Goal: Task Accomplishment & Management: Use online tool/utility

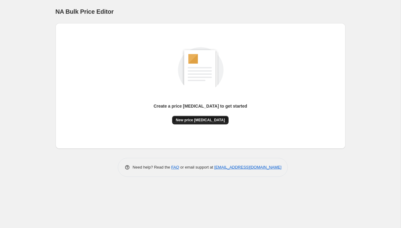
click at [190, 119] on span "New price [MEDICAL_DATA]" at bounding box center [200, 120] width 49 height 5
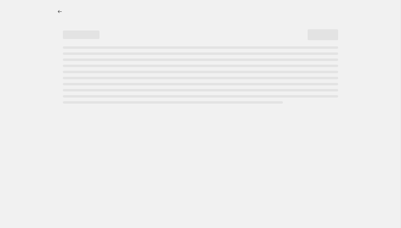
select select "percentage"
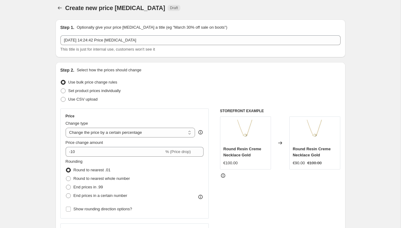
scroll to position [4, 0]
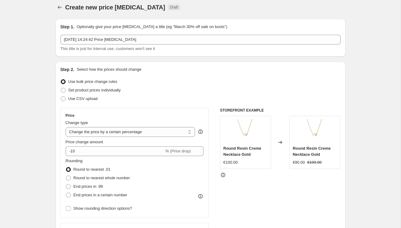
click at [114, 156] on div "Price Change type Change the price to a certain amount Change the price by a ce…" at bounding box center [135, 163] width 138 height 100
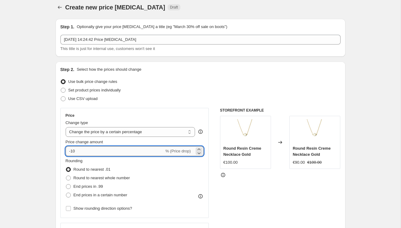
click at [114, 151] on input "-10" at bounding box center [115, 152] width 99 height 10
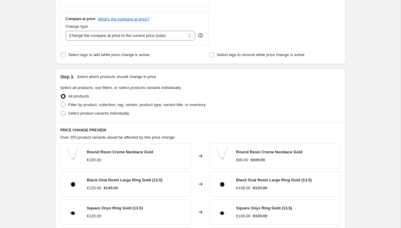
scroll to position [216, 0]
type input "-15"
click at [64, 114] on span at bounding box center [63, 114] width 5 height 5
click at [61, 112] on input "Select product variants individually" at bounding box center [61, 112] width 0 height 0
radio input "true"
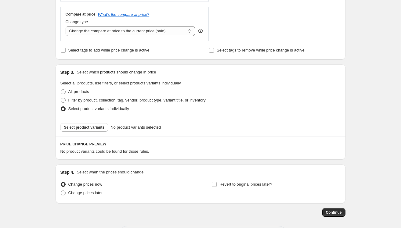
scroll to position [224, 0]
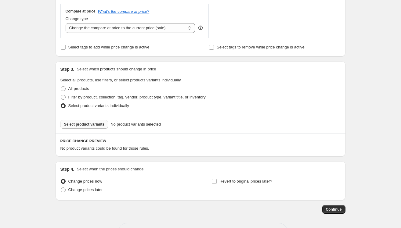
click at [94, 124] on span "Select product variants" at bounding box center [84, 124] width 41 height 5
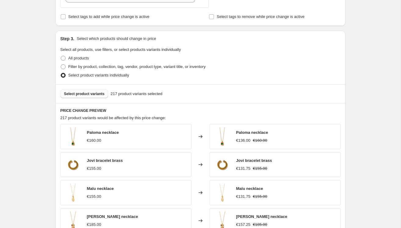
scroll to position [287, 0]
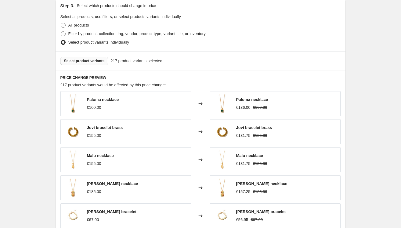
click at [98, 60] on span "Select product variants" at bounding box center [84, 61] width 41 height 5
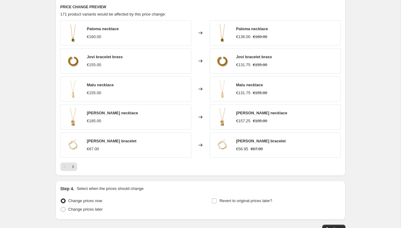
scroll to position [357, 0]
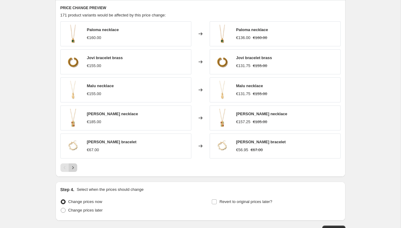
click at [75, 167] on icon "Next" at bounding box center [73, 168] width 6 height 6
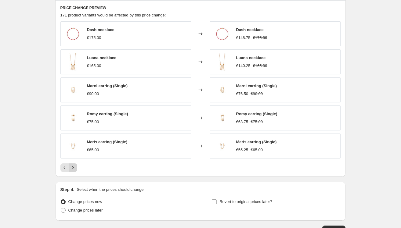
click at [75, 167] on icon "Next" at bounding box center [73, 168] width 6 height 6
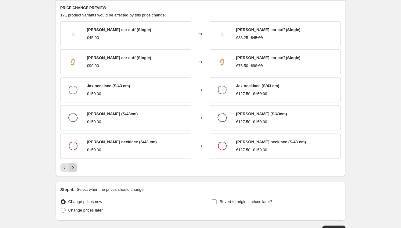
click at [75, 167] on icon "Next" at bounding box center [73, 168] width 6 height 6
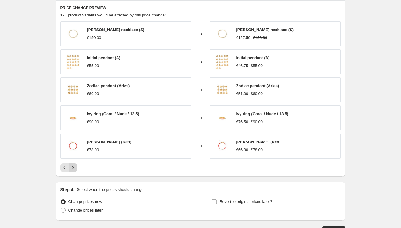
click at [75, 167] on icon "Next" at bounding box center [73, 168] width 6 height 6
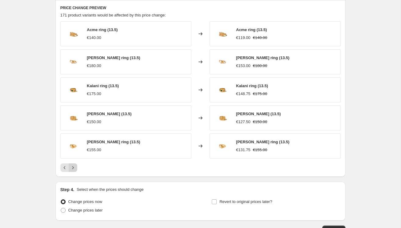
click at [75, 167] on icon "Next" at bounding box center [73, 168] width 6 height 6
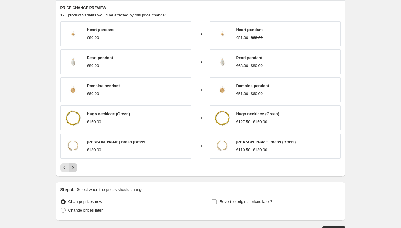
click at [75, 167] on icon "Next" at bounding box center [73, 168] width 6 height 6
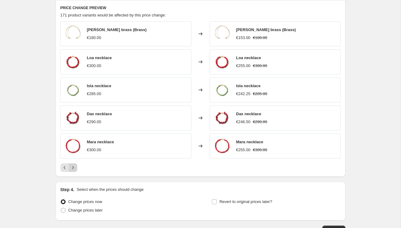
click at [75, 167] on icon "Next" at bounding box center [73, 168] width 6 height 6
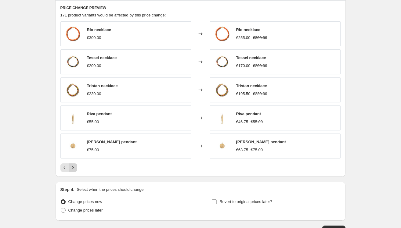
click at [75, 167] on icon "Next" at bounding box center [73, 168] width 6 height 6
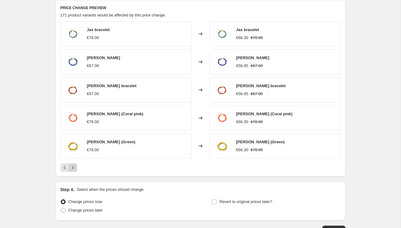
click at [75, 167] on icon "Next" at bounding box center [73, 168] width 6 height 6
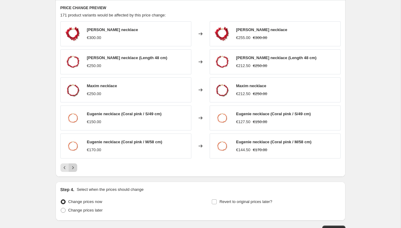
click at [75, 167] on icon "Next" at bounding box center [73, 168] width 6 height 6
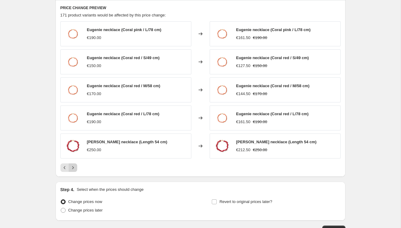
click at [75, 167] on icon "Next" at bounding box center [73, 168] width 6 height 6
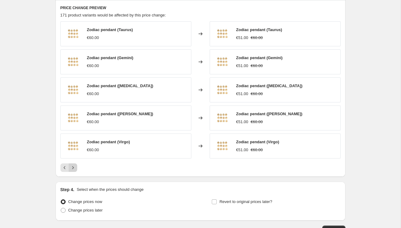
click at [75, 167] on icon "Next" at bounding box center [73, 168] width 6 height 6
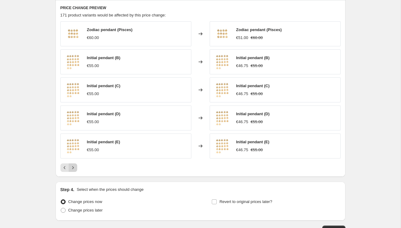
click at [75, 167] on icon "Next" at bounding box center [73, 168] width 6 height 6
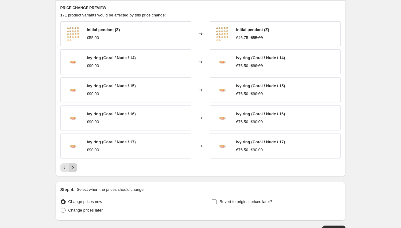
click at [75, 167] on icon "Next" at bounding box center [73, 168] width 6 height 6
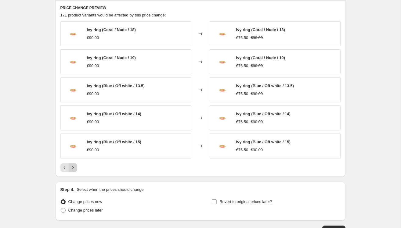
click at [75, 167] on icon "Next" at bounding box center [73, 168] width 6 height 6
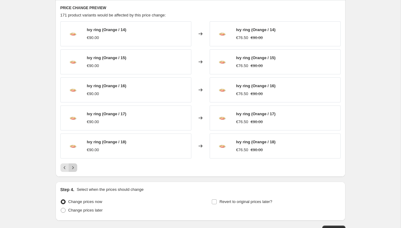
click at [75, 167] on icon "Next" at bounding box center [73, 168] width 6 height 6
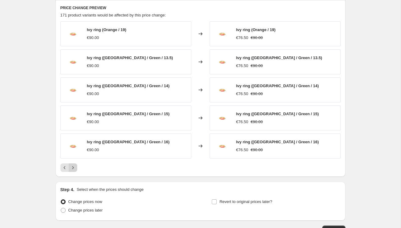
click at [75, 167] on icon "Next" at bounding box center [73, 168] width 6 height 6
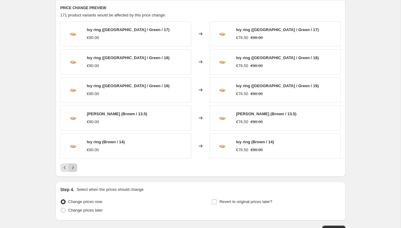
click at [75, 167] on icon "Next" at bounding box center [73, 168] width 6 height 6
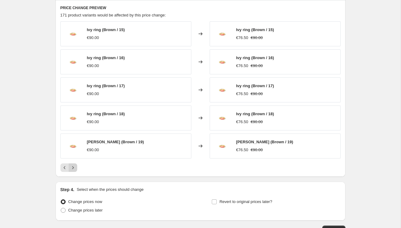
click at [75, 167] on icon "Next" at bounding box center [73, 168] width 6 height 6
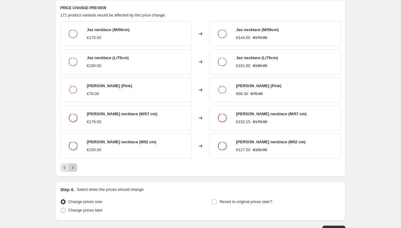
click at [75, 167] on icon "Next" at bounding box center [73, 168] width 6 height 6
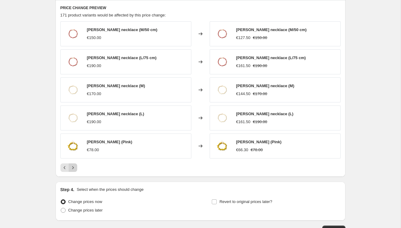
click at [75, 167] on icon "Next" at bounding box center [73, 168] width 6 height 6
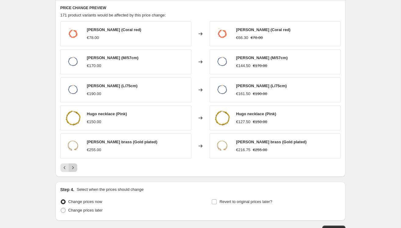
click at [75, 167] on icon "Next" at bounding box center [73, 168] width 6 height 6
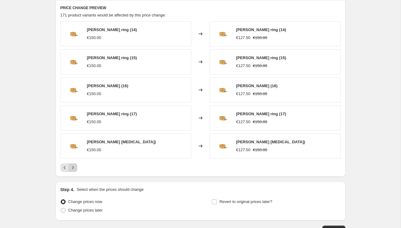
click at [75, 167] on icon "Next" at bounding box center [73, 168] width 6 height 6
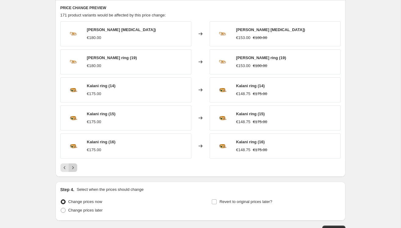
click at [75, 167] on icon "Next" at bounding box center [73, 168] width 6 height 6
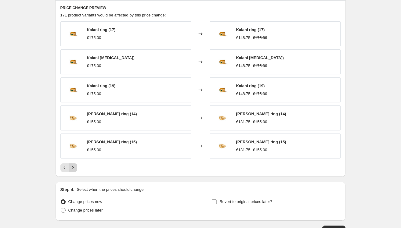
click at [75, 167] on icon "Next" at bounding box center [73, 168] width 6 height 6
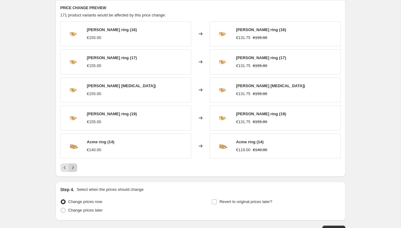
click at [75, 167] on icon "Next" at bounding box center [73, 168] width 6 height 6
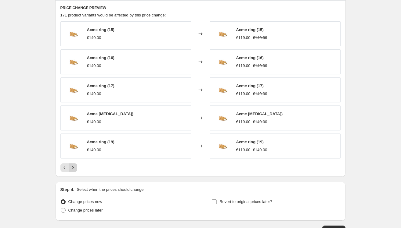
click at [75, 167] on icon "Next" at bounding box center [73, 168] width 6 height 6
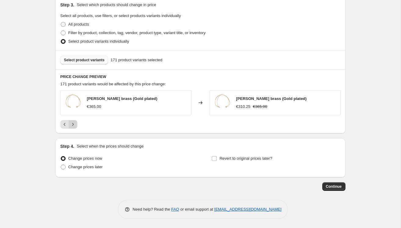
scroll to position [288, 0]
click at [75, 167] on span "Change prices later" at bounding box center [85, 168] width 35 height 5
click at [61, 166] on input "Change prices later" at bounding box center [61, 166] width 0 height 0
radio input "true"
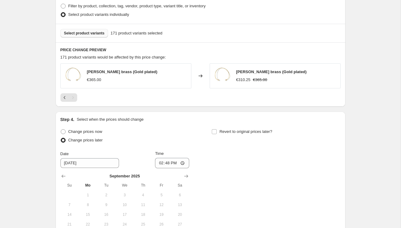
scroll to position [353, 0]
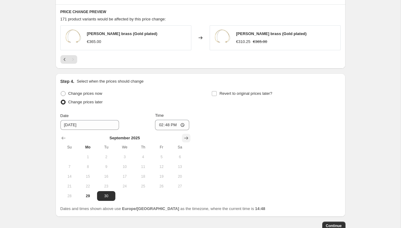
click at [185, 139] on icon "Show next month, October 2025" at bounding box center [186, 138] width 6 height 6
click at [139, 156] on span "2" at bounding box center [143, 157] width 13 height 5
type input "[DATE]"
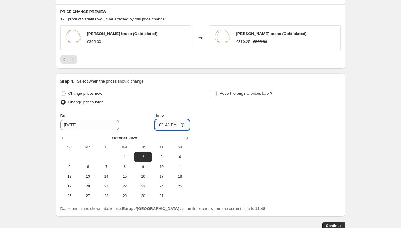
click at [174, 123] on input "14:48" at bounding box center [172, 125] width 34 height 10
click at [185, 124] on input "14:48" at bounding box center [172, 125] width 34 height 10
type input "08:00"
click at [221, 145] on div "Change prices now Change prices later Date 10/2/2025 Time 08:00 October 2025 Su…" at bounding box center [200, 145] width 280 height 112
click at [214, 91] on span at bounding box center [214, 93] width 5 height 5
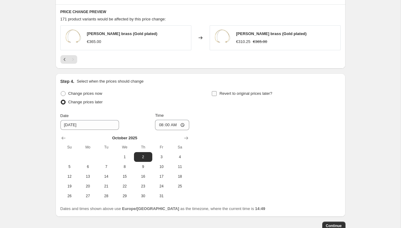
click at [214, 91] on input "Revert to original prices later?" at bounding box center [214, 93] width 5 height 5
checkbox input "true"
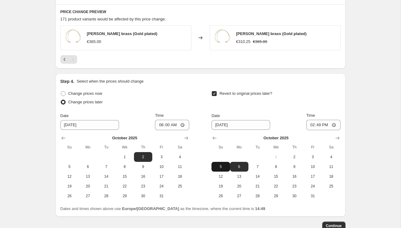
click at [221, 166] on span "5" at bounding box center [220, 167] width 13 height 5
type input "[DATE]"
click at [336, 124] on input "14:49" at bounding box center [324, 125] width 34 height 10
type input "23:59"
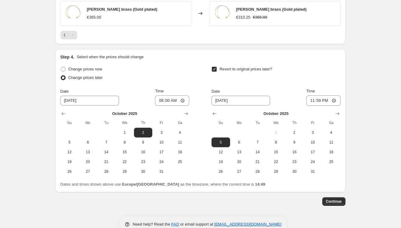
scroll to position [379, 0]
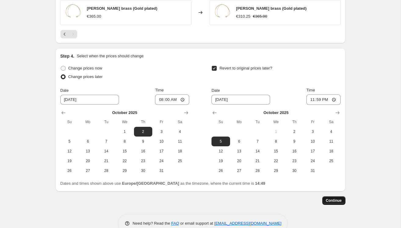
click at [334, 199] on span "Continue" at bounding box center [334, 201] width 16 height 5
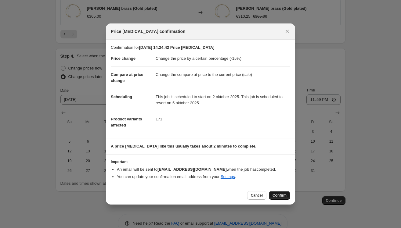
click at [283, 195] on span "Confirm" at bounding box center [280, 195] width 14 height 5
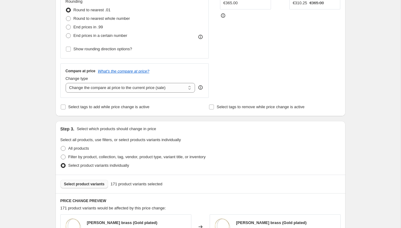
scroll to position [203, 0]
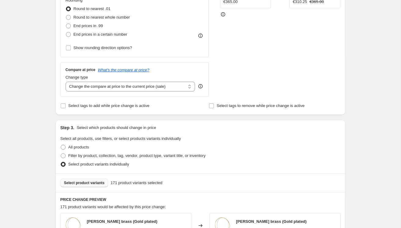
click at [83, 182] on span "Select product variants" at bounding box center [84, 183] width 41 height 5
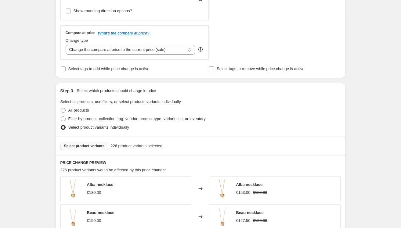
click at [81, 148] on span "Select product variants" at bounding box center [84, 146] width 41 height 5
click at [86, 146] on span "Select product variants" at bounding box center [84, 146] width 41 height 5
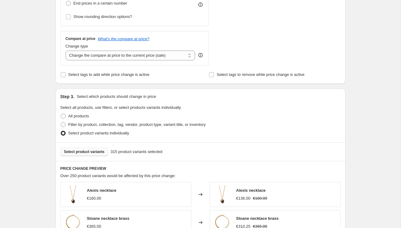
click at [85, 152] on span "Select product variants" at bounding box center [84, 152] width 41 height 5
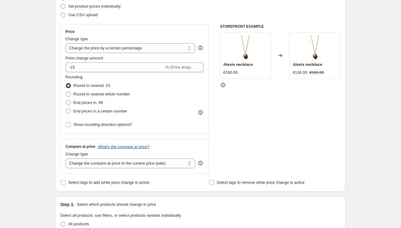
scroll to position [0, 0]
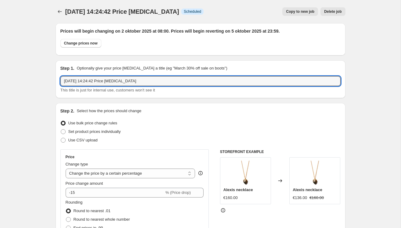
drag, startPoint x: 150, startPoint y: 82, endPoint x: 31, endPoint y: 82, distance: 119.1
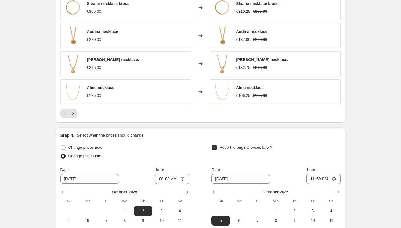
scroll to position [542, 0]
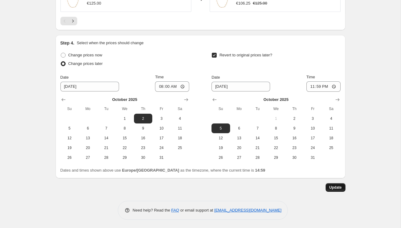
click at [336, 189] on span "Update" at bounding box center [336, 187] width 13 height 5
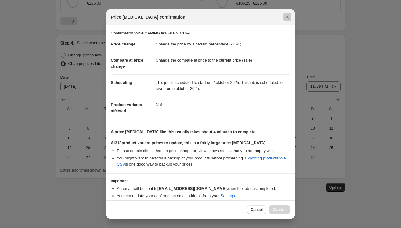
click at [378, 124] on div at bounding box center [200, 114] width 401 height 228
type input "29 sep 2025, 14:24:42 Price change job"
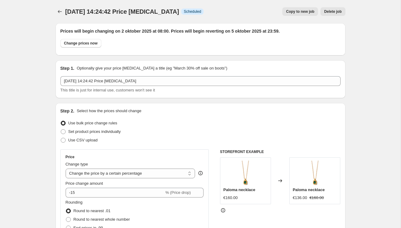
click at [306, 10] on span "Copy to new job" at bounding box center [300, 11] width 28 height 5
select select "percentage"
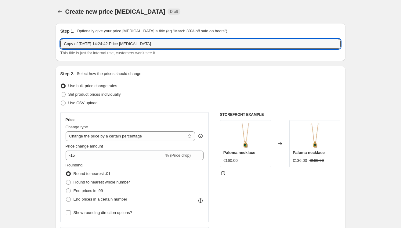
drag, startPoint x: 165, startPoint y: 45, endPoint x: -27, endPoint y: 32, distance: 192.5
click at [0, 32] on html "Home Settings Plans Skip to content Create new price change job. This page is r…" at bounding box center [200, 114] width 401 height 228
type input "SHOPPING WEEKEND 20%"
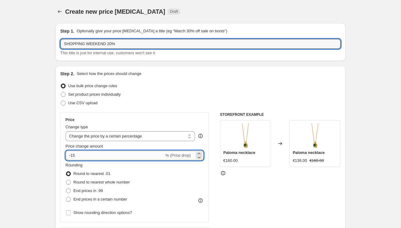
click at [108, 158] on input "-15" at bounding box center [115, 156] width 99 height 10
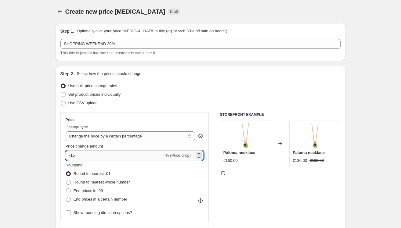
type input "-1"
type input "-20"
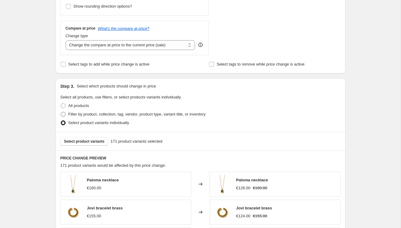
scroll to position [192, 0]
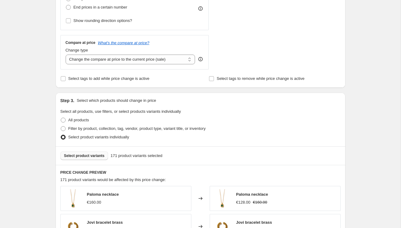
click at [91, 156] on span "Select product variants" at bounding box center [84, 156] width 41 height 5
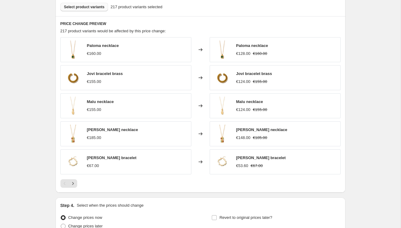
scroll to position [400, 0]
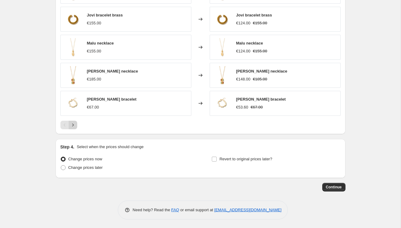
click at [74, 126] on icon "Next" at bounding box center [73, 125] width 6 height 6
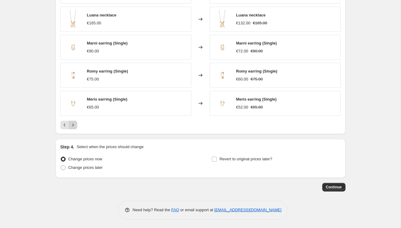
click at [74, 126] on icon "Next" at bounding box center [73, 125] width 6 height 6
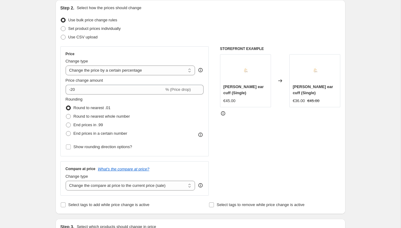
scroll to position [0, 0]
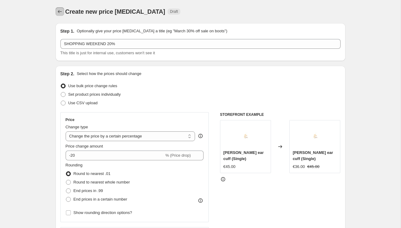
click at [58, 13] on icon "Price change jobs" at bounding box center [60, 12] width 6 height 6
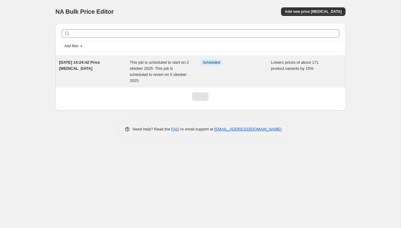
click at [156, 80] on div "This job is scheduled to start on 2 oktober 2025. This job is scheduled to reve…" at bounding box center [165, 72] width 71 height 24
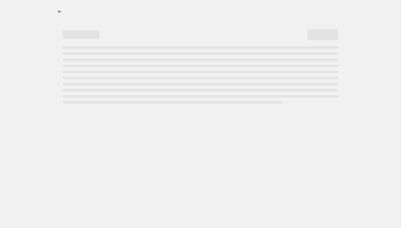
select select "percentage"
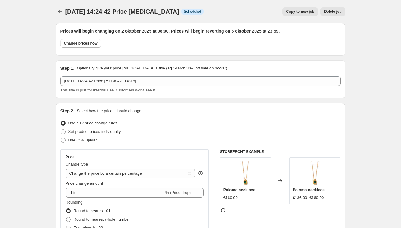
click at [331, 10] on span "Delete job" at bounding box center [332, 11] width 17 height 5
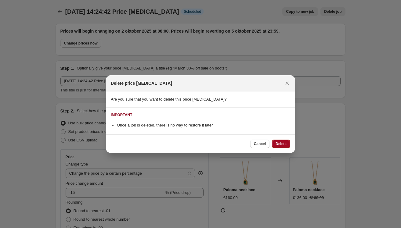
click at [284, 142] on span "Delete" at bounding box center [281, 144] width 11 height 5
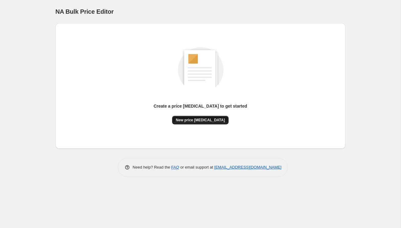
click at [198, 122] on span "New price change job" at bounding box center [200, 120] width 49 height 5
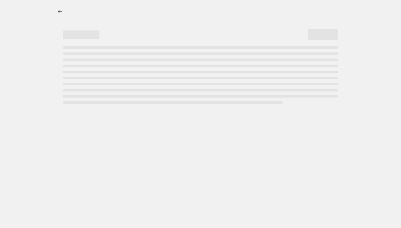
select select "percentage"
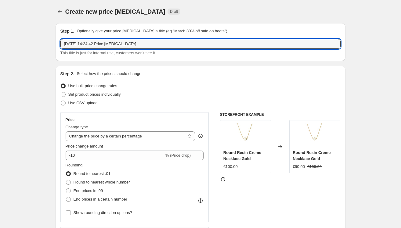
drag, startPoint x: 150, startPoint y: 45, endPoint x: 14, endPoint y: 36, distance: 135.6
type input "SHOPPING WEEKEND 15%"
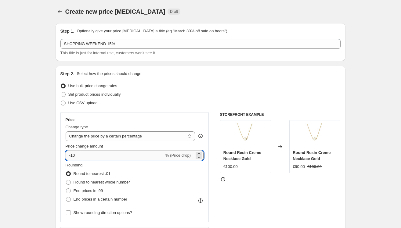
click at [87, 153] on input "-10" at bounding box center [115, 156] width 99 height 10
type input "-15"
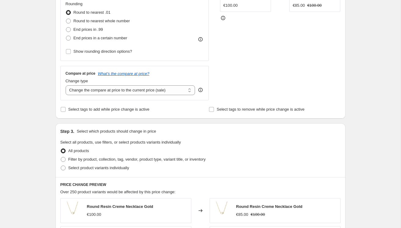
scroll to position [162, 0]
click at [66, 168] on label "Select product variants individually" at bounding box center [94, 167] width 69 height 9
click at [61, 166] on input "Select product variants individually" at bounding box center [61, 165] width 0 height 0
radio input "true"
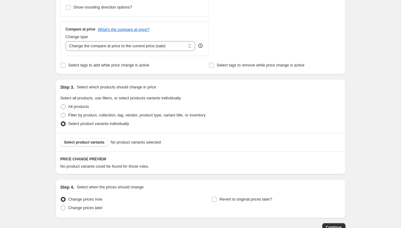
scroll to position [211, 0]
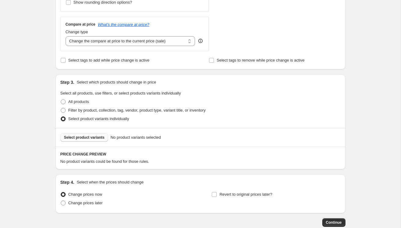
click at [89, 138] on span "Select product variants" at bounding box center [84, 137] width 41 height 5
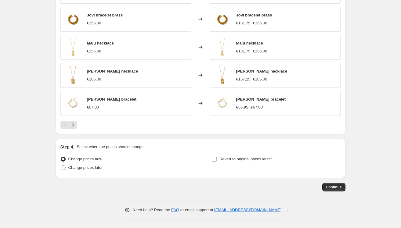
scroll to position [400, 0]
click at [73, 168] on span "Change prices later" at bounding box center [85, 168] width 35 height 5
click at [61, 166] on input "Change prices later" at bounding box center [61, 166] width 0 height 0
radio input "true"
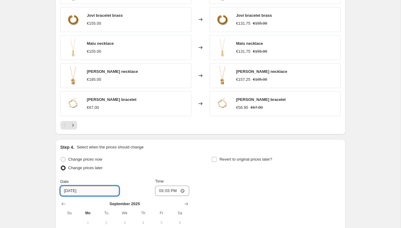
click at [100, 190] on input "9/30/2025" at bounding box center [89, 191] width 59 height 10
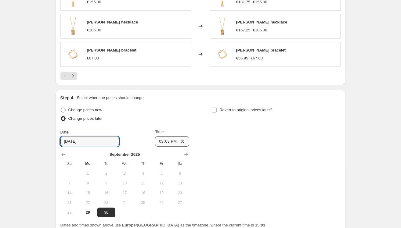
scroll to position [450, 0]
click at [186, 155] on icon "Show next month, October 2025" at bounding box center [186, 154] width 6 height 6
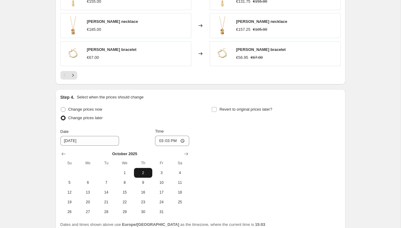
click at [142, 173] on span "2" at bounding box center [143, 173] width 13 height 5
type input "[DATE]"
click at [175, 140] on input "15:03" at bounding box center [172, 141] width 34 height 10
click at [183, 140] on input "15:03" at bounding box center [172, 141] width 34 height 10
type input "08:00"
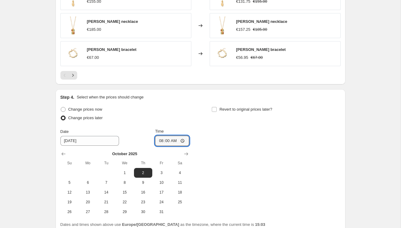
click at [236, 160] on div "Change prices now Change prices later Date 10/2/2025 Time 08:00 October 2025 Su…" at bounding box center [200, 161] width 280 height 112
click at [214, 107] on input "Revert to original prices later?" at bounding box center [214, 109] width 5 height 5
checkbox input "true"
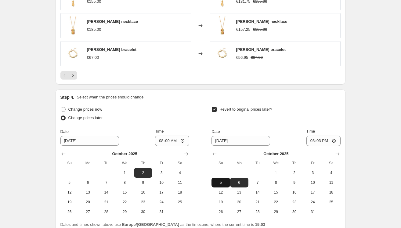
click at [227, 182] on span "5" at bounding box center [220, 183] width 13 height 5
type input "[DATE]"
click at [333, 142] on input "15:03" at bounding box center [324, 141] width 34 height 10
type input "23:59"
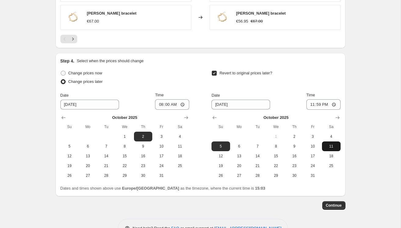
scroll to position [504, 0]
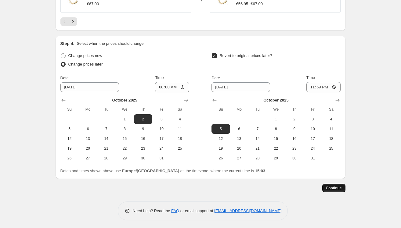
click at [334, 188] on span "Continue" at bounding box center [334, 188] width 16 height 5
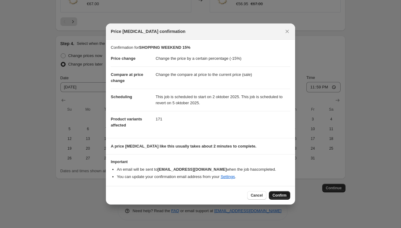
click at [282, 198] on button "Confirm" at bounding box center [279, 196] width 21 height 9
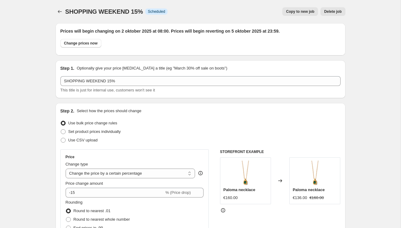
scroll to position [504, 0]
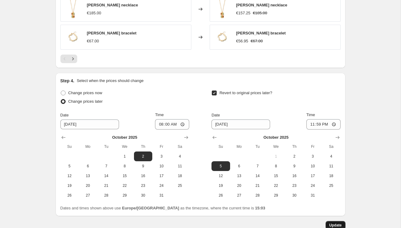
click at [340, 223] on span "Update" at bounding box center [336, 225] width 13 height 5
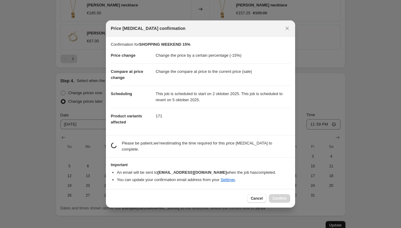
scroll to position [0, 0]
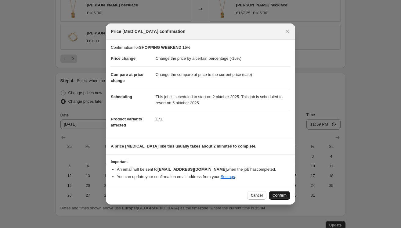
click at [281, 194] on span "Confirm" at bounding box center [280, 195] width 14 height 5
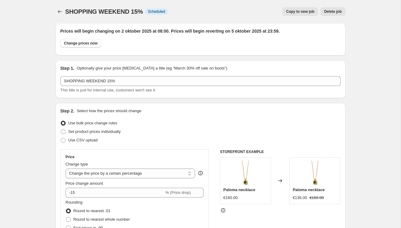
click at [305, 9] on span "Copy to new job" at bounding box center [300, 11] width 28 height 5
select select "percentage"
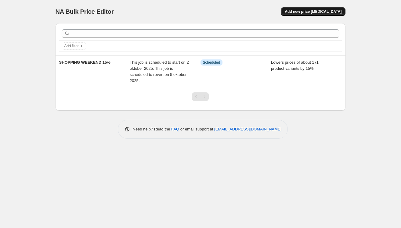
click at [308, 13] on span "Add new price [MEDICAL_DATA]" at bounding box center [313, 11] width 57 height 5
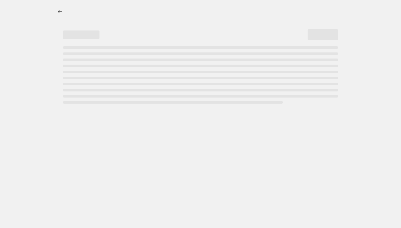
select select "percentage"
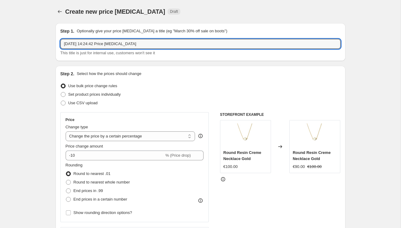
drag, startPoint x: 179, startPoint y: 44, endPoint x: 20, endPoint y: 38, distance: 159.6
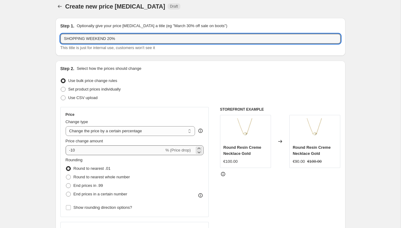
type input "SHOPPING WEEKEND 20%"
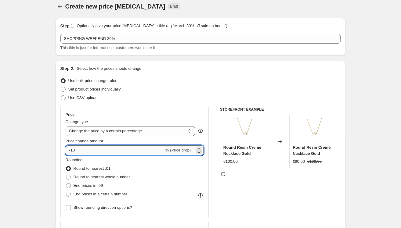
click at [86, 150] on input "-10" at bounding box center [115, 151] width 99 height 10
type input "-1"
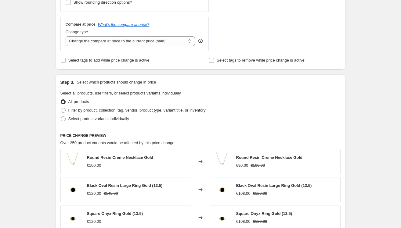
scroll to position [211, 0]
type input "-20"
click at [64, 115] on label "Select product variants individually" at bounding box center [94, 119] width 69 height 9
click at [61, 117] on input "Select product variants individually" at bounding box center [61, 117] width 0 height 0
radio input "true"
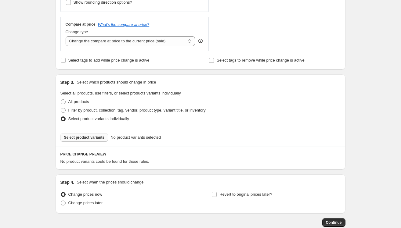
click at [92, 136] on span "Select product variants" at bounding box center [84, 137] width 41 height 5
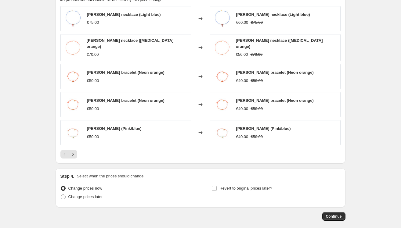
scroll to position [400, 0]
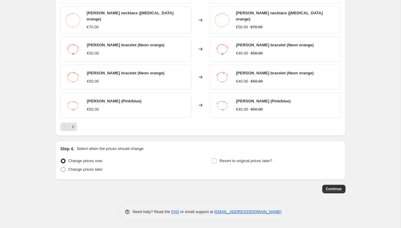
click at [68, 167] on span "Change prices later" at bounding box center [85, 169] width 35 height 5
click at [61, 167] on input "Change prices later" at bounding box center [61, 167] width 0 height 0
radio input "true"
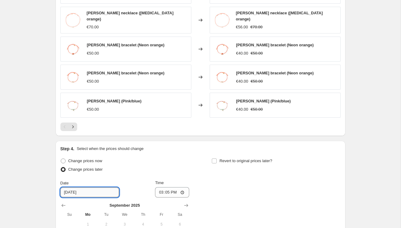
click at [90, 191] on input "9/30/2025" at bounding box center [89, 193] width 59 height 10
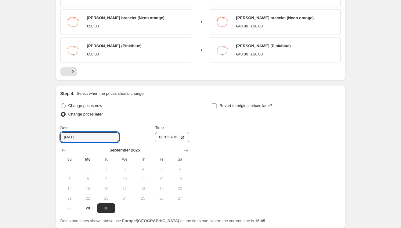
scroll to position [459, 0]
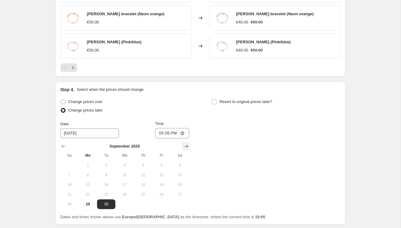
click at [188, 144] on icon "Show next month, October 2025" at bounding box center [186, 147] width 6 height 6
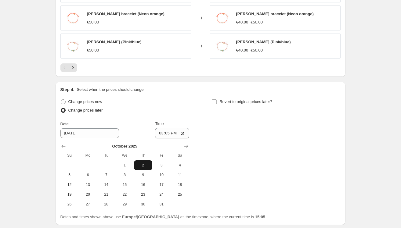
click at [139, 161] on button "2" at bounding box center [143, 166] width 18 height 10
type input "[DATE]"
click at [177, 130] on input "15:05" at bounding box center [172, 133] width 34 height 10
click at [178, 130] on input "15:05" at bounding box center [172, 133] width 34 height 10
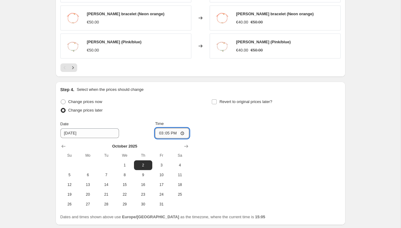
click at [184, 130] on input "15:05" at bounding box center [172, 133] width 34 height 10
type input "08:00"
click at [228, 163] on div "Change prices now Change prices later Date 10/2/2025 Time 08:00 October 2025 Su…" at bounding box center [200, 154] width 280 height 112
click at [215, 100] on input "Revert to original prices later?" at bounding box center [214, 102] width 5 height 5
checkbox input "true"
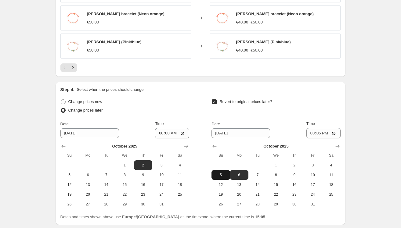
click at [220, 174] on span "5" at bounding box center [220, 175] width 13 height 5
type input "[DATE]"
click at [331, 130] on input "15:05" at bounding box center [324, 133] width 34 height 10
type input "23:59"
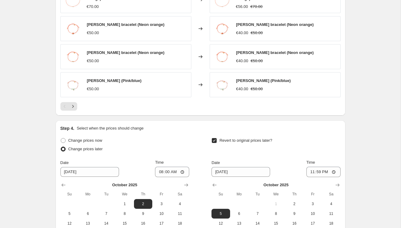
scroll to position [504, 0]
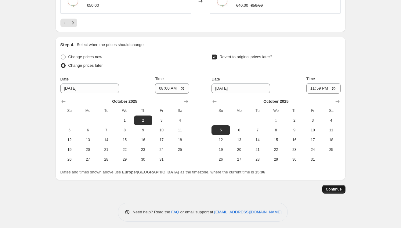
click at [334, 185] on button "Continue" at bounding box center [334, 189] width 23 height 9
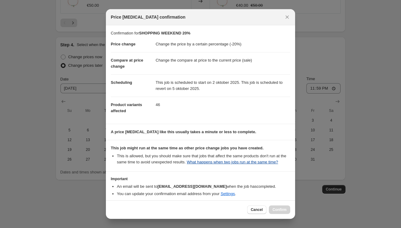
scroll to position [33, 0]
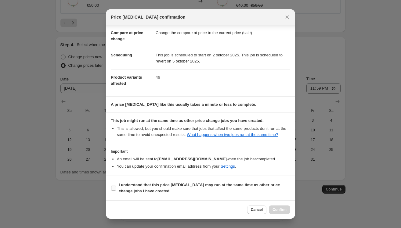
click at [114, 189] on input "I understand that this price [MEDICAL_DATA] may run at the same time as other p…" at bounding box center [113, 188] width 5 height 5
checkbox input "true"
click at [274, 210] on span "Confirm" at bounding box center [280, 210] width 14 height 5
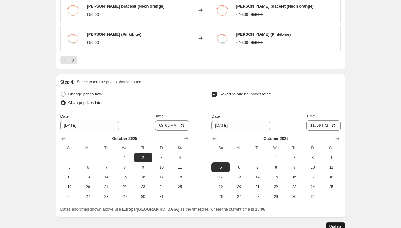
click at [334, 223] on button "Update" at bounding box center [336, 227] width 20 height 9
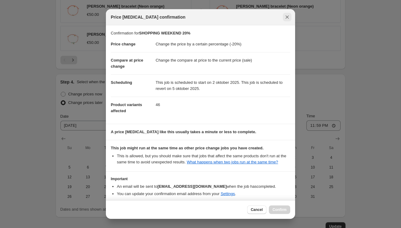
click at [286, 14] on icon "Close" at bounding box center [287, 17] width 6 height 6
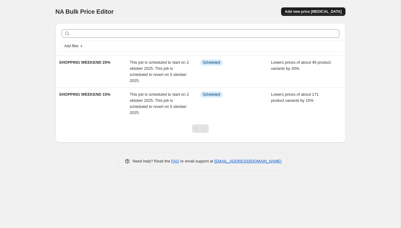
click at [315, 9] on button "Add new price [MEDICAL_DATA]" at bounding box center [313, 11] width 64 height 9
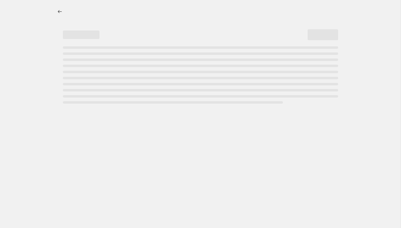
select select "percentage"
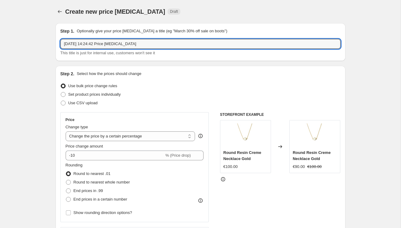
drag, startPoint x: 146, startPoint y: 45, endPoint x: 2, endPoint y: 42, distance: 143.3
type input "SHOPPING WEEKEND 25%"
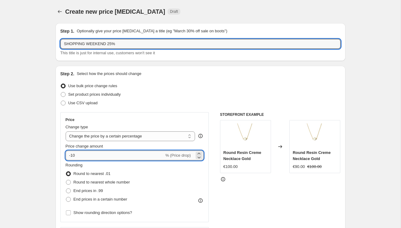
click at [97, 155] on input "-10" at bounding box center [115, 156] width 99 height 10
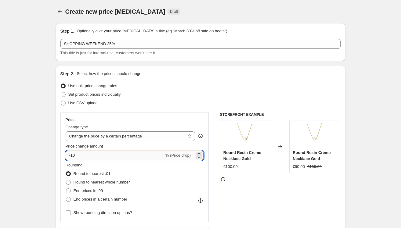
type input "-1"
type input "-25"
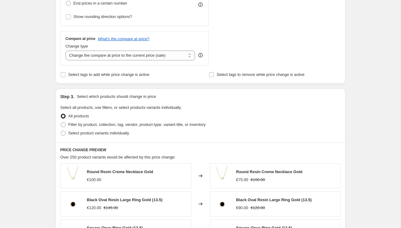
scroll to position [228, 0]
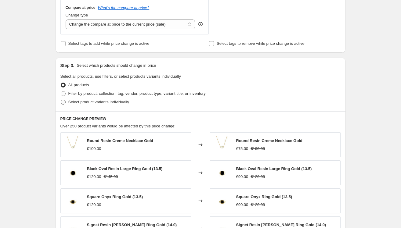
click at [63, 103] on span at bounding box center [63, 102] width 5 height 5
click at [61, 100] on input "Select product variants individually" at bounding box center [61, 100] width 0 height 0
radio input "true"
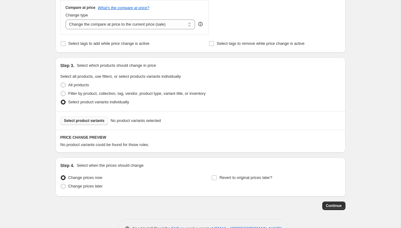
click at [79, 120] on span "Select product variants" at bounding box center [84, 121] width 41 height 5
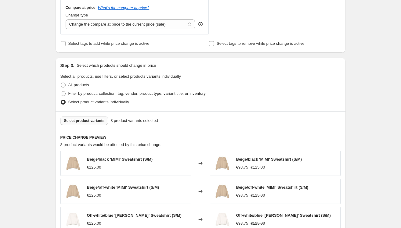
click at [99, 121] on span "Select product variants" at bounding box center [84, 121] width 41 height 5
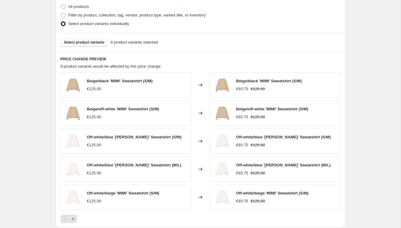
scroll to position [400, 0]
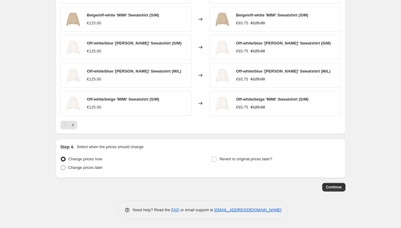
click at [68, 170] on span "Change prices later" at bounding box center [85, 168] width 35 height 5
click at [61, 166] on input "Change prices later" at bounding box center [61, 166] width 0 height 0
radio input "true"
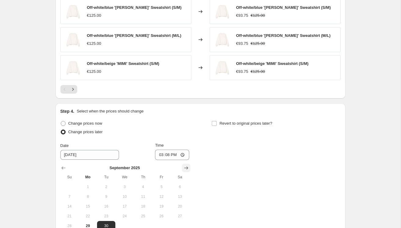
scroll to position [442, 0]
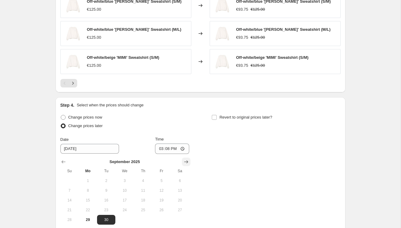
click at [187, 159] on icon "Show next month, October 2025" at bounding box center [186, 162] width 6 height 6
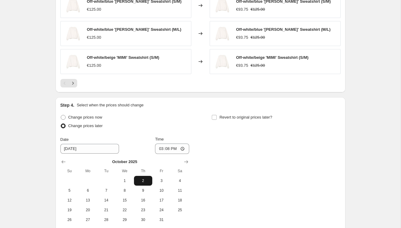
click at [141, 180] on span "2" at bounding box center [143, 181] width 13 height 5
type input "[DATE]"
click at [183, 148] on input "15:08" at bounding box center [172, 149] width 34 height 10
type input "08:00"
click at [237, 120] on label "Revert to original prices later?" at bounding box center [242, 117] width 61 height 9
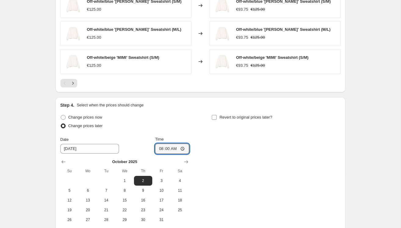
click at [217, 120] on input "Revert to original prices later?" at bounding box center [214, 117] width 5 height 5
checkbox input "true"
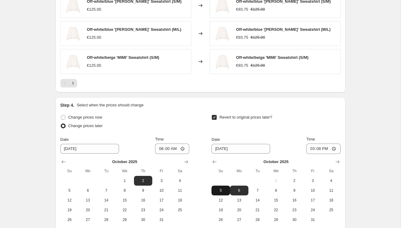
click at [221, 192] on span "5" at bounding box center [220, 190] width 13 height 5
type input "[DATE]"
click at [320, 151] on input "15:08" at bounding box center [324, 149] width 34 height 10
click at [327, 148] on input "15:08" at bounding box center [324, 149] width 34 height 10
click at [318, 148] on input "Time" at bounding box center [324, 149] width 34 height 10
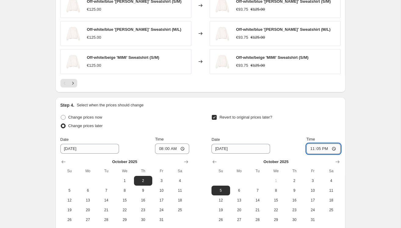
type input "23:59"
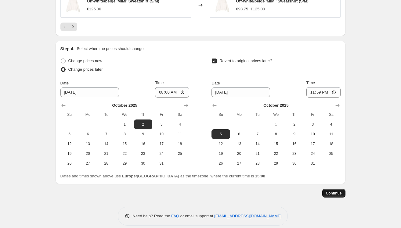
click at [334, 191] on span "Continue" at bounding box center [334, 193] width 16 height 5
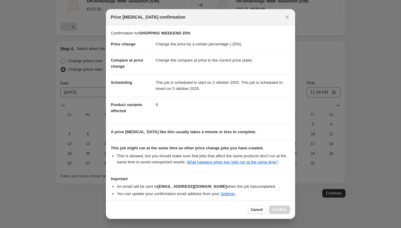
scroll to position [33, 0]
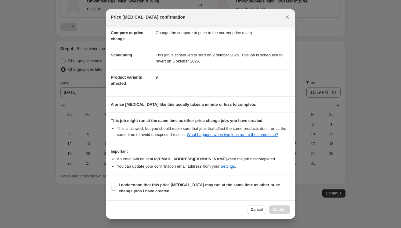
click at [114, 188] on input "I understand that this price [MEDICAL_DATA] may run at the same time as other p…" at bounding box center [113, 188] width 5 height 5
checkbox input "true"
click at [279, 208] on button "Confirm" at bounding box center [279, 210] width 21 height 9
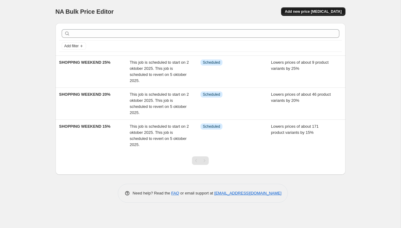
click at [315, 12] on span "Add new price [MEDICAL_DATA]" at bounding box center [313, 11] width 57 height 5
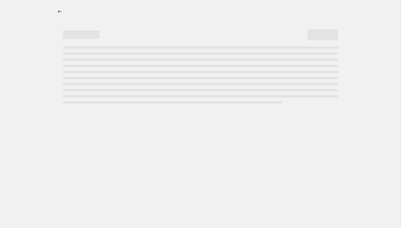
select select "percentage"
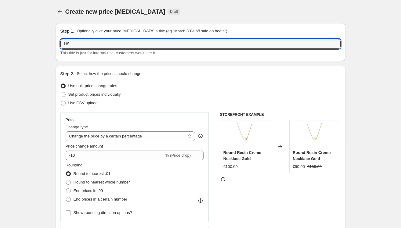
type input "IHS"
drag, startPoint x: 79, startPoint y: 42, endPoint x: 26, endPoint y: 42, distance: 53.1
type input "SHOPPING WEEKEND 25%"
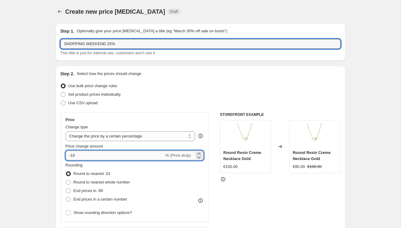
click at [88, 153] on input "-10" at bounding box center [115, 156] width 99 height 10
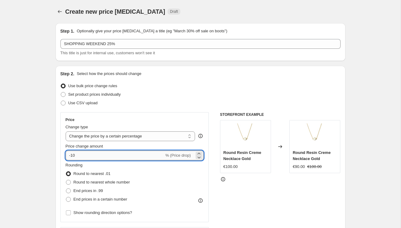
type input "-1"
type input "-2"
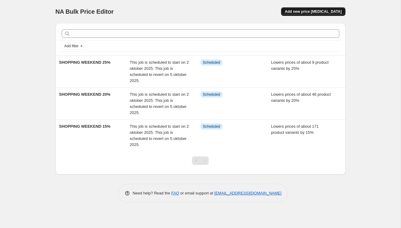
click at [309, 9] on button "Add new price [MEDICAL_DATA]" at bounding box center [313, 11] width 64 height 9
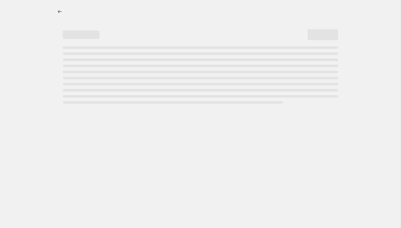
select select "percentage"
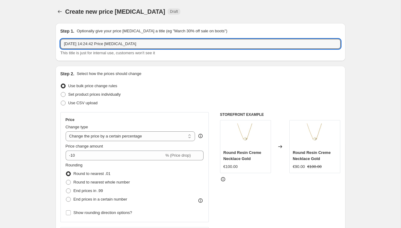
drag, startPoint x: 149, startPoint y: 43, endPoint x: 8, endPoint y: 43, distance: 141.1
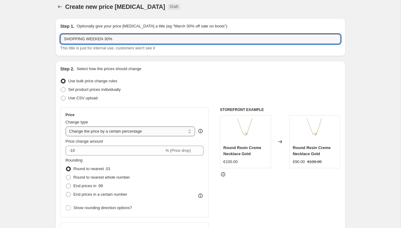
scroll to position [5, 0]
type input "SHOPPING WEEKEN 30%"
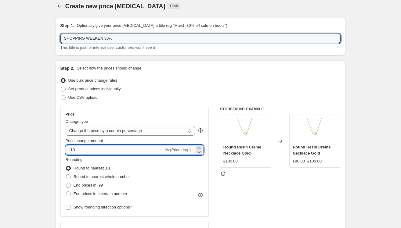
click at [96, 148] on input "-10" at bounding box center [115, 150] width 99 height 10
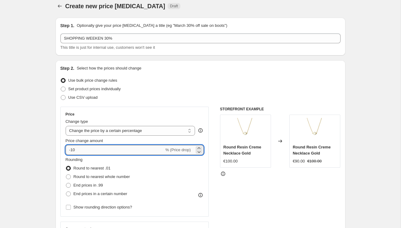
type input "-1"
type input "-30"
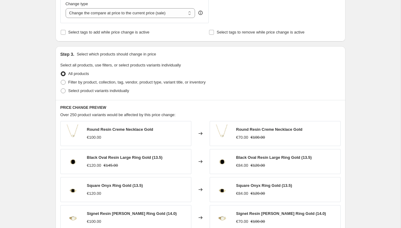
scroll to position [194, 0]
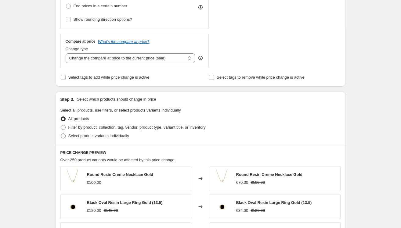
click at [67, 137] on label "Select product variants individually" at bounding box center [94, 136] width 69 height 9
click at [61, 134] on input "Select product variants individually" at bounding box center [61, 134] width 0 height 0
radio input "true"
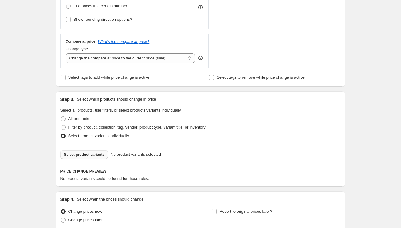
click at [92, 155] on span "Select product variants" at bounding box center [84, 154] width 41 height 5
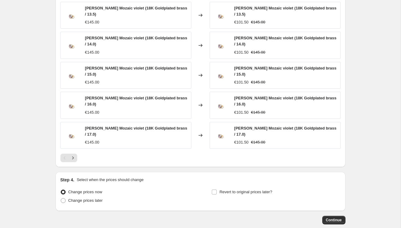
scroll to position [408, 0]
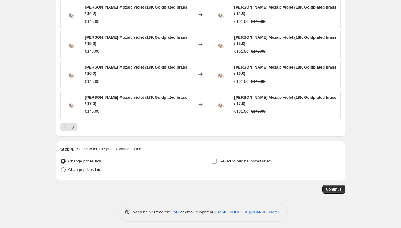
click at [70, 168] on span "Change prices later" at bounding box center [85, 170] width 35 height 5
click at [61, 168] on input "Change prices later" at bounding box center [61, 168] width 0 height 0
radio input "true"
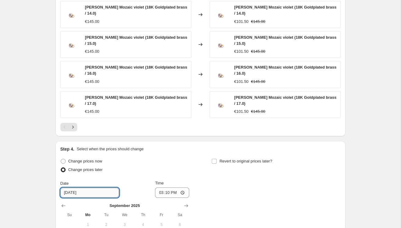
click at [97, 190] on input "9/30/2025" at bounding box center [89, 193] width 59 height 10
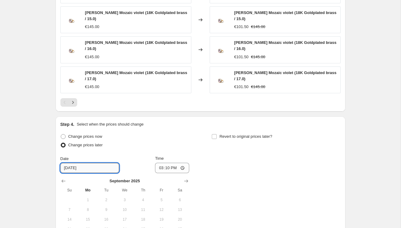
scroll to position [451, 0]
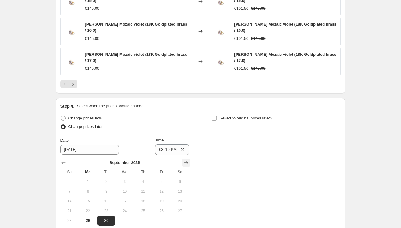
click at [185, 161] on icon "Show next month, October 2025" at bounding box center [186, 163] width 6 height 6
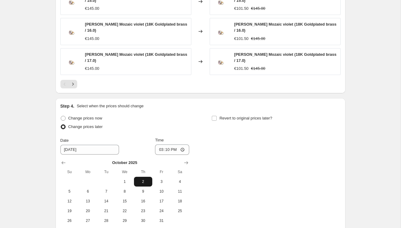
click at [139, 180] on span "2" at bounding box center [143, 182] width 13 height 5
type input "[DATE]"
click at [174, 148] on input "15:10" at bounding box center [172, 150] width 34 height 10
click at [168, 148] on input "Time" at bounding box center [172, 150] width 34 height 10
type input "08:00"
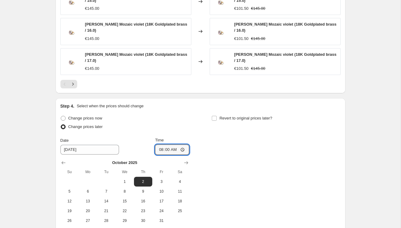
click at [231, 167] on div "Change prices now Change prices later Date 10/2/2025 Time 08:00 October 2025 Su…" at bounding box center [200, 170] width 280 height 112
click at [213, 117] on input "Revert to original prices later?" at bounding box center [214, 118] width 5 height 5
checkbox input "true"
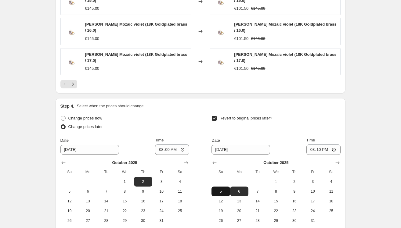
click at [222, 189] on span "5" at bounding box center [220, 191] width 13 height 5
type input "[DATE]"
click at [327, 145] on input "15:10" at bounding box center [324, 150] width 34 height 10
click at [319, 146] on input "Time" at bounding box center [324, 150] width 34 height 10
type input "23:50"
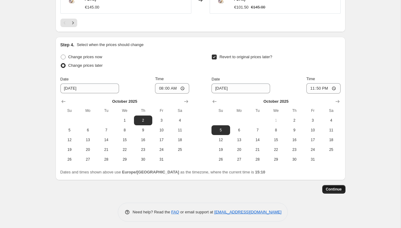
click at [332, 189] on span "Continue" at bounding box center [334, 189] width 16 height 5
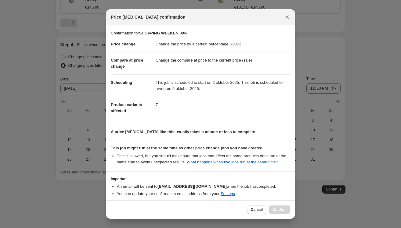
scroll to position [33, 0]
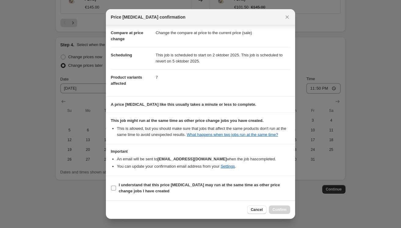
click at [116, 189] on input "I understand that this price [MEDICAL_DATA] may run at the same time as other p…" at bounding box center [113, 188] width 5 height 5
checkbox input "true"
click at [284, 210] on span "Confirm" at bounding box center [280, 210] width 14 height 5
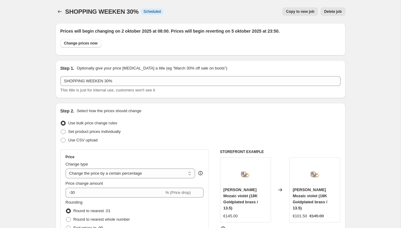
scroll to position [512, 0]
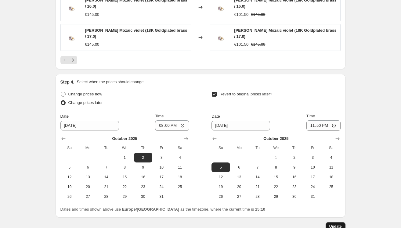
click at [339, 227] on span "Update" at bounding box center [336, 227] width 13 height 5
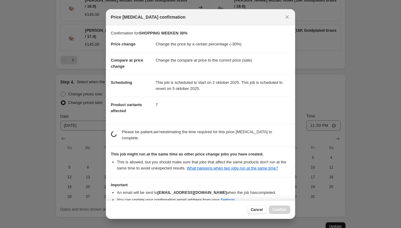
scroll to position [0, 0]
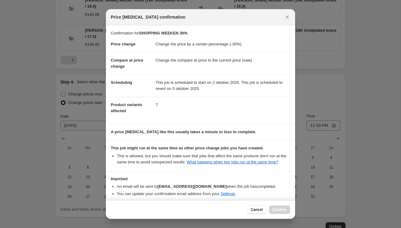
click at [351, 166] on div at bounding box center [200, 114] width 401 height 228
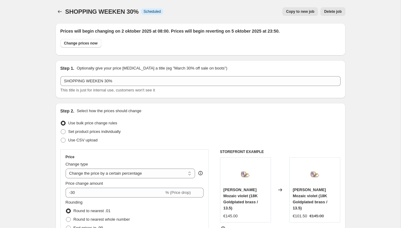
scroll to position [512, 0]
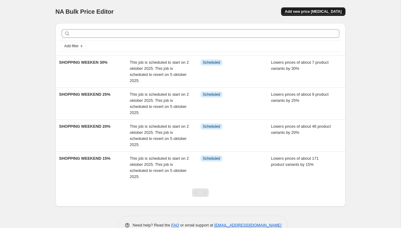
click at [328, 11] on span "Add new price [MEDICAL_DATA]" at bounding box center [313, 11] width 57 height 5
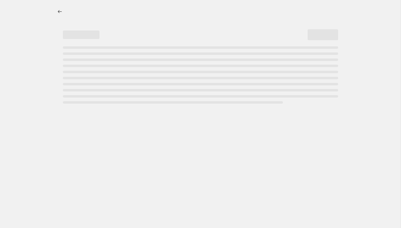
select select "percentage"
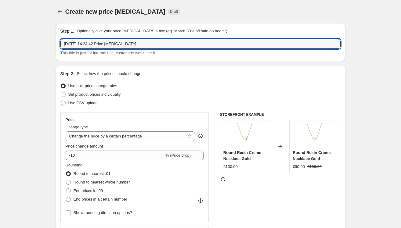
drag, startPoint x: 147, startPoint y: 46, endPoint x: 31, endPoint y: 44, distance: 115.8
type input "SHOPPING WEEKEND 35%"
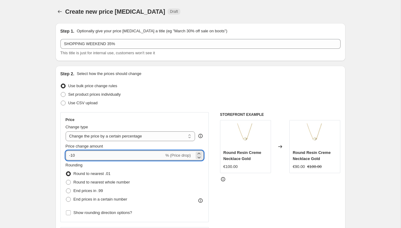
click at [88, 155] on input "-10" at bounding box center [115, 156] width 99 height 10
type input "-1"
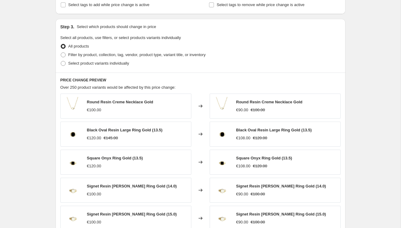
scroll to position [266, 0]
type input "-35"
click at [68, 63] on label "Select product variants individually" at bounding box center [94, 64] width 69 height 9
click at [61, 62] on input "Select product variants individually" at bounding box center [61, 62] width 0 height 0
radio input "true"
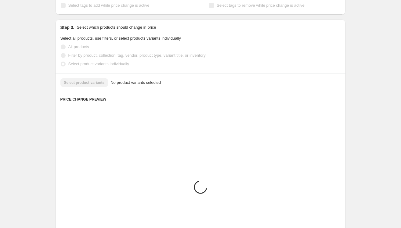
scroll to position [246, 0]
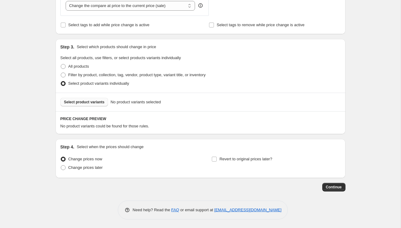
click at [78, 103] on span "Select product variants" at bounding box center [84, 102] width 41 height 5
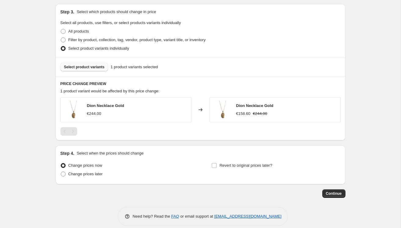
scroll to position [282, 0]
click at [78, 175] on span "Change prices later" at bounding box center [85, 174] width 35 height 5
click at [61, 172] on input "Change prices later" at bounding box center [61, 172] width 0 height 0
radio input "true"
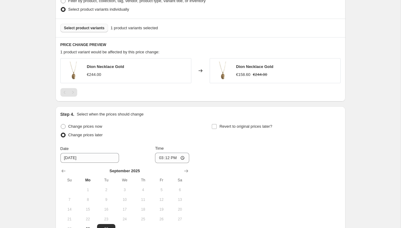
scroll to position [321, 0]
click at [184, 170] on icon "Show next month, October 2025" at bounding box center [186, 171] width 6 height 6
click at [141, 189] on span "2" at bounding box center [143, 190] width 13 height 5
type input "[DATE]"
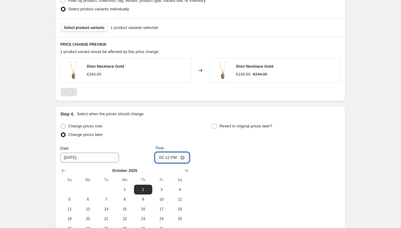
click at [177, 158] on input "15:12" at bounding box center [172, 158] width 34 height 10
type input "08:00"
click at [224, 166] on div "Change prices now Change prices later Date 10/2/2025 Time 08:00 October 2025 Su…" at bounding box center [200, 178] width 280 height 112
click at [215, 126] on input "Revert to original prices later?" at bounding box center [214, 126] width 5 height 5
checkbox input "true"
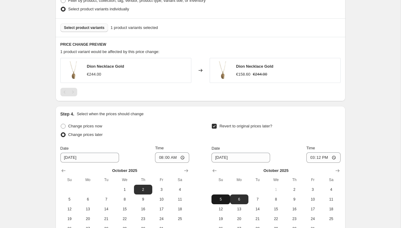
click at [220, 199] on span "5" at bounding box center [220, 199] width 13 height 5
type input "[DATE]"
click at [317, 156] on input "15:12" at bounding box center [324, 158] width 34 height 10
type input "23:06"
type input "23:09"
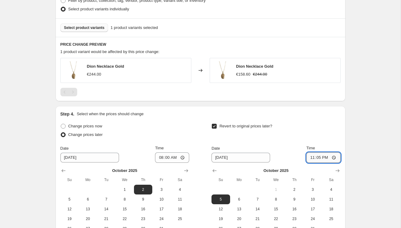
type input "23:59"
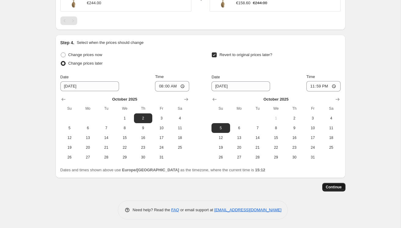
click at [333, 187] on span "Continue" at bounding box center [334, 187] width 16 height 5
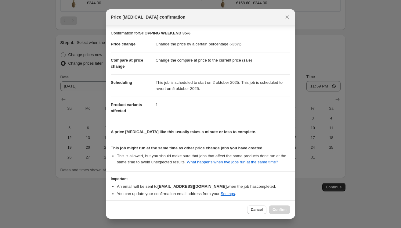
scroll to position [33, 0]
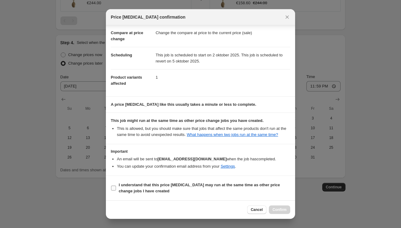
click at [119, 186] on b "I understand that this price [MEDICAL_DATA] may run at the same time as other p…" at bounding box center [199, 188] width 161 height 11
click at [116, 186] on input "I understand that this price [MEDICAL_DATA] may run at the same time as other p…" at bounding box center [113, 188] width 5 height 5
checkbox input "true"
click at [279, 210] on span "Confirm" at bounding box center [280, 210] width 14 height 5
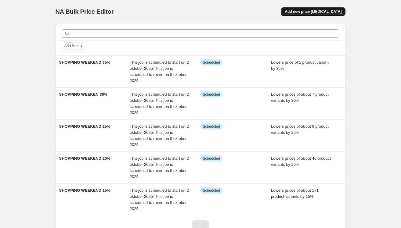
click at [313, 12] on span "Add new price [MEDICAL_DATA]" at bounding box center [313, 11] width 57 height 5
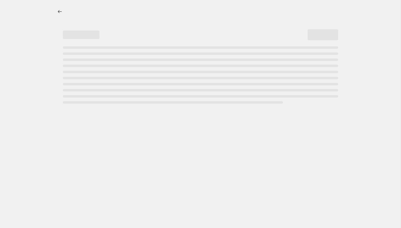
select select "percentage"
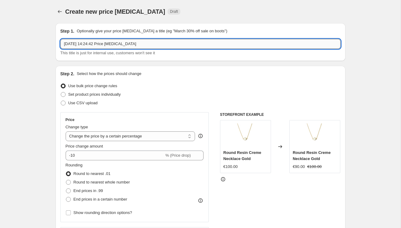
click at [103, 44] on input "29 sep 2025, 14:24:42 Price change job" at bounding box center [200, 44] width 280 height 10
drag, startPoint x: 163, startPoint y: 44, endPoint x: 0, endPoint y: 35, distance: 163.4
type input "A"
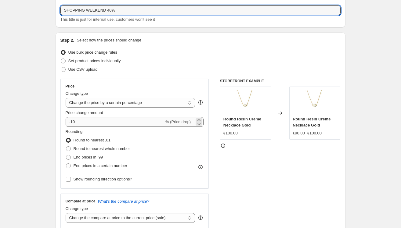
scroll to position [37, 0]
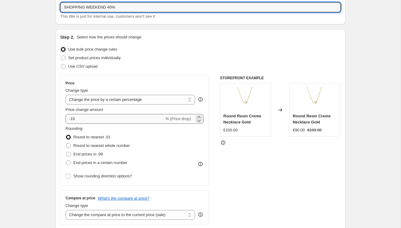
type input "SHOPPING WEEKEND 40%"
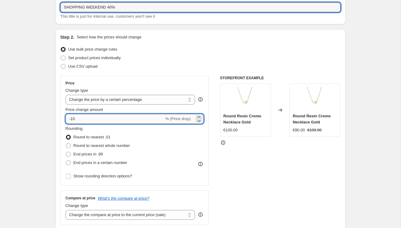
click at [87, 119] on input "-10" at bounding box center [115, 119] width 99 height 10
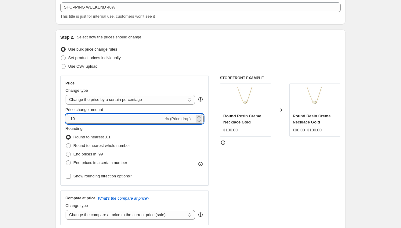
type input "-1"
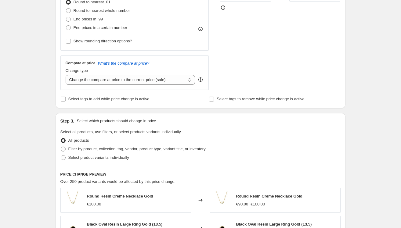
scroll to position [174, 0]
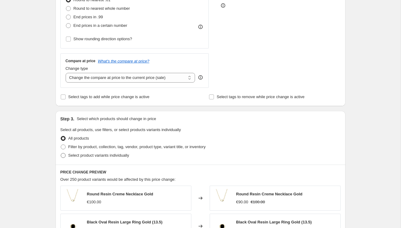
type input "-40"
click at [64, 155] on span at bounding box center [63, 155] width 5 height 5
click at [61, 154] on input "Select product variants individually" at bounding box center [61, 153] width 0 height 0
radio input "true"
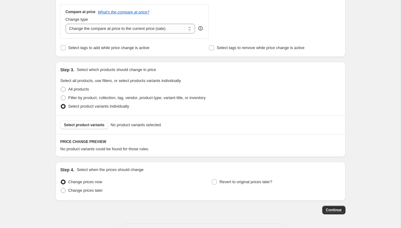
scroll to position [238, 0]
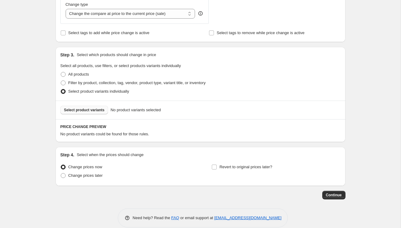
click at [94, 111] on span "Select product variants" at bounding box center [84, 110] width 41 height 5
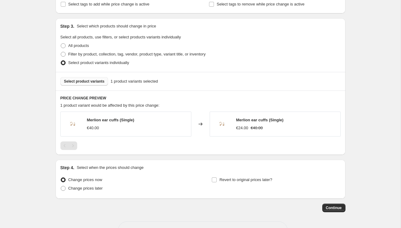
scroll to position [288, 0]
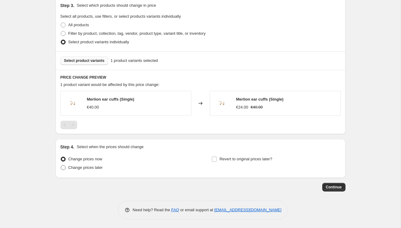
click at [69, 166] on span "Change prices later" at bounding box center [85, 168] width 35 height 5
click at [61, 166] on input "Change prices later" at bounding box center [61, 166] width 0 height 0
radio input "true"
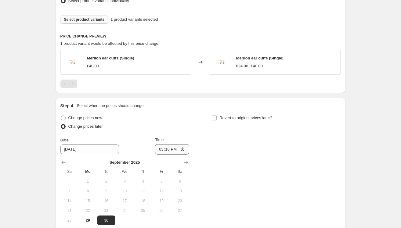
scroll to position [332, 0]
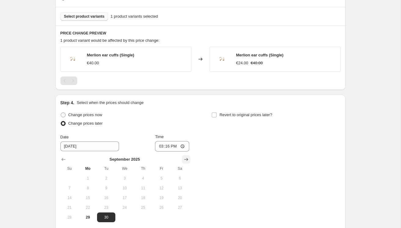
click at [187, 159] on icon "Show next month, October 2025" at bounding box center [186, 160] width 6 height 6
click at [140, 177] on span "2" at bounding box center [143, 178] width 13 height 5
type input "[DATE]"
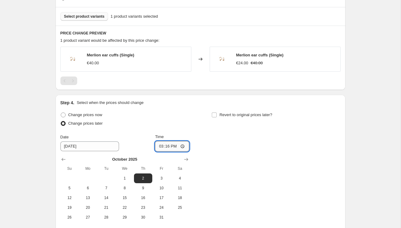
click at [166, 147] on input "15:16" at bounding box center [172, 146] width 34 height 10
type input "08:00"
click at [216, 114] on input "Revert to original prices later?" at bounding box center [214, 115] width 5 height 5
checkbox input "true"
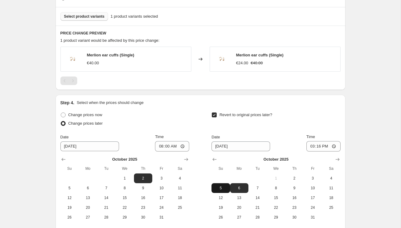
click at [222, 186] on span "5" at bounding box center [220, 188] width 13 height 5
type input "[DATE]"
click at [321, 146] on input "15:16" at bounding box center [324, 146] width 34 height 10
type input "23:59"
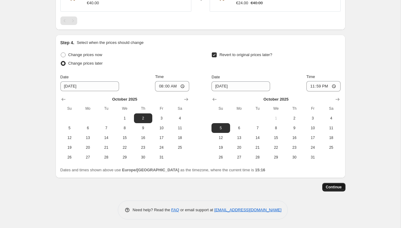
click at [334, 185] on span "Continue" at bounding box center [334, 187] width 16 height 5
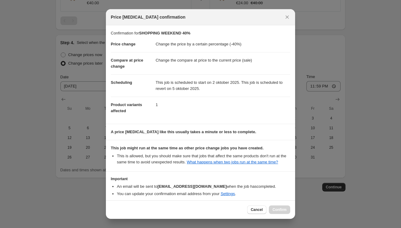
scroll to position [33, 0]
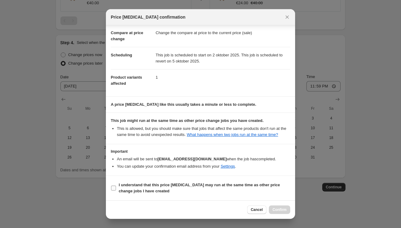
click at [120, 190] on b "I understand that this price [MEDICAL_DATA] may run at the same time as other p…" at bounding box center [199, 188] width 161 height 11
click at [116, 190] on input "I understand that this price [MEDICAL_DATA] may run at the same time as other p…" at bounding box center [113, 188] width 5 height 5
checkbox input "true"
click at [286, 209] on span "Confirm" at bounding box center [280, 210] width 14 height 5
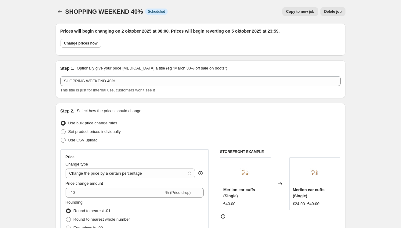
scroll to position [392, 0]
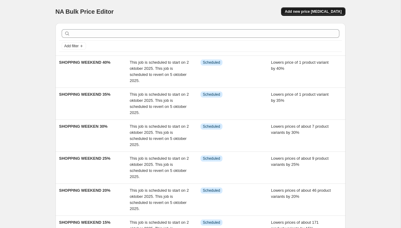
click at [318, 13] on span "Add new price [MEDICAL_DATA]" at bounding box center [313, 11] width 57 height 5
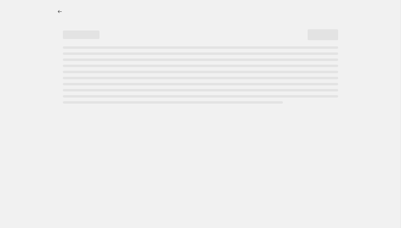
select select "percentage"
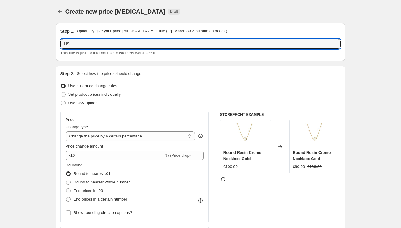
type input "OHS"
drag, startPoint x: 69, startPoint y: 45, endPoint x: 15, endPoint y: 44, distance: 54.1
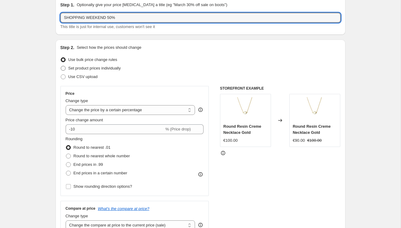
scroll to position [31, 0]
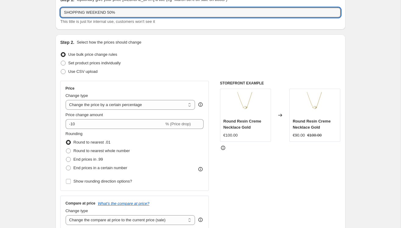
type input "SHOPPING WEEKEND 50%"
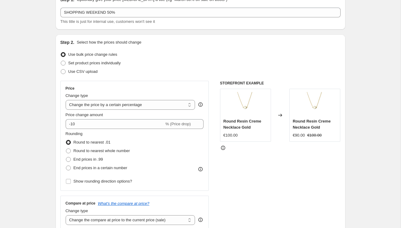
click at [93, 118] on div "Price change amount -10 % (Price drop)" at bounding box center [135, 120] width 138 height 17
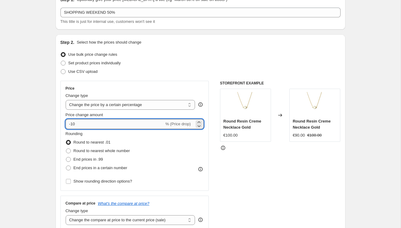
click at [95, 122] on input "-10" at bounding box center [115, 124] width 99 height 10
type input "-1"
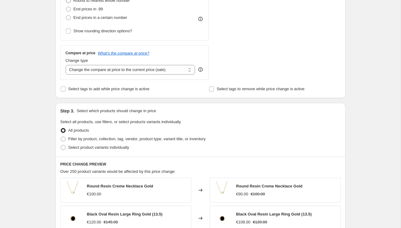
scroll to position [213, 0]
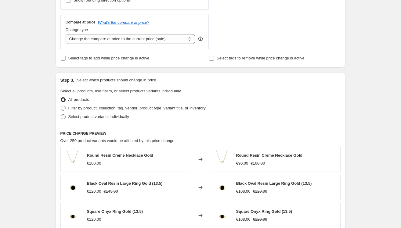
type input "-50"
click at [62, 116] on span at bounding box center [63, 117] width 5 height 5
click at [61, 115] on input "Select product variants individually" at bounding box center [61, 115] width 0 height 0
radio input "true"
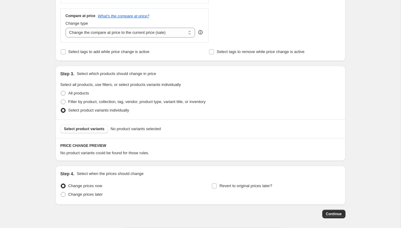
scroll to position [218, 0]
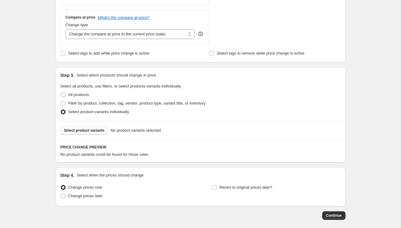
click at [97, 130] on span "Select product variants" at bounding box center [84, 130] width 41 height 5
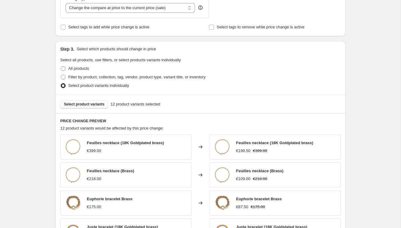
scroll to position [252, 0]
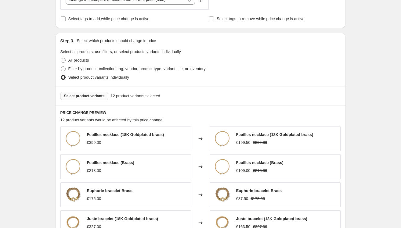
click at [75, 98] on button "Select product variants" at bounding box center [84, 96] width 48 height 9
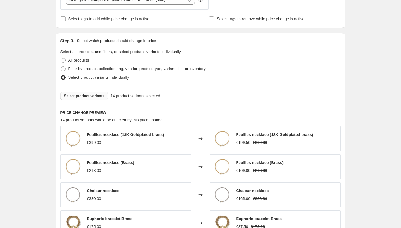
click at [84, 98] on button "Select product variants" at bounding box center [84, 96] width 48 height 9
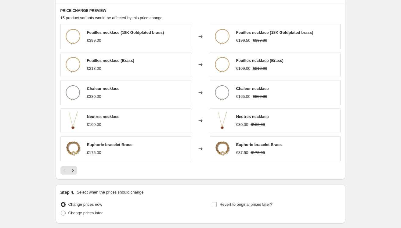
scroll to position [400, 0]
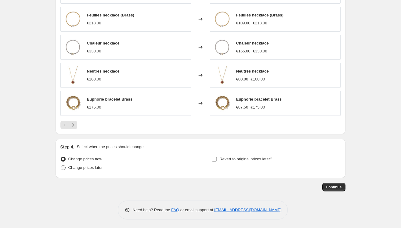
click at [80, 167] on span "Change prices later" at bounding box center [85, 168] width 35 height 5
click at [61, 166] on input "Change prices later" at bounding box center [61, 166] width 0 height 0
radio input "true"
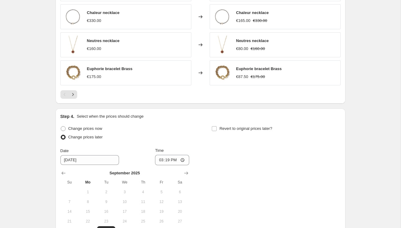
scroll to position [434, 0]
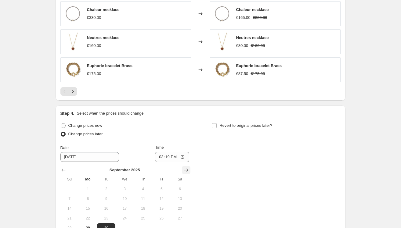
click at [185, 170] on icon "Show next month, October 2025" at bounding box center [186, 170] width 4 height 3
click at [142, 187] on span "2" at bounding box center [143, 189] width 13 height 5
type input "[DATE]"
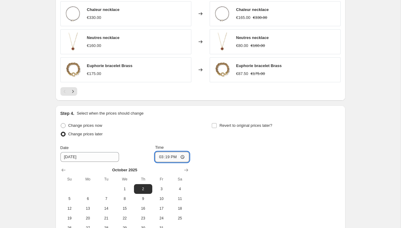
click at [169, 156] on input "15:19" at bounding box center [172, 157] width 34 height 10
type input "08:00"
click at [216, 123] on span at bounding box center [214, 125] width 5 height 5
click at [216, 123] on input "Revert to original prices later?" at bounding box center [214, 125] width 5 height 5
checkbox input "true"
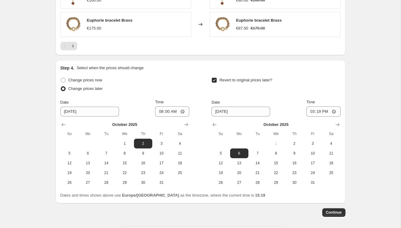
scroll to position [480, 0]
click at [221, 151] on span "5" at bounding box center [220, 153] width 13 height 5
type input "[DATE]"
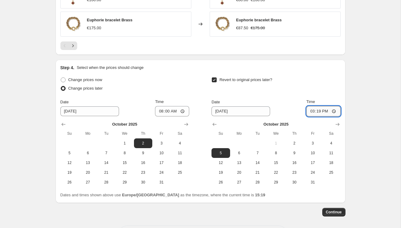
click at [318, 109] on input "15:19" at bounding box center [324, 111] width 34 height 10
type input "23:09"
type input "23:50"
type input "23:59"
click at [329, 210] on span "Continue" at bounding box center [334, 212] width 16 height 5
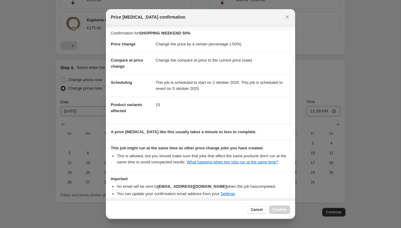
scroll to position [33, 0]
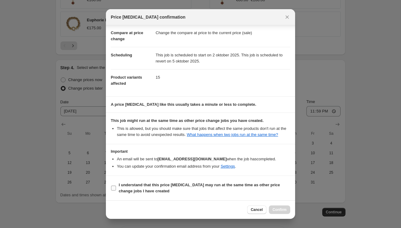
click at [114, 187] on input "I understand that this price [MEDICAL_DATA] may run at the same time as other p…" at bounding box center [113, 188] width 5 height 5
checkbox input "true"
click at [280, 207] on button "Confirm" at bounding box center [279, 210] width 21 height 9
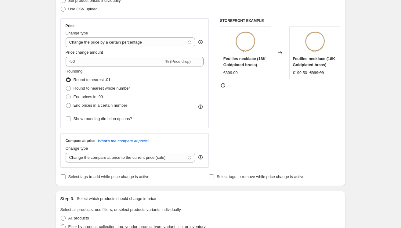
scroll to position [49, 0]
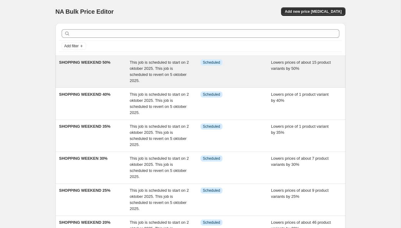
click at [88, 68] on div "SHOPPING WEEKEND 50%" at bounding box center [94, 72] width 71 height 24
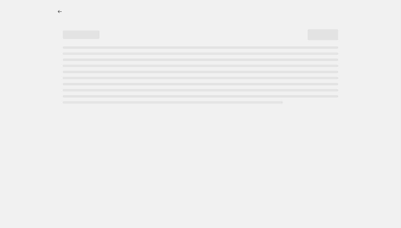
select select "percentage"
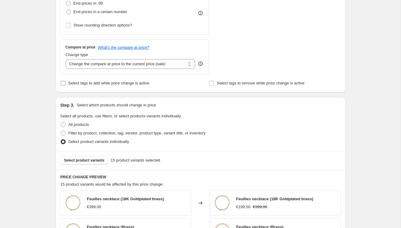
scroll to position [238, 0]
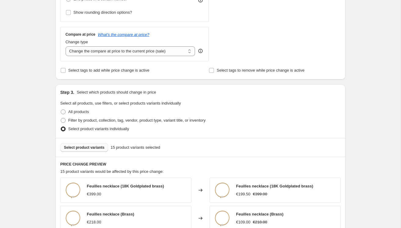
click at [75, 149] on span "Select product variants" at bounding box center [84, 147] width 41 height 5
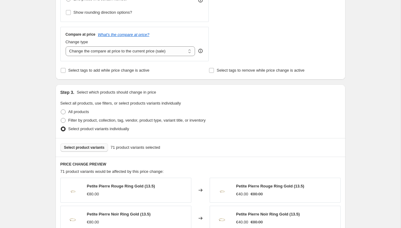
click at [91, 146] on span "Select product variants" at bounding box center [84, 147] width 41 height 5
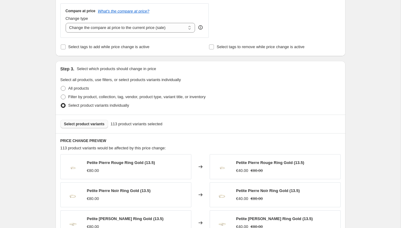
scroll to position [270, 0]
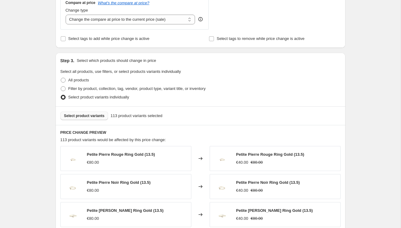
click at [87, 115] on span "Select product variants" at bounding box center [84, 116] width 41 height 5
click at [81, 114] on span "Select product variants" at bounding box center [84, 116] width 41 height 5
click at [80, 116] on span "Select product variants" at bounding box center [84, 116] width 41 height 5
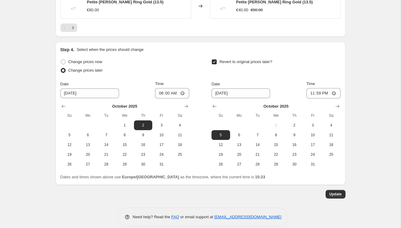
scroll to position [542, 0]
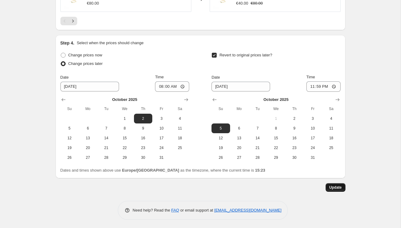
click at [337, 185] on span "Update" at bounding box center [336, 187] width 13 height 5
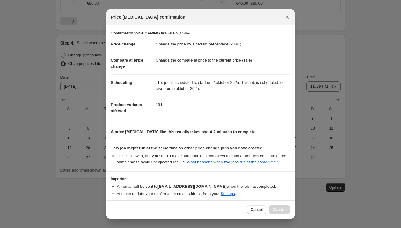
scroll to position [33, 0]
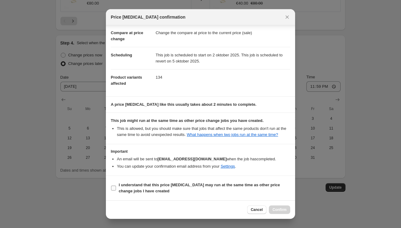
click at [118, 186] on label "I understand that this price [MEDICAL_DATA] may run at the same time as other p…" at bounding box center [201, 188] width 180 height 15
click at [116, 186] on input "I understand that this price [MEDICAL_DATA] may run at the same time as other p…" at bounding box center [113, 188] width 5 height 5
checkbox input "true"
click at [281, 207] on button "Confirm" at bounding box center [279, 210] width 21 height 9
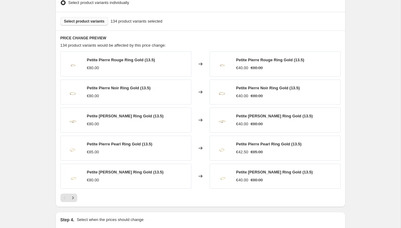
scroll to position [400, 0]
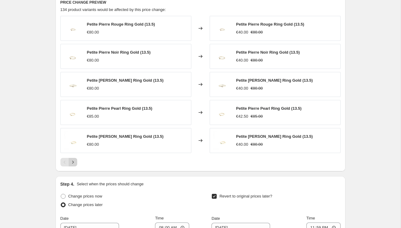
click at [76, 158] on button "Next" at bounding box center [73, 162] width 9 height 9
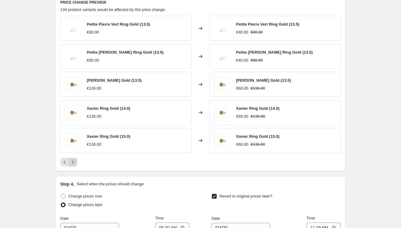
click at [76, 158] on button "Next" at bounding box center [73, 162] width 9 height 9
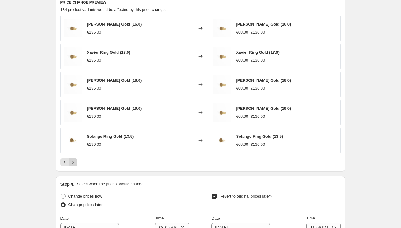
click at [76, 158] on button "Next" at bounding box center [73, 162] width 9 height 9
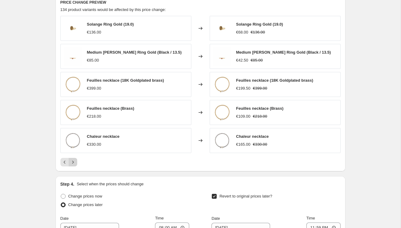
click at [76, 158] on button "Next" at bounding box center [73, 162] width 9 height 9
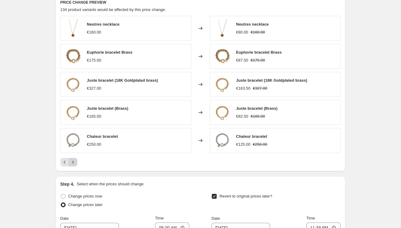
click at [76, 158] on button "Next" at bounding box center [73, 162] width 9 height 9
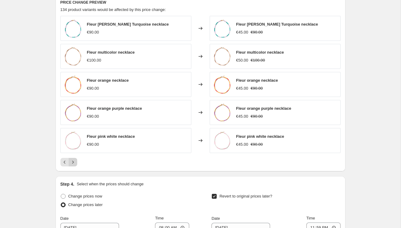
click at [76, 158] on button "Next" at bounding box center [73, 162] width 9 height 9
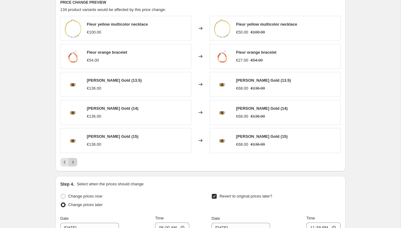
click at [76, 158] on button "Next" at bounding box center [73, 162] width 9 height 9
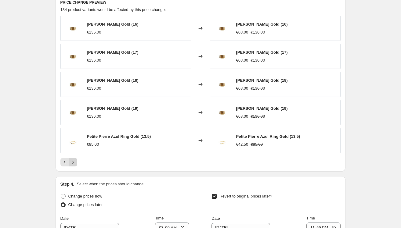
click at [76, 158] on button "Next" at bounding box center [73, 162] width 9 height 9
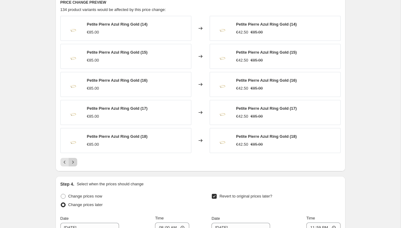
click at [76, 158] on button "Next" at bounding box center [73, 162] width 9 height 9
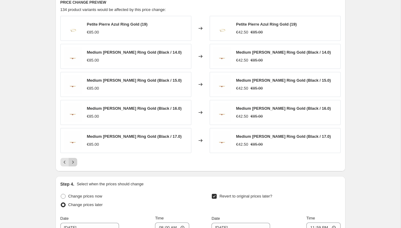
click at [76, 158] on button "Next" at bounding box center [73, 162] width 9 height 9
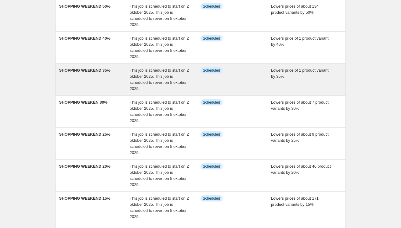
scroll to position [111, 0]
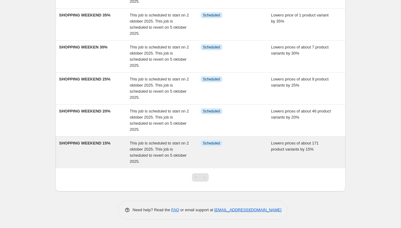
click at [88, 144] on span "SHOPPING WEEKEND 15%" at bounding box center [84, 143] width 51 height 5
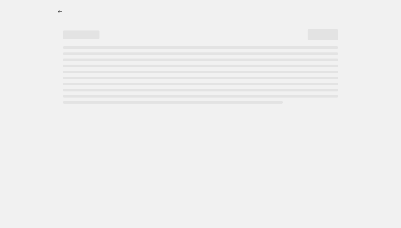
select select "percentage"
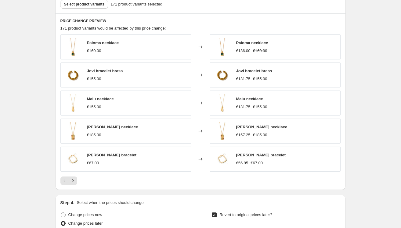
scroll to position [385, 0]
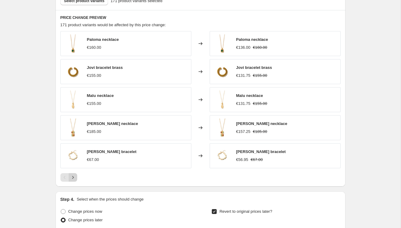
click at [75, 175] on icon "Next" at bounding box center [73, 178] width 6 height 6
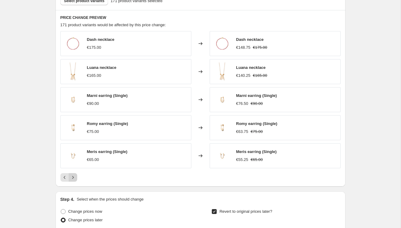
click at [76, 174] on button "Next" at bounding box center [73, 177] width 9 height 9
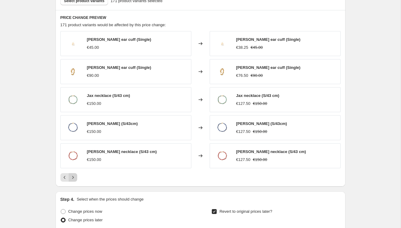
click at [71, 175] on icon "Next" at bounding box center [73, 178] width 6 height 6
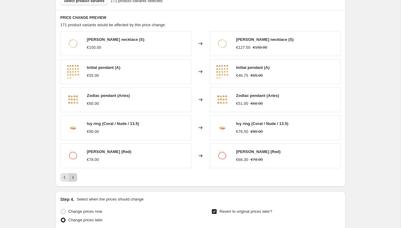
click at [71, 175] on icon "Next" at bounding box center [73, 178] width 6 height 6
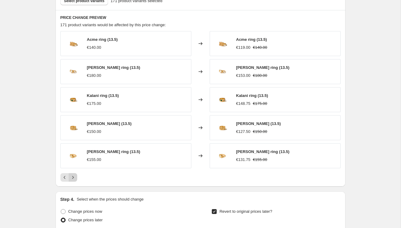
click at [71, 175] on icon "Next" at bounding box center [73, 178] width 6 height 6
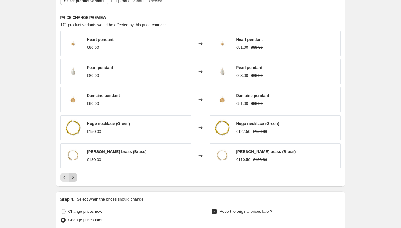
click at [71, 175] on icon "Next" at bounding box center [73, 178] width 6 height 6
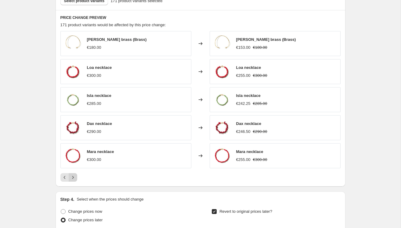
click at [71, 175] on icon "Next" at bounding box center [73, 178] width 6 height 6
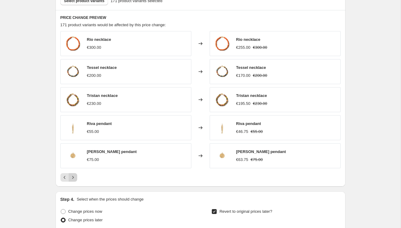
click at [71, 175] on icon "Next" at bounding box center [73, 178] width 6 height 6
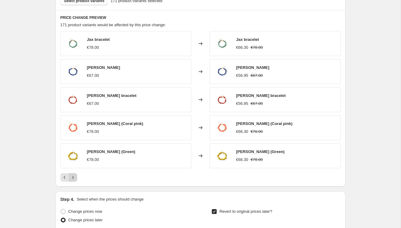
click at [71, 175] on icon "Next" at bounding box center [73, 178] width 6 height 6
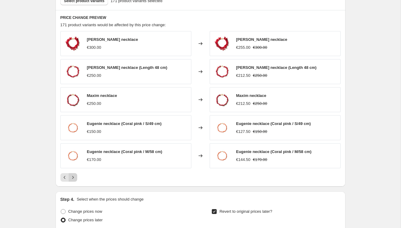
click at [71, 175] on icon "Next" at bounding box center [73, 178] width 6 height 6
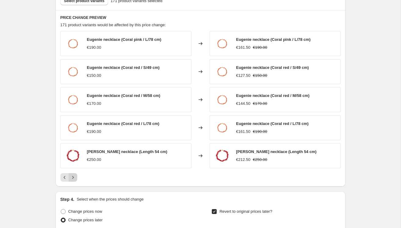
click at [71, 175] on icon "Next" at bounding box center [73, 178] width 6 height 6
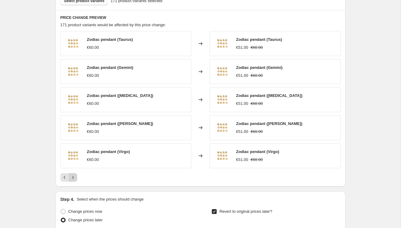
click at [71, 175] on icon "Next" at bounding box center [73, 178] width 6 height 6
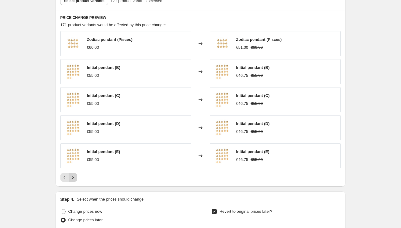
click at [71, 175] on icon "Next" at bounding box center [73, 178] width 6 height 6
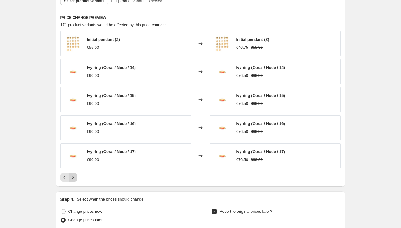
click at [71, 175] on icon "Next" at bounding box center [73, 178] width 6 height 6
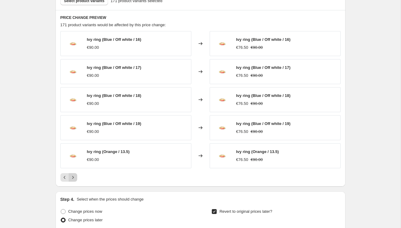
click at [71, 175] on icon "Next" at bounding box center [73, 178] width 6 height 6
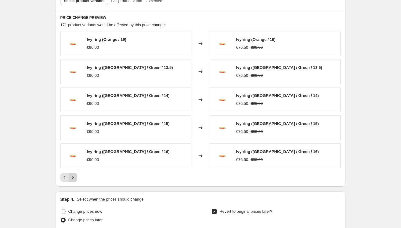
click at [71, 175] on icon "Next" at bounding box center [73, 178] width 6 height 6
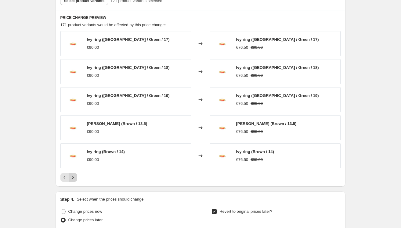
click at [71, 175] on icon "Next" at bounding box center [73, 178] width 6 height 6
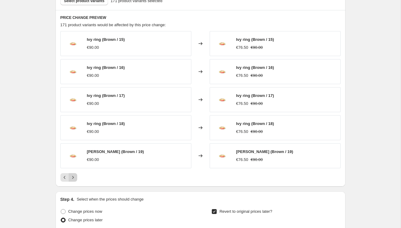
click at [71, 175] on icon "Next" at bounding box center [73, 178] width 6 height 6
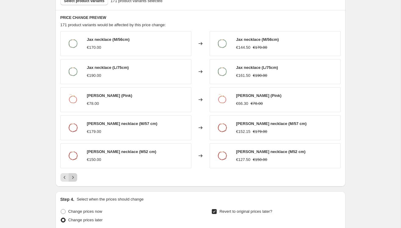
click at [71, 175] on icon "Next" at bounding box center [73, 178] width 6 height 6
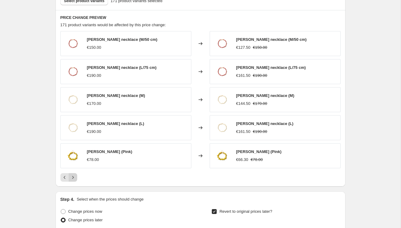
click at [71, 175] on icon "Next" at bounding box center [73, 178] width 6 height 6
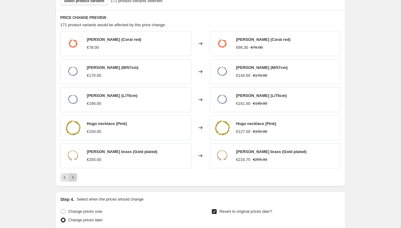
click at [71, 175] on icon "Next" at bounding box center [73, 178] width 6 height 6
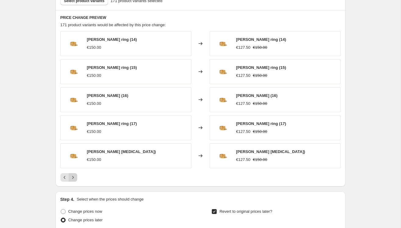
click at [71, 175] on icon "Next" at bounding box center [73, 178] width 6 height 6
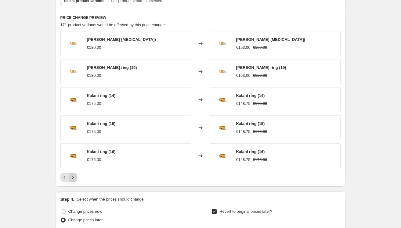
click at [71, 175] on icon "Next" at bounding box center [73, 178] width 6 height 6
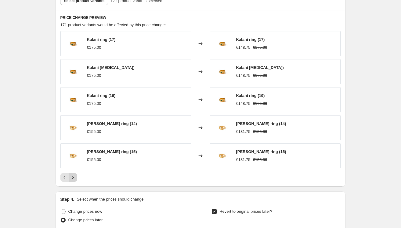
click at [71, 175] on icon "Next" at bounding box center [73, 178] width 6 height 6
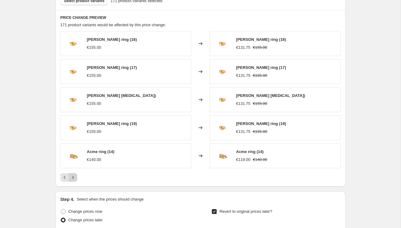
click at [71, 175] on icon "Next" at bounding box center [73, 178] width 6 height 6
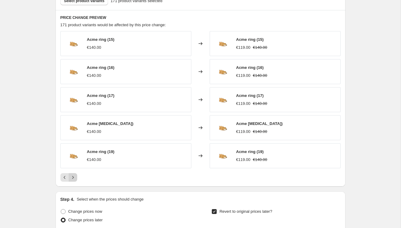
click at [71, 175] on icon "Next" at bounding box center [73, 178] width 6 height 6
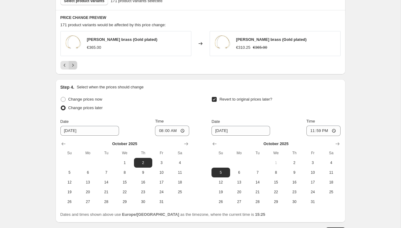
click at [71, 175] on button "5" at bounding box center [69, 173] width 18 height 10
type input "[DATE]"
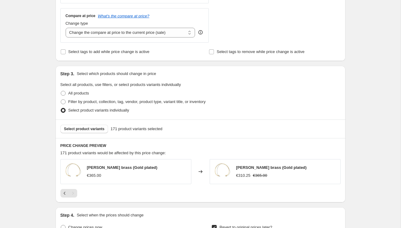
scroll to position [312, 0]
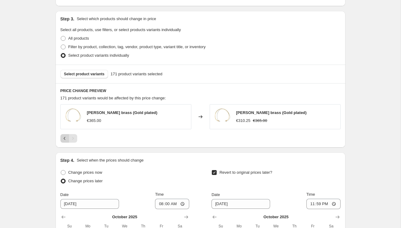
click at [64, 135] on button "Previous" at bounding box center [64, 138] width 9 height 9
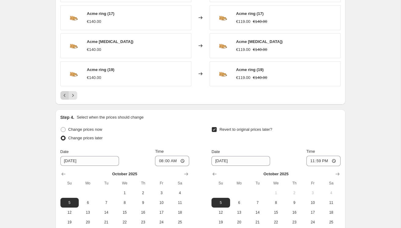
scroll to position [535, 0]
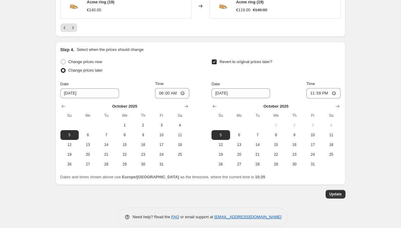
click at [64, 27] on icon "Previous" at bounding box center [65, 28] width 6 height 6
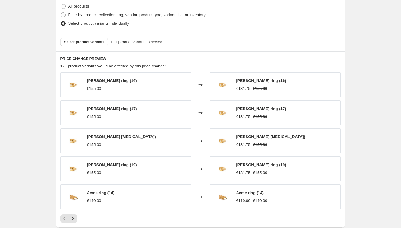
scroll to position [326, 0]
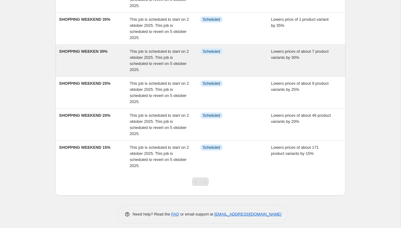
scroll to position [110, 0]
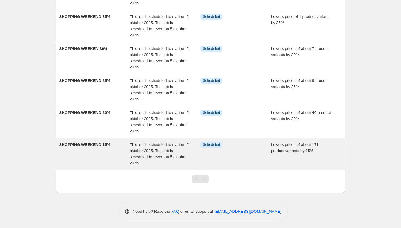
click at [87, 148] on div "SHOPPING WEEKEND 15%" at bounding box center [94, 154] width 71 height 24
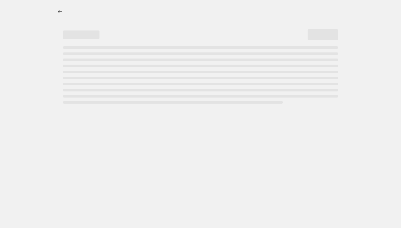
select select "percentage"
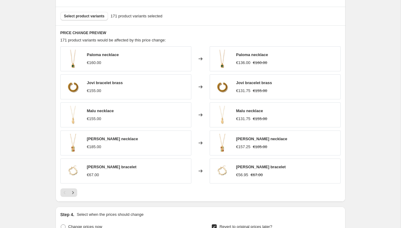
scroll to position [380, 0]
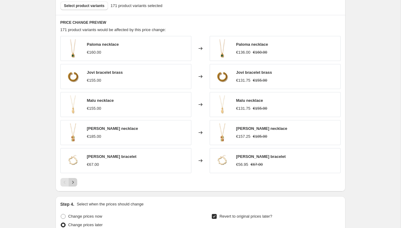
click at [73, 181] on icon "Next" at bounding box center [73, 183] width 6 height 6
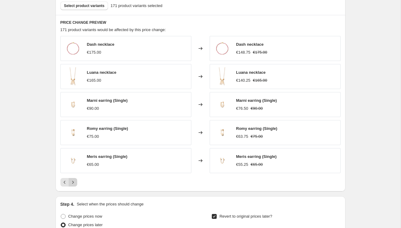
click at [73, 181] on icon "Next" at bounding box center [73, 183] width 6 height 6
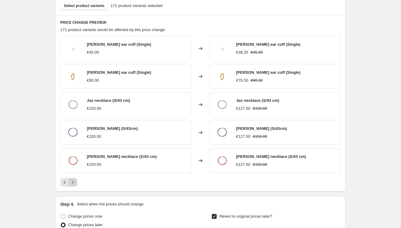
click at [73, 181] on icon "Next" at bounding box center [73, 183] width 6 height 6
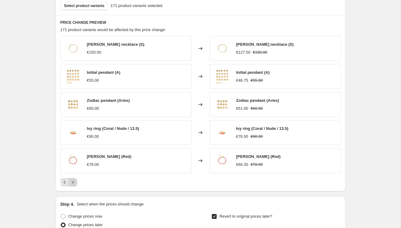
click at [73, 181] on icon "Next" at bounding box center [73, 183] width 6 height 6
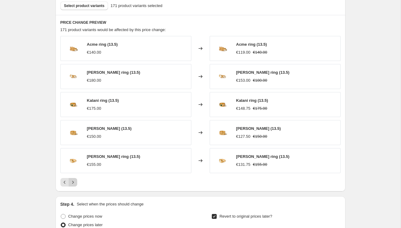
click at [73, 181] on icon "Next" at bounding box center [73, 183] width 6 height 6
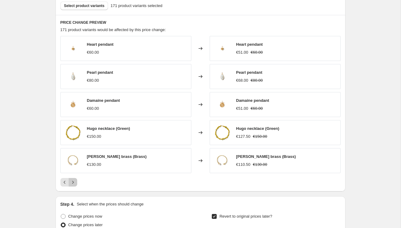
click at [73, 181] on icon "Next" at bounding box center [73, 183] width 6 height 6
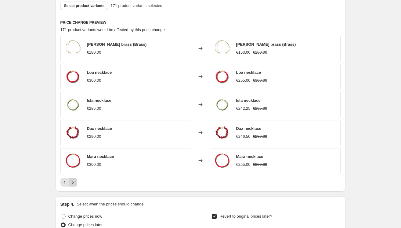
click at [73, 181] on icon "Next" at bounding box center [73, 183] width 6 height 6
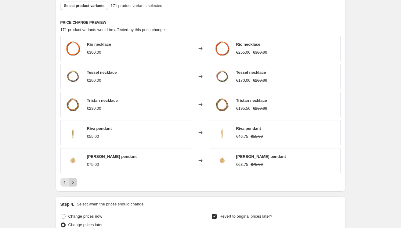
click at [73, 181] on icon "Next" at bounding box center [73, 183] width 6 height 6
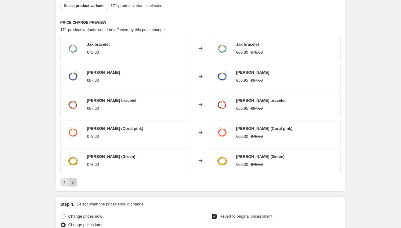
click at [73, 181] on icon "Next" at bounding box center [73, 183] width 6 height 6
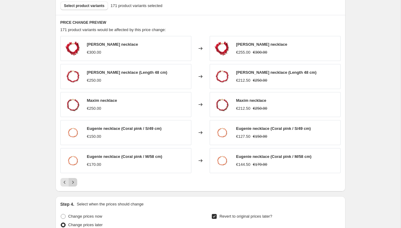
click at [73, 181] on icon "Next" at bounding box center [73, 182] width 2 height 3
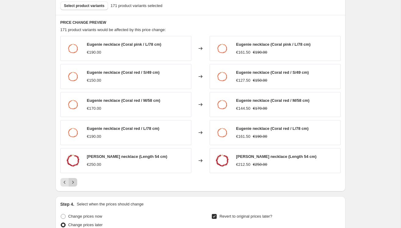
click at [73, 181] on icon "Next" at bounding box center [73, 182] width 2 height 3
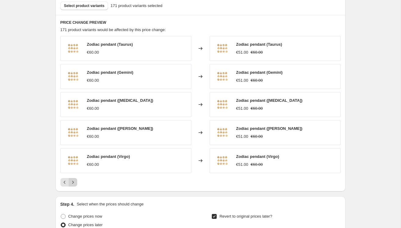
click at [73, 181] on icon "Next" at bounding box center [73, 182] width 2 height 3
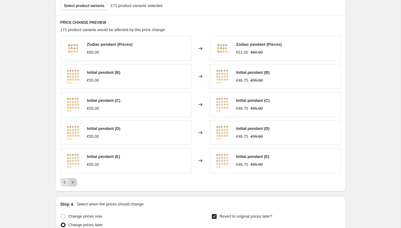
click at [73, 181] on icon "Next" at bounding box center [73, 182] width 2 height 3
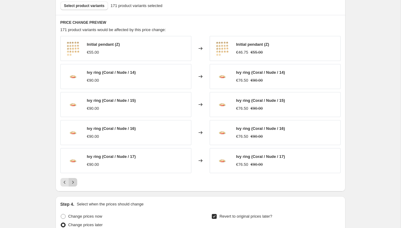
click at [73, 181] on icon "Next" at bounding box center [73, 182] width 2 height 3
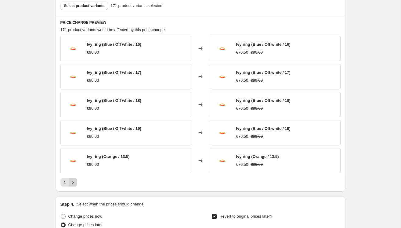
click at [73, 181] on icon "Next" at bounding box center [73, 182] width 2 height 3
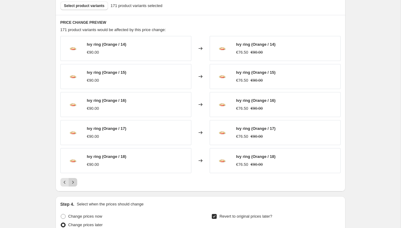
click at [73, 181] on icon "Next" at bounding box center [73, 183] width 6 height 6
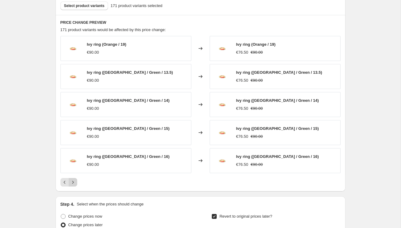
click at [73, 181] on icon "Next" at bounding box center [73, 183] width 6 height 6
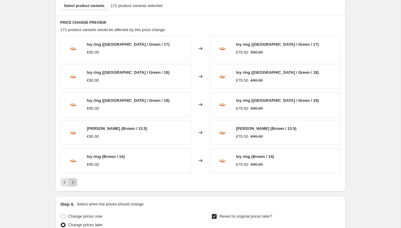
click at [73, 181] on icon "Next" at bounding box center [73, 183] width 6 height 6
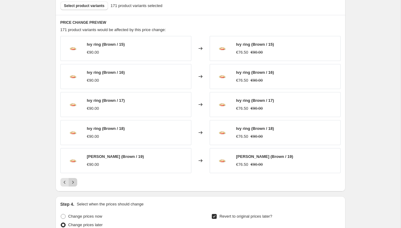
click at [73, 181] on icon "Next" at bounding box center [73, 183] width 6 height 6
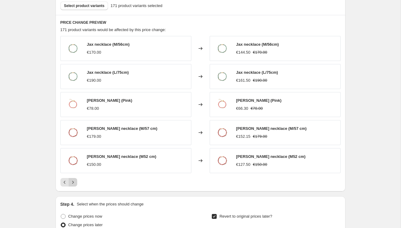
click at [74, 182] on icon "Next" at bounding box center [73, 183] width 6 height 6
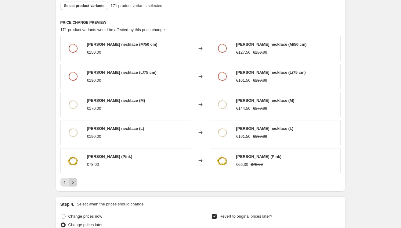
click at [74, 180] on icon "Next" at bounding box center [73, 183] width 6 height 6
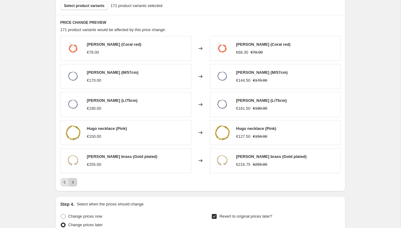
click at [74, 180] on icon "Next" at bounding box center [73, 183] width 6 height 6
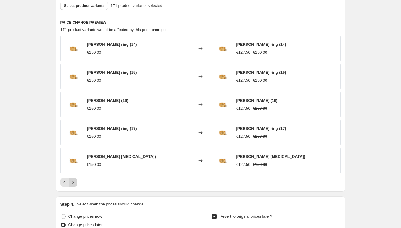
click at [74, 180] on icon "Next" at bounding box center [73, 183] width 6 height 6
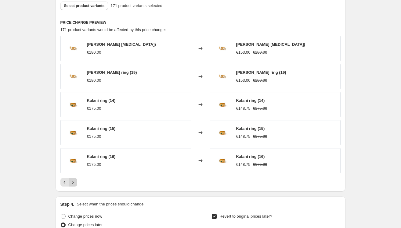
click at [75, 178] on button "Next" at bounding box center [73, 182] width 9 height 9
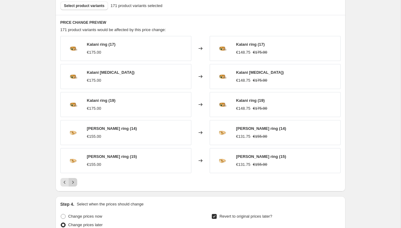
click at [75, 180] on icon "Next" at bounding box center [73, 183] width 6 height 6
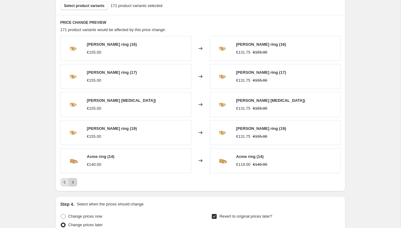
click at [75, 180] on icon "Next" at bounding box center [73, 183] width 6 height 6
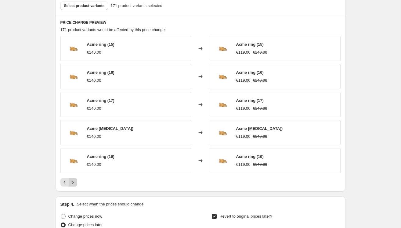
click at [75, 180] on icon "Next" at bounding box center [73, 183] width 6 height 6
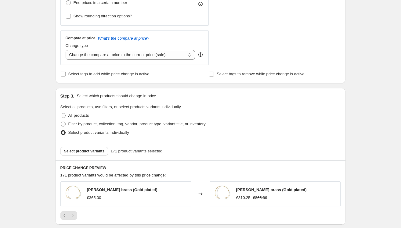
scroll to position [239, 0]
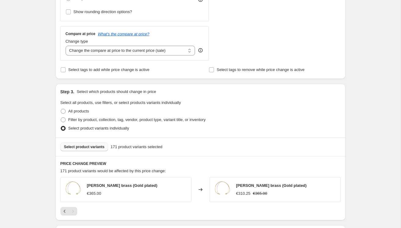
click at [72, 145] on span "Select product variants" at bounding box center [84, 147] width 41 height 5
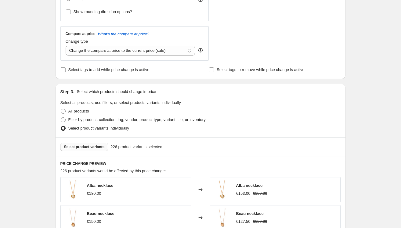
click at [94, 149] on button "Select product variants" at bounding box center [84, 147] width 48 height 9
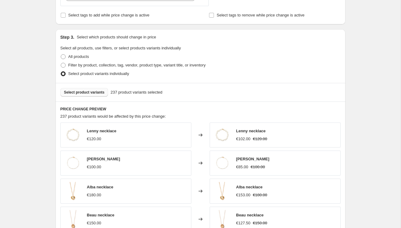
scroll to position [542, 0]
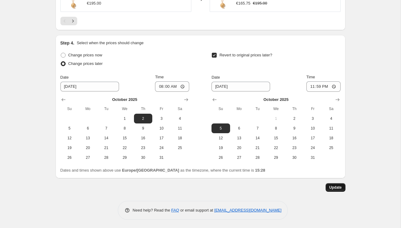
click at [337, 188] on span "Update" at bounding box center [336, 187] width 13 height 5
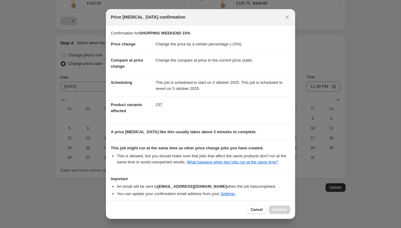
scroll to position [33, 0]
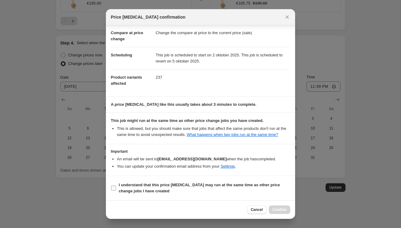
click at [112, 187] on input "I understand that this price [MEDICAL_DATA] may run at the same time as other p…" at bounding box center [113, 188] width 5 height 5
checkbox input "true"
click at [279, 210] on span "Confirm" at bounding box center [280, 210] width 14 height 5
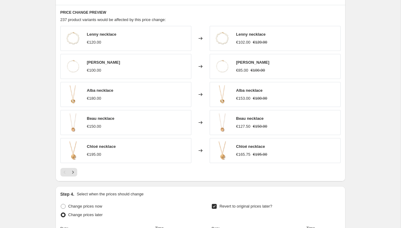
scroll to position [392, 0]
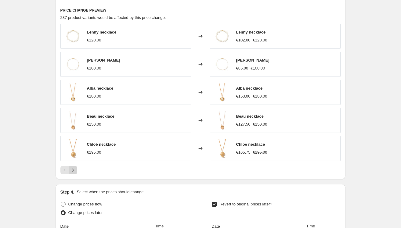
click at [72, 170] on icon "Next" at bounding box center [73, 170] width 6 height 6
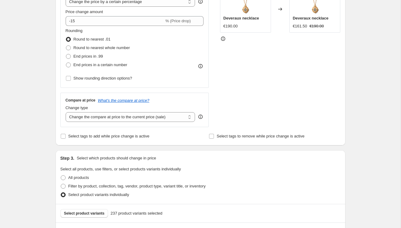
scroll to position [236, 0]
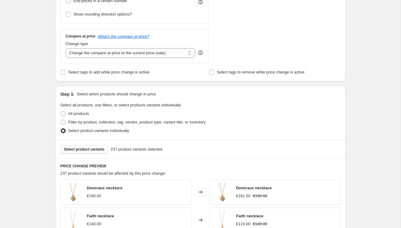
click at [93, 148] on span "Select product variants" at bounding box center [84, 149] width 41 height 5
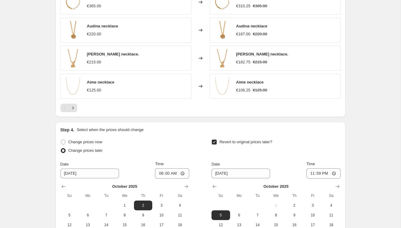
scroll to position [542, 0]
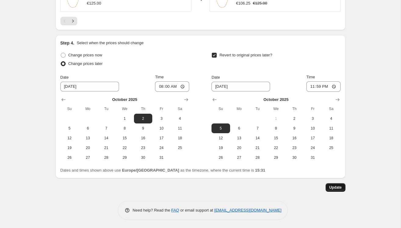
click at [340, 186] on span "Update" at bounding box center [336, 187] width 13 height 5
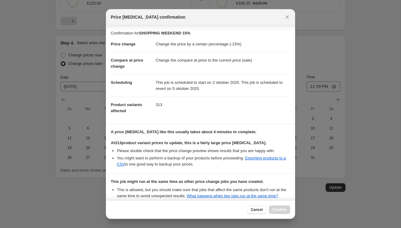
scroll to position [67, 0]
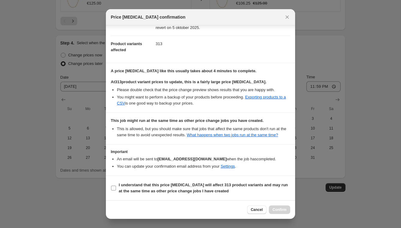
click at [116, 188] on input "I understand that this price change job will affect 313 product variants and ma…" at bounding box center [113, 188] width 5 height 5
checkbox input "true"
click at [276, 212] on span "Confirm" at bounding box center [280, 210] width 14 height 5
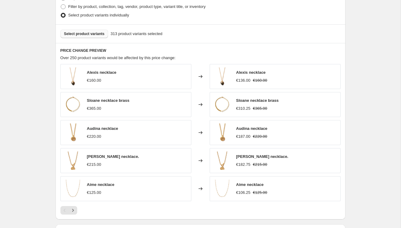
scroll to position [357, 0]
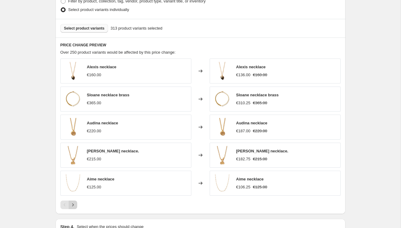
click at [73, 204] on icon "Next" at bounding box center [73, 205] width 2 height 3
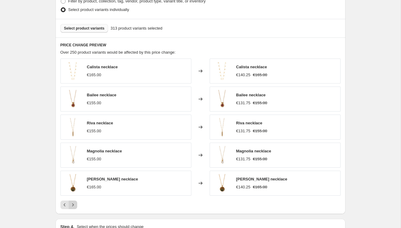
click at [73, 204] on icon "Next" at bounding box center [73, 205] width 6 height 6
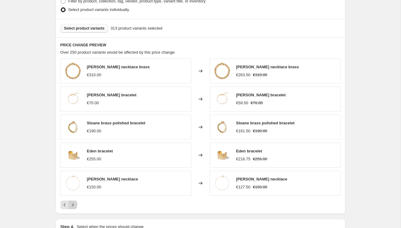
click at [73, 204] on icon "Next" at bounding box center [73, 205] width 6 height 6
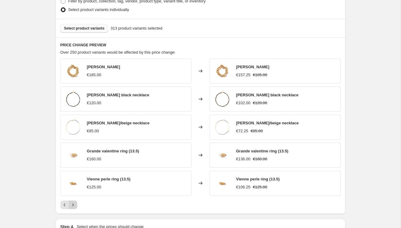
click at [73, 204] on icon "Next" at bounding box center [73, 205] width 6 height 6
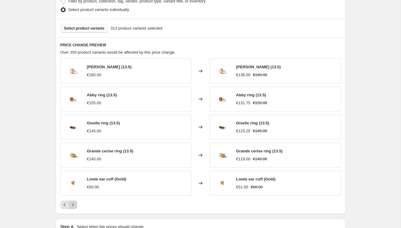
click at [73, 204] on icon "Next" at bounding box center [73, 205] width 2 height 3
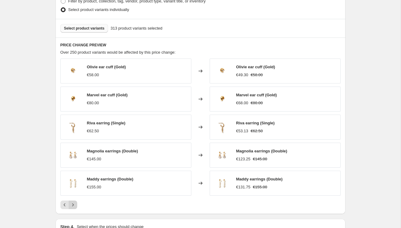
click at [73, 204] on icon "Next" at bounding box center [73, 205] width 2 height 3
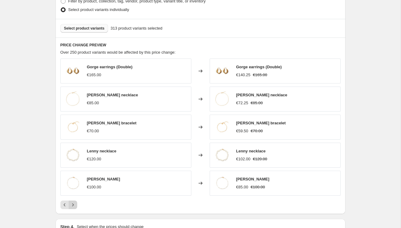
click at [73, 205] on icon "Next" at bounding box center [73, 205] width 2 height 3
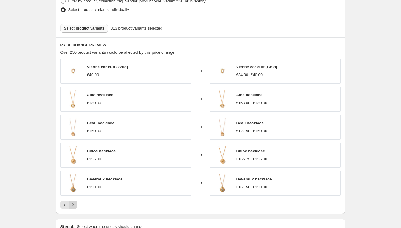
click at [74, 205] on icon "Next" at bounding box center [73, 205] width 6 height 6
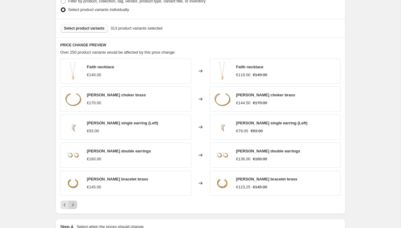
click at [74, 205] on icon "Next" at bounding box center [73, 205] width 6 height 6
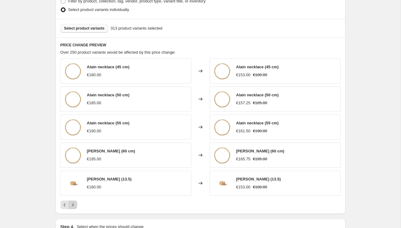
click at [74, 205] on icon "Next" at bounding box center [73, 205] width 6 height 6
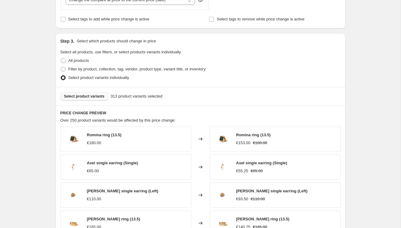
scroll to position [276, 0]
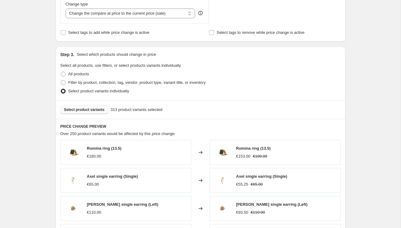
click at [96, 110] on span "Select product variants" at bounding box center [84, 110] width 41 height 5
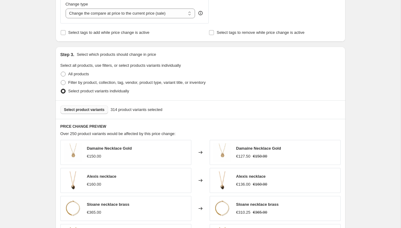
click at [91, 108] on span "Select product variants" at bounding box center [84, 110] width 41 height 5
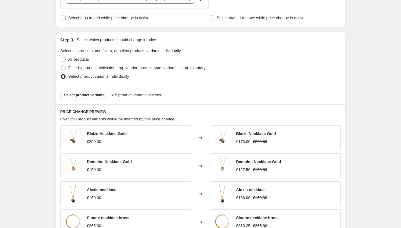
scroll to position [295, 0]
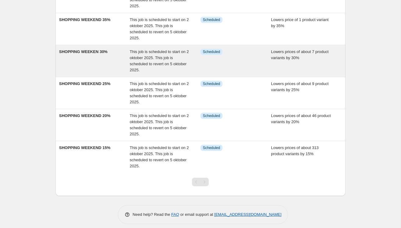
scroll to position [111, 0]
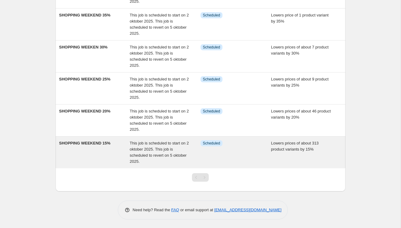
click at [82, 156] on div "SHOPPING WEEKEND 15%" at bounding box center [94, 153] width 71 height 24
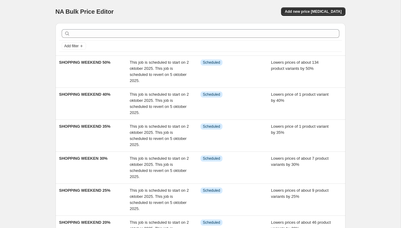
select select "percentage"
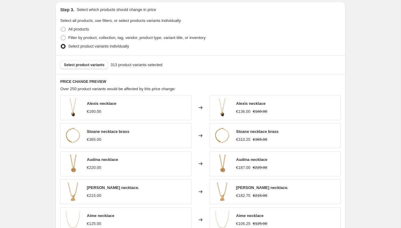
scroll to position [321, 0]
click at [98, 66] on span "Select product variants" at bounding box center [84, 65] width 41 height 5
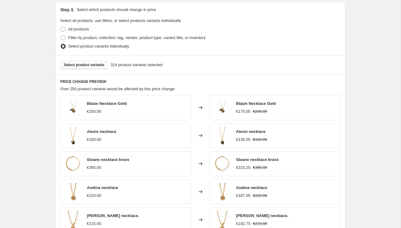
click at [92, 65] on span "Select product variants" at bounding box center [84, 65] width 41 height 5
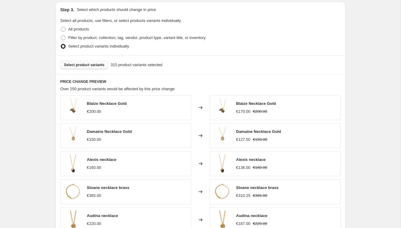
click at [101, 65] on span "Select product variants" at bounding box center [84, 65] width 41 height 5
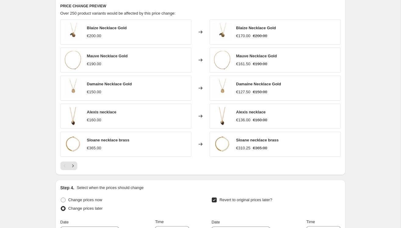
scroll to position [542, 0]
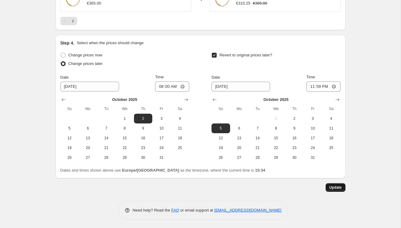
click at [334, 186] on span "Update" at bounding box center [336, 187] width 13 height 5
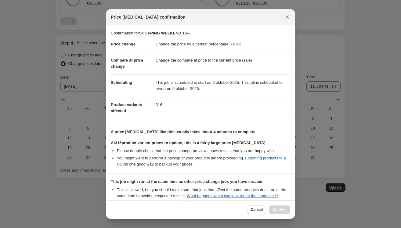
scroll to position [67, 0]
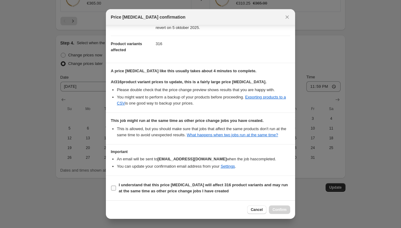
click at [116, 188] on label "I understand that this price change job will affect 316 product variants and ma…" at bounding box center [201, 188] width 180 height 15
click at [116, 188] on input "I understand that this price change job will affect 316 product variants and ma…" at bounding box center [113, 188] width 5 height 5
checkbox input "true"
click at [283, 210] on span "Confirm" at bounding box center [280, 210] width 14 height 5
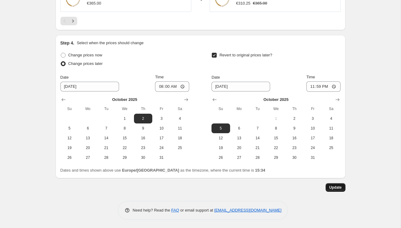
click at [342, 187] on button "Update" at bounding box center [336, 188] width 20 height 9
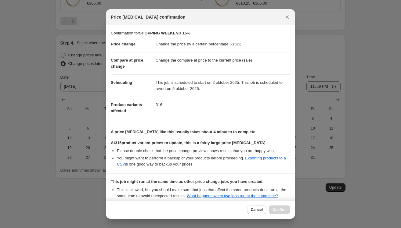
scroll to position [67, 0]
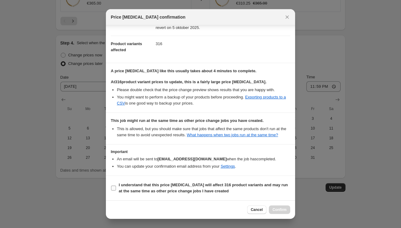
click at [123, 190] on b "I understand that this price change job will affect 316 product variants and ma…" at bounding box center [203, 188] width 169 height 11
click at [116, 190] on input "I understand that this price change job will affect 316 product variants and ma…" at bounding box center [113, 188] width 5 height 5
checkbox input "true"
click at [273, 209] on span "Confirm" at bounding box center [280, 210] width 14 height 5
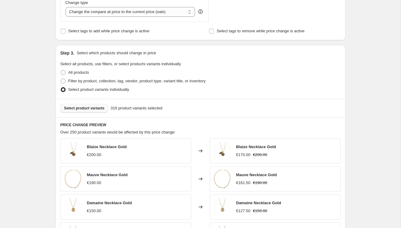
scroll to position [0, 0]
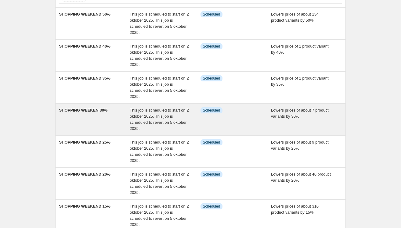
scroll to position [77, 0]
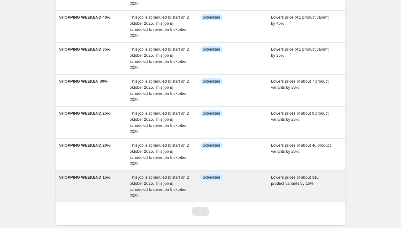
click at [85, 190] on div "SHOPPING WEEKEND 15%" at bounding box center [94, 187] width 71 height 24
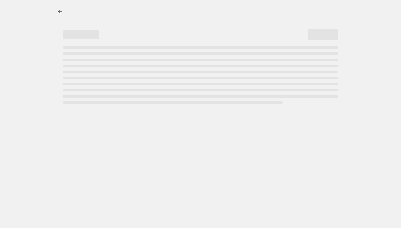
select select "percentage"
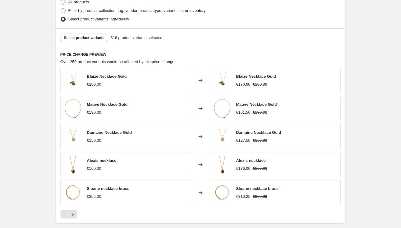
scroll to position [348, 0]
click at [74, 212] on icon "Next" at bounding box center [73, 214] width 6 height 6
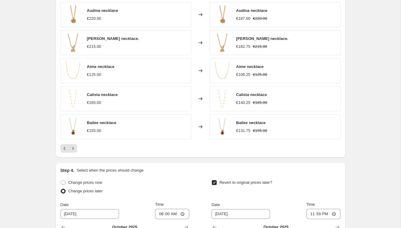
scroll to position [408, 0]
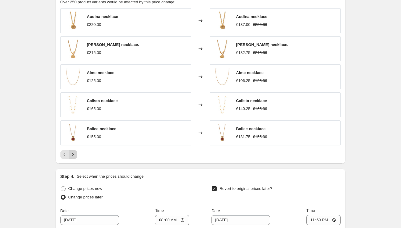
click at [73, 151] on button "Next" at bounding box center [73, 155] width 9 height 9
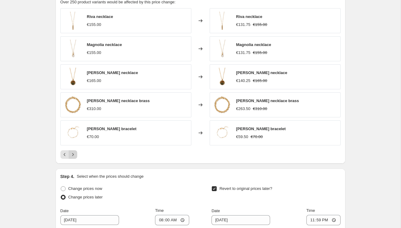
click at [74, 151] on button "Next" at bounding box center [73, 155] width 9 height 9
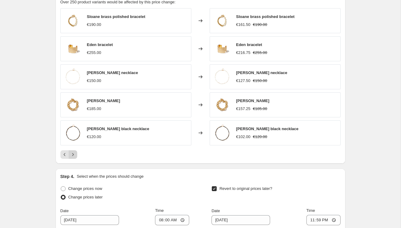
click at [74, 151] on button "Next" at bounding box center [73, 155] width 9 height 9
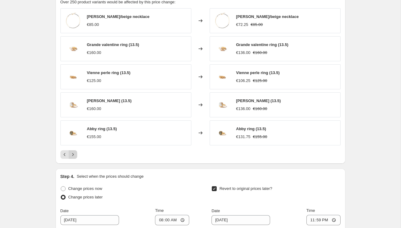
click at [74, 152] on icon "Next" at bounding box center [73, 155] width 6 height 6
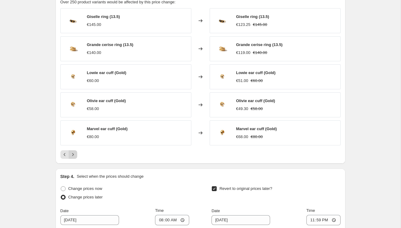
click at [74, 152] on icon "Next" at bounding box center [73, 155] width 6 height 6
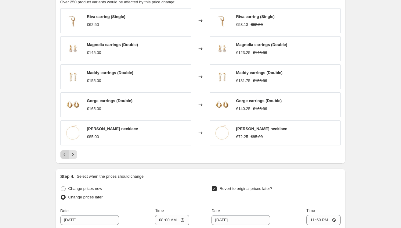
click at [63, 153] on icon "Previous" at bounding box center [65, 155] width 6 height 6
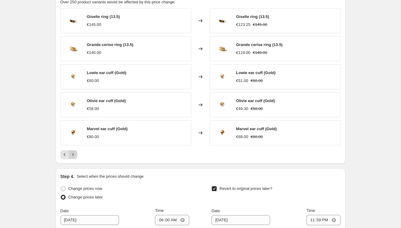
click at [72, 154] on icon "Next" at bounding box center [73, 155] width 6 height 6
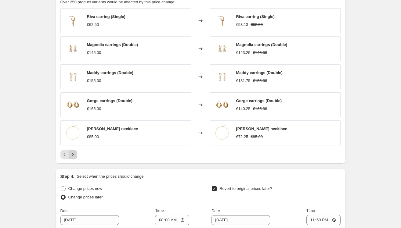
click at [72, 154] on icon "Next" at bounding box center [73, 155] width 6 height 6
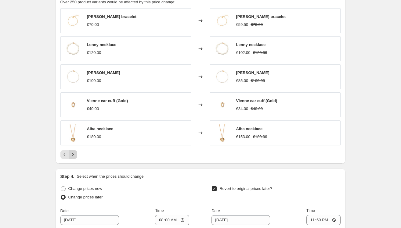
click at [72, 154] on icon "Next" at bounding box center [73, 155] width 6 height 6
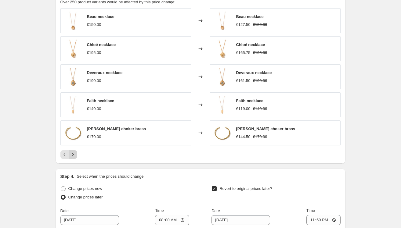
click at [75, 152] on icon "Next" at bounding box center [73, 155] width 6 height 6
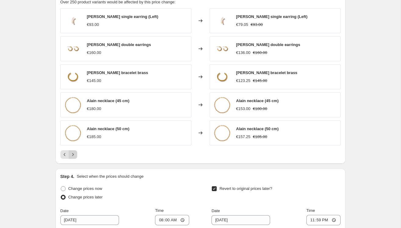
click at [75, 152] on icon "Next" at bounding box center [73, 155] width 6 height 6
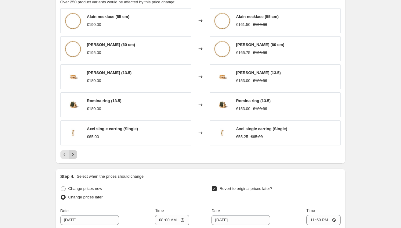
click at [75, 152] on icon "Next" at bounding box center [73, 155] width 6 height 6
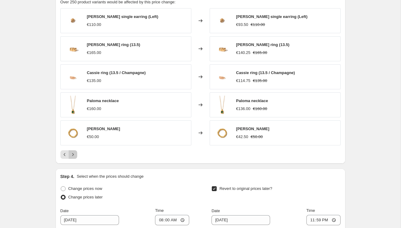
click at [75, 152] on icon "Next" at bounding box center [73, 155] width 6 height 6
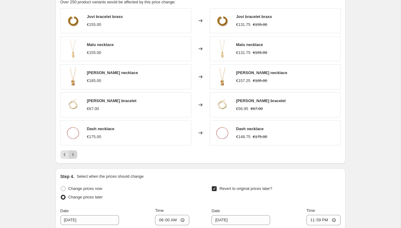
click at [75, 152] on icon "Next" at bounding box center [73, 155] width 6 height 6
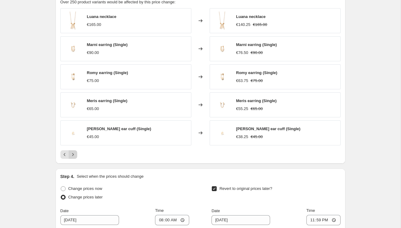
click at [75, 152] on icon "Next" at bounding box center [73, 155] width 6 height 6
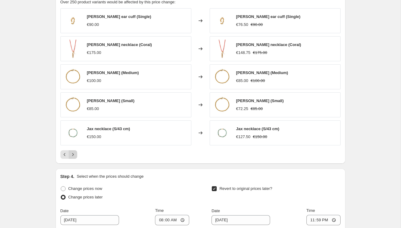
click at [75, 152] on icon "Next" at bounding box center [73, 155] width 6 height 6
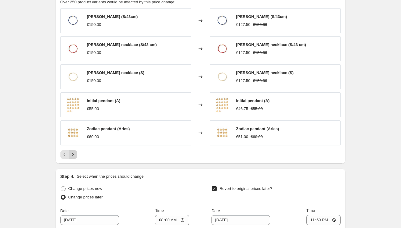
click at [75, 152] on icon "Next" at bounding box center [73, 155] width 6 height 6
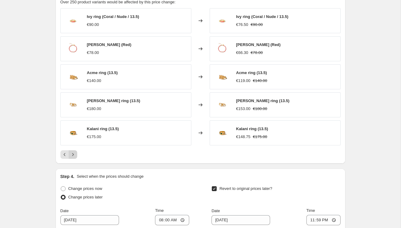
click at [75, 152] on icon "Next" at bounding box center [73, 155] width 6 height 6
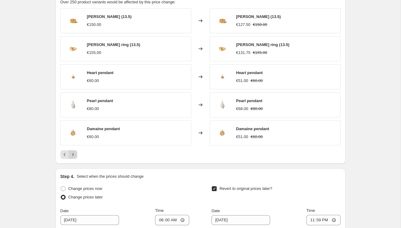
click at [75, 152] on icon "Next" at bounding box center [73, 155] width 6 height 6
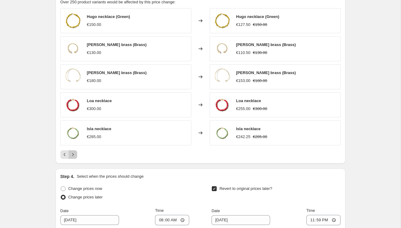
click at [75, 152] on icon "Next" at bounding box center [73, 155] width 6 height 6
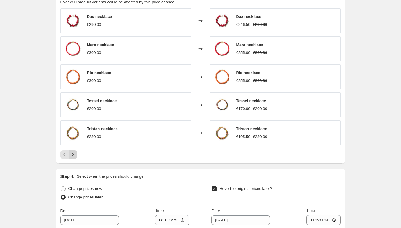
click at [75, 152] on icon "Next" at bounding box center [73, 155] width 6 height 6
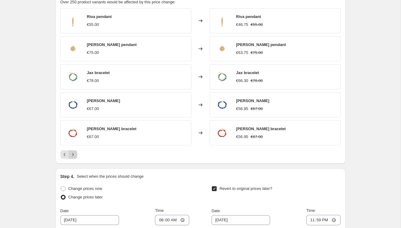
click at [75, 152] on icon "Next" at bounding box center [73, 155] width 6 height 6
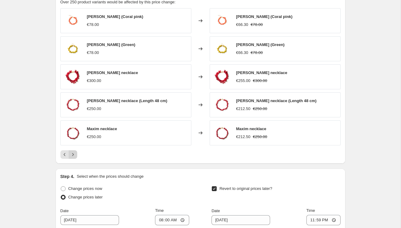
click at [75, 152] on icon "Next" at bounding box center [73, 155] width 6 height 6
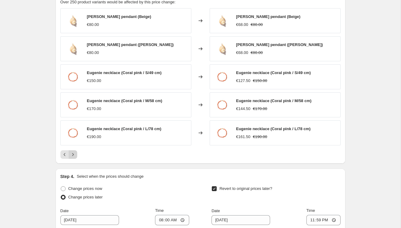
click at [75, 152] on icon "Next" at bounding box center [73, 155] width 6 height 6
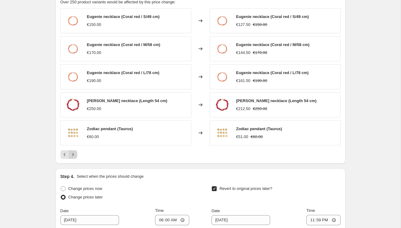
click at [75, 152] on icon "Next" at bounding box center [73, 155] width 6 height 6
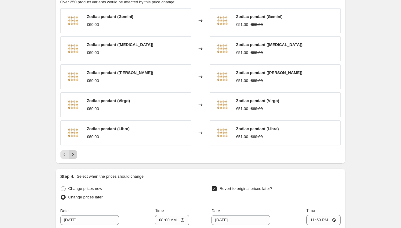
click at [75, 152] on icon "Next" at bounding box center [73, 155] width 6 height 6
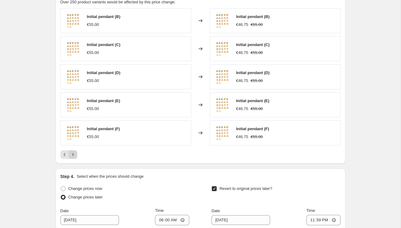
click at [75, 152] on icon "Next" at bounding box center [73, 155] width 6 height 6
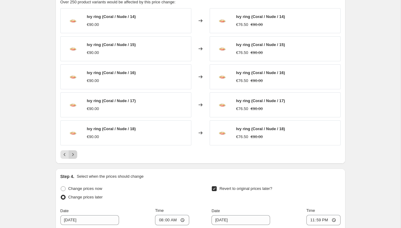
click at [75, 152] on icon "Next" at bounding box center [73, 155] width 6 height 6
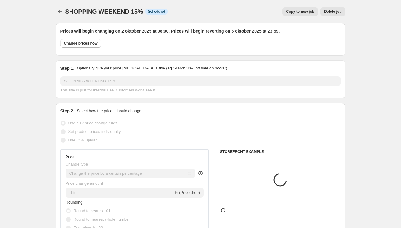
select select "percentage"
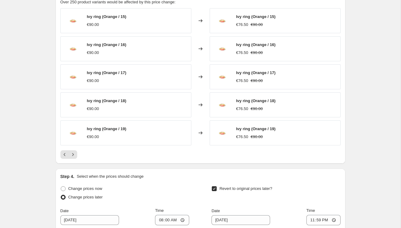
click at [75, 152] on icon "Next" at bounding box center [73, 155] width 6 height 6
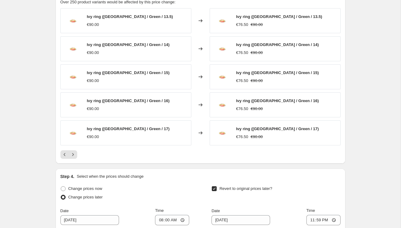
click at [75, 152] on icon "Next" at bounding box center [73, 155] width 6 height 6
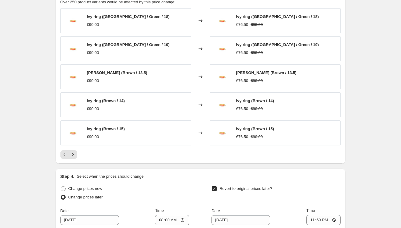
click at [75, 152] on icon "Next" at bounding box center [73, 155] width 6 height 6
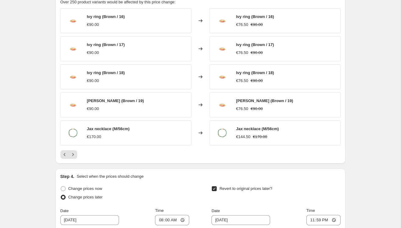
click at [75, 152] on icon "Next" at bounding box center [73, 155] width 6 height 6
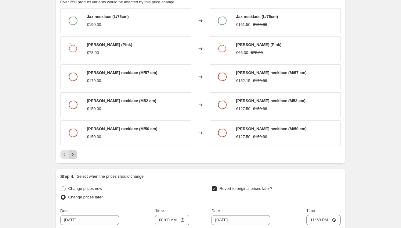
click at [76, 154] on icon "Next" at bounding box center [73, 155] width 6 height 6
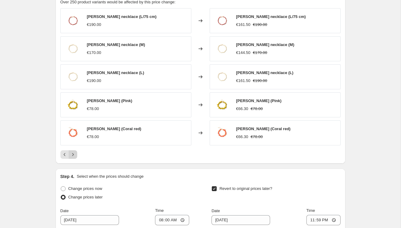
click at [76, 154] on icon "Next" at bounding box center [73, 155] width 6 height 6
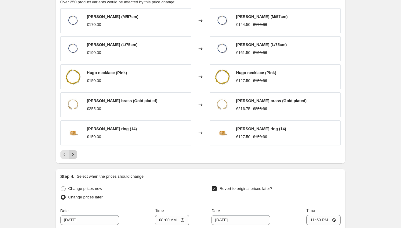
click at [76, 154] on icon "Next" at bounding box center [73, 155] width 6 height 6
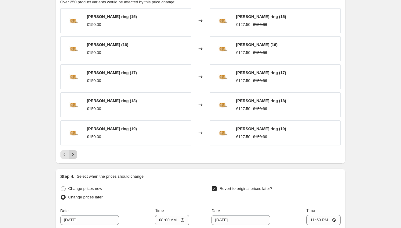
click at [76, 154] on icon "Next" at bounding box center [73, 155] width 6 height 6
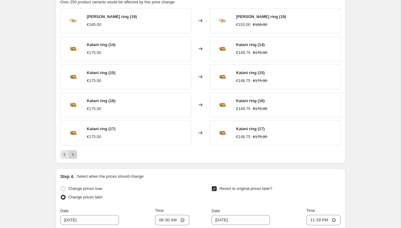
click at [76, 154] on icon "Next" at bounding box center [73, 155] width 6 height 6
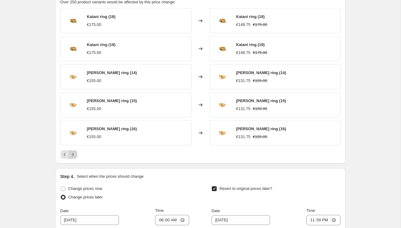
click at [76, 154] on icon "Next" at bounding box center [73, 155] width 6 height 6
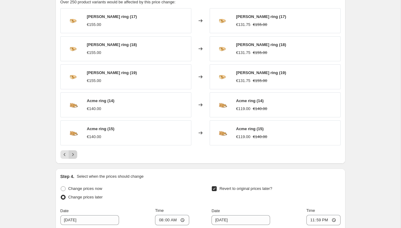
click at [76, 154] on icon "Next" at bounding box center [73, 155] width 6 height 6
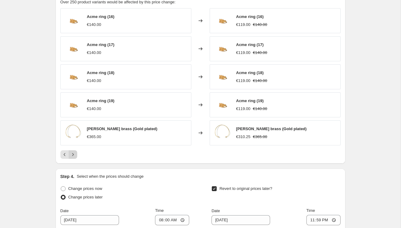
click at [76, 154] on icon "Next" at bounding box center [73, 155] width 6 height 6
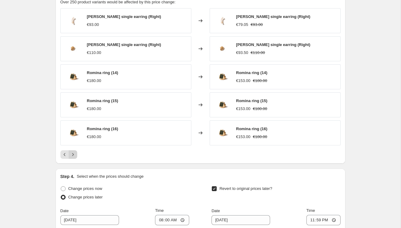
click at [76, 154] on icon "Next" at bounding box center [73, 155] width 6 height 6
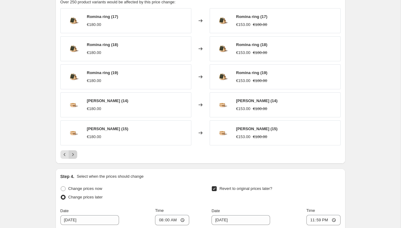
click at [76, 154] on icon "Next" at bounding box center [73, 155] width 6 height 6
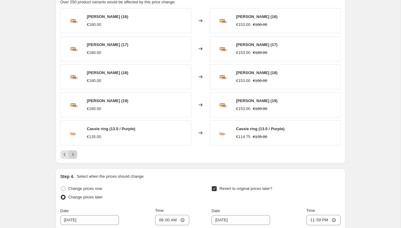
click at [76, 154] on icon "Next" at bounding box center [73, 155] width 6 height 6
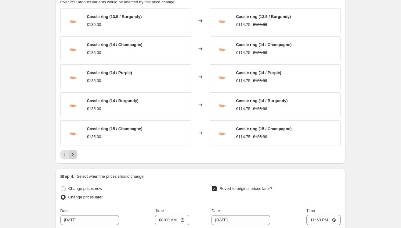
click at [76, 154] on icon "Next" at bounding box center [73, 155] width 6 height 6
click at [73, 155] on icon "Next" at bounding box center [73, 154] width 2 height 3
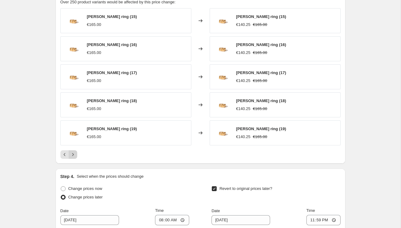
click at [73, 155] on icon "Next" at bounding box center [73, 154] width 2 height 3
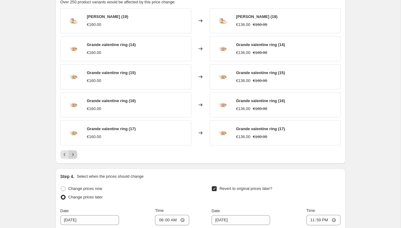
click at [73, 155] on icon "Next" at bounding box center [73, 154] width 2 height 3
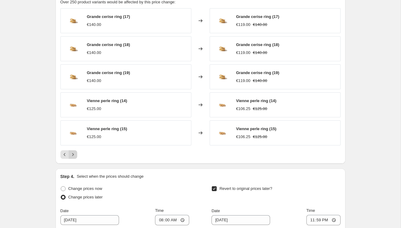
click at [73, 155] on icon "Next" at bounding box center [73, 154] width 2 height 3
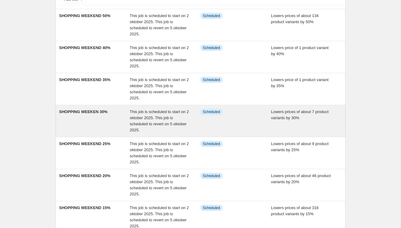
scroll to position [89, 0]
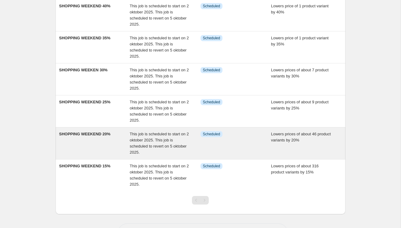
click at [71, 148] on div "SHOPPING WEEKEND 20%" at bounding box center [94, 143] width 71 height 24
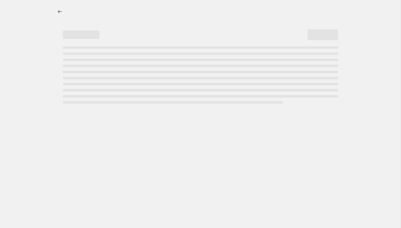
select select "percentage"
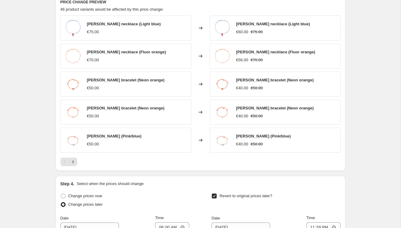
scroll to position [405, 0]
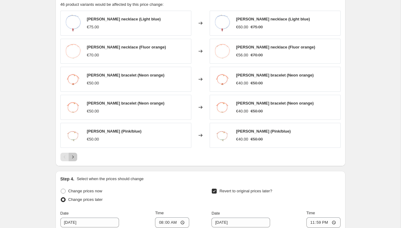
click at [71, 158] on icon "Next" at bounding box center [73, 157] width 6 height 6
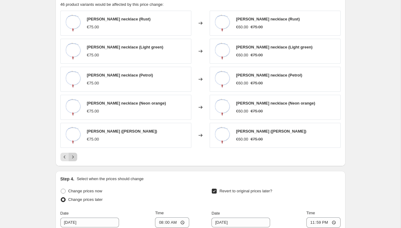
click at [71, 158] on icon "Next" at bounding box center [73, 157] width 6 height 6
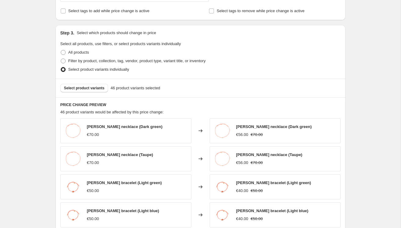
scroll to position [297, 0]
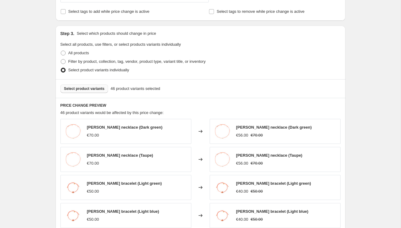
click at [85, 86] on button "Select product variants" at bounding box center [84, 89] width 48 height 9
click at [95, 88] on span "Select product variants" at bounding box center [84, 88] width 41 height 5
click at [81, 88] on span "Select product variants" at bounding box center [84, 88] width 41 height 5
click at [89, 87] on span "Select product variants" at bounding box center [84, 88] width 41 height 5
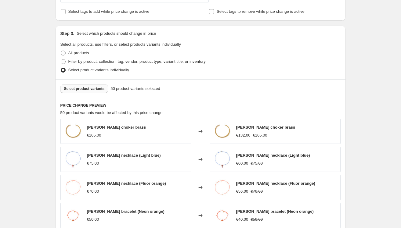
scroll to position [302, 0]
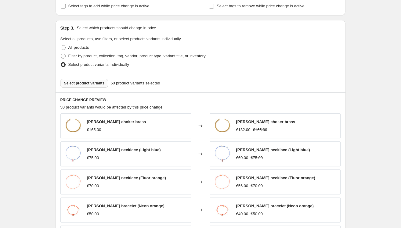
click at [102, 83] on span "Select product variants" at bounding box center [84, 83] width 41 height 5
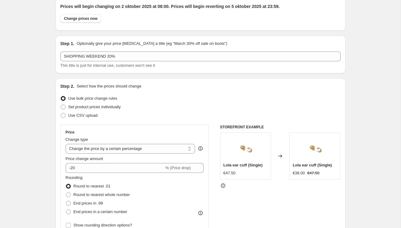
scroll to position [0, 0]
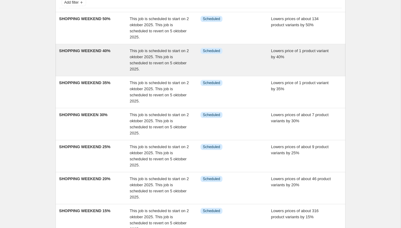
scroll to position [51, 0]
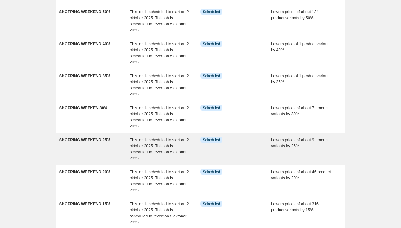
click at [97, 153] on div "SHOPPING WEEKEND 25%" at bounding box center [94, 149] width 71 height 24
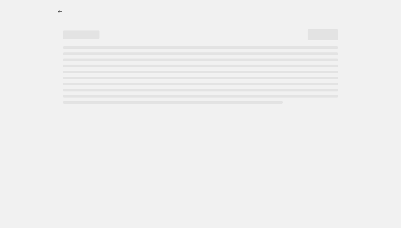
select select "percentage"
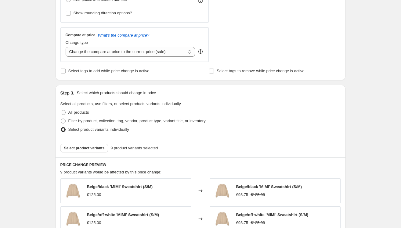
scroll to position [238, 0]
click at [82, 144] on button "Select product variants" at bounding box center [84, 148] width 48 height 9
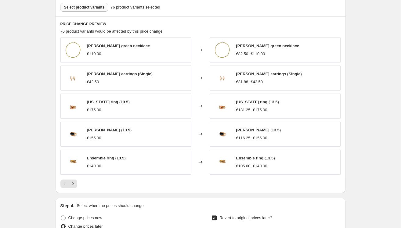
scroll to position [542, 0]
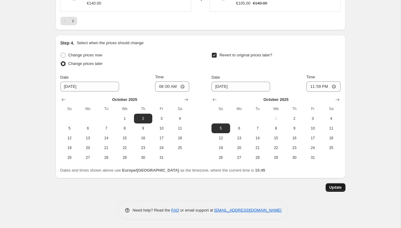
click at [338, 186] on span "Update" at bounding box center [336, 187] width 13 height 5
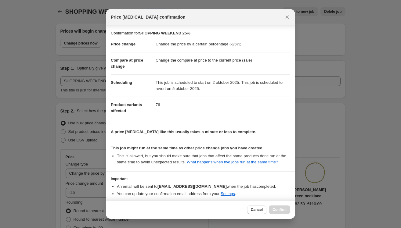
scroll to position [33, 0]
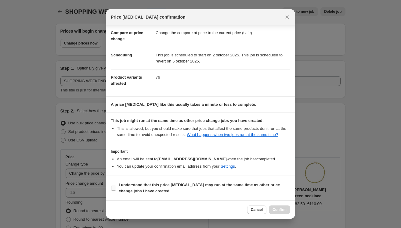
click at [119, 186] on b "I understand that this price [MEDICAL_DATA] may run at the same time as other p…" at bounding box center [199, 188] width 161 height 11
click at [116, 186] on input "I understand that this price [MEDICAL_DATA] may run at the same time as other p…" at bounding box center [113, 188] width 5 height 5
checkbox input "true"
click at [276, 210] on span "Confirm" at bounding box center [280, 210] width 14 height 5
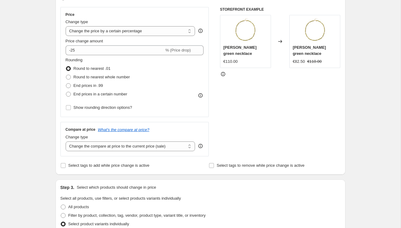
scroll to position [109, 0]
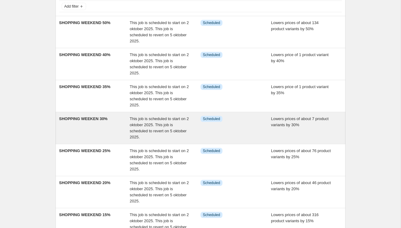
scroll to position [40, 0]
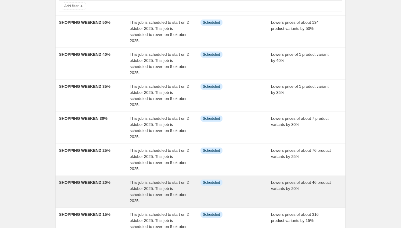
click at [112, 185] on div "SHOPPING WEEKEND 20%" at bounding box center [94, 192] width 71 height 24
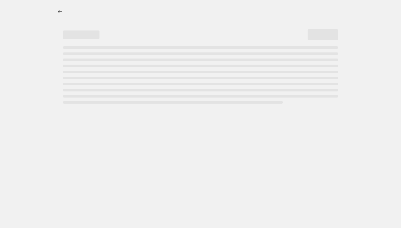
select select "percentage"
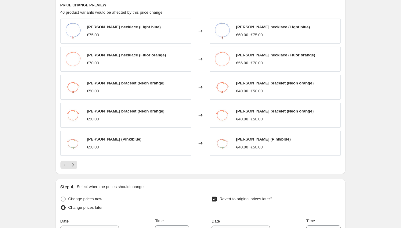
scroll to position [398, 0]
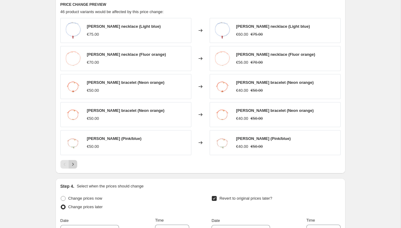
click at [72, 163] on icon "Next" at bounding box center [73, 165] width 6 height 6
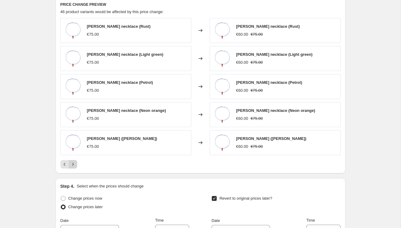
click at [73, 162] on icon "Next" at bounding box center [73, 165] width 6 height 6
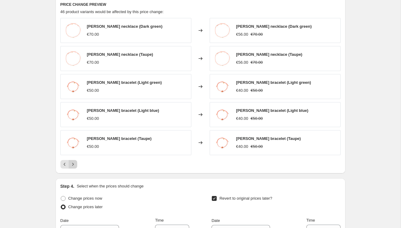
click at [73, 162] on icon "Next" at bounding box center [73, 165] width 6 height 6
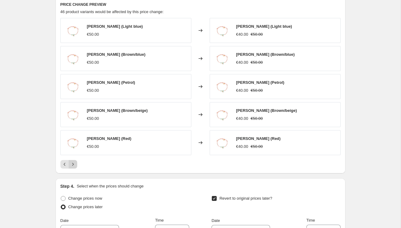
click at [73, 162] on icon "Next" at bounding box center [73, 165] width 6 height 6
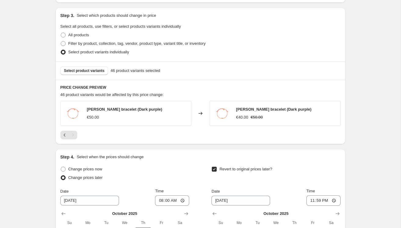
scroll to position [315, 0]
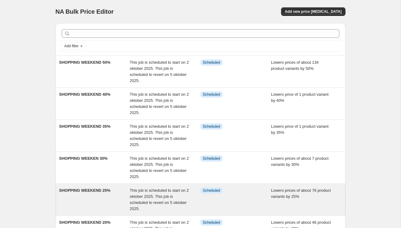
click at [98, 201] on div "SHOPPING WEEKEND 25%" at bounding box center [94, 200] width 71 height 24
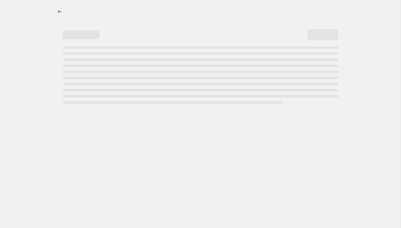
select select "percentage"
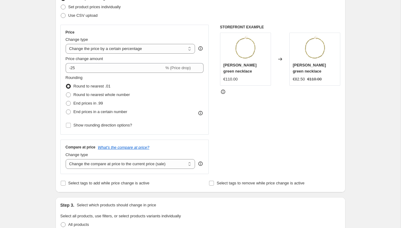
scroll to position [35, 0]
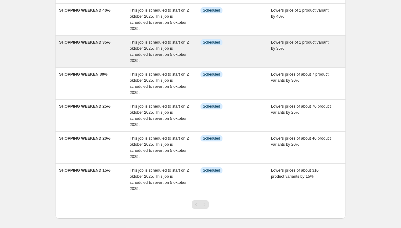
scroll to position [86, 0]
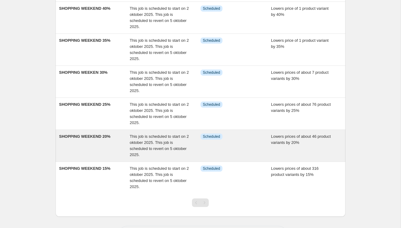
click at [90, 139] on div "SHOPPING WEEKEND 20%" at bounding box center [94, 146] width 71 height 24
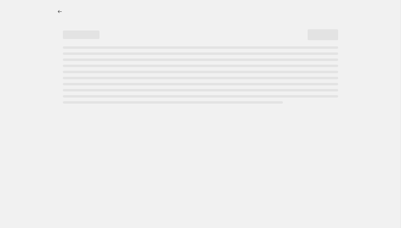
select select "percentage"
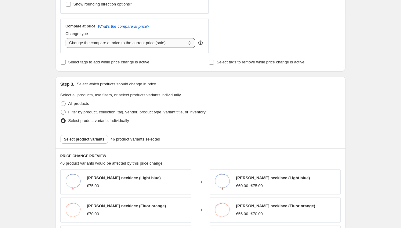
scroll to position [254, 0]
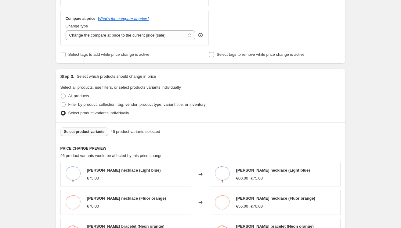
click at [89, 131] on span "Select product variants" at bounding box center [84, 132] width 41 height 5
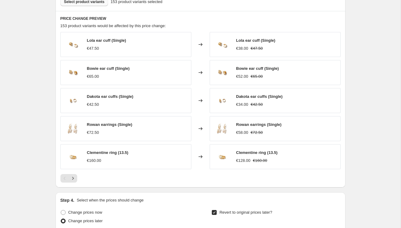
scroll to position [522, 0]
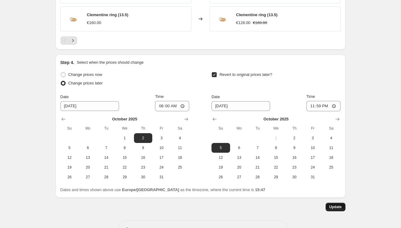
click at [328, 203] on button "Update" at bounding box center [336, 207] width 20 height 9
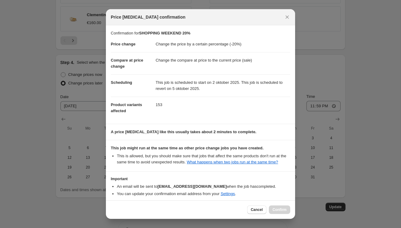
scroll to position [33, 0]
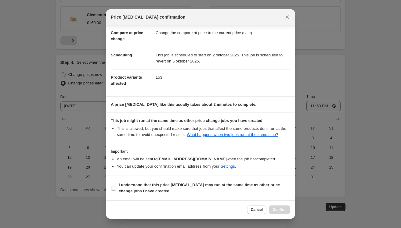
click at [113, 187] on input "I understand that this price [MEDICAL_DATA] may run at the same time as other p…" at bounding box center [113, 188] width 5 height 5
checkbox input "true"
click at [275, 210] on span "Confirm" at bounding box center [280, 210] width 14 height 5
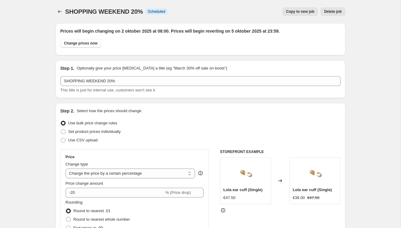
scroll to position [522, 0]
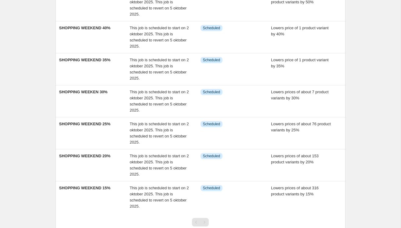
scroll to position [98, 0]
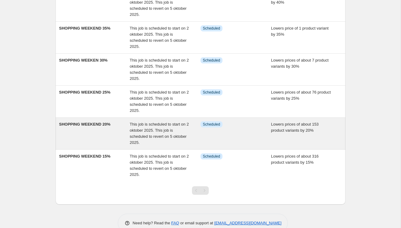
click at [91, 127] on div "SHOPPING WEEKEND 20%" at bounding box center [94, 134] width 71 height 24
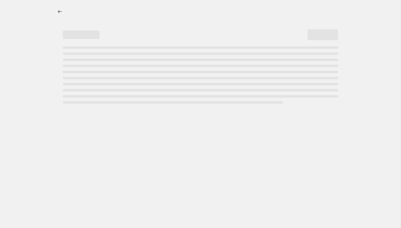
select select "percentage"
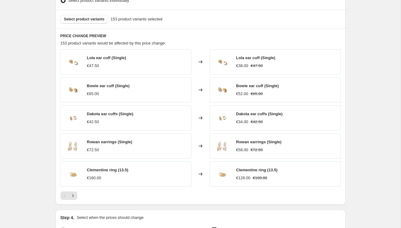
scroll to position [384, 0]
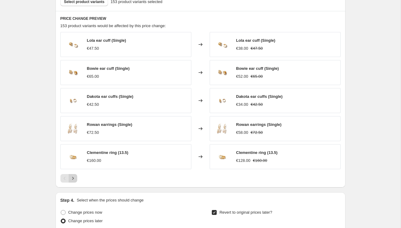
click at [74, 177] on icon "Next" at bounding box center [73, 179] width 6 height 6
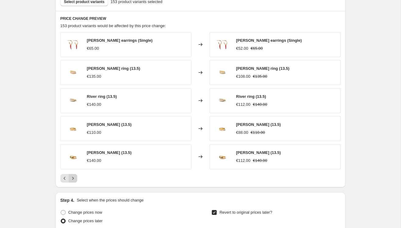
click at [74, 177] on icon "Next" at bounding box center [73, 179] width 6 height 6
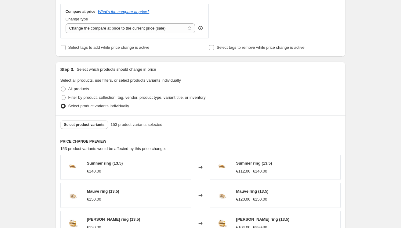
scroll to position [262, 0]
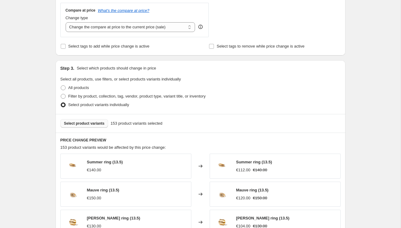
click at [77, 124] on span "Select product variants" at bounding box center [84, 123] width 41 height 5
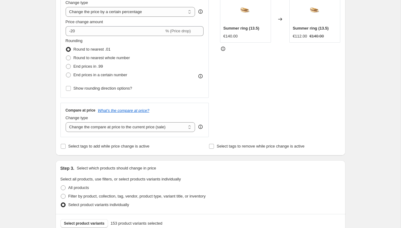
scroll to position [169, 0]
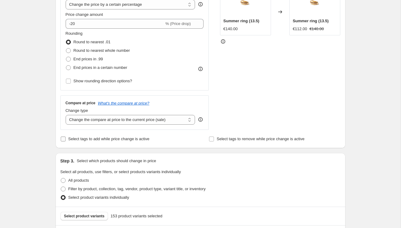
click at [71, 136] on span "Select tags to add while price change is active" at bounding box center [108, 139] width 81 height 6
click at [66, 137] on input "Select tags to add while price change is active" at bounding box center [63, 139] width 5 height 5
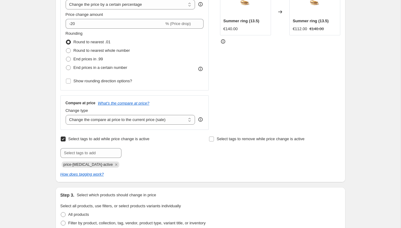
click at [66, 138] on label "Select tags to add while price change is active" at bounding box center [104, 139] width 89 height 9
click at [66, 138] on input "Select tags to add while price change is active" at bounding box center [63, 139] width 5 height 5
checkbox input "false"
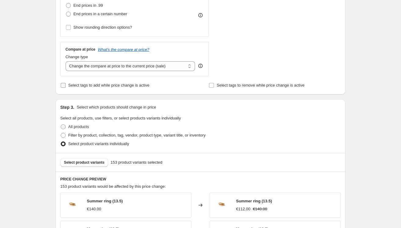
scroll to position [257, 0]
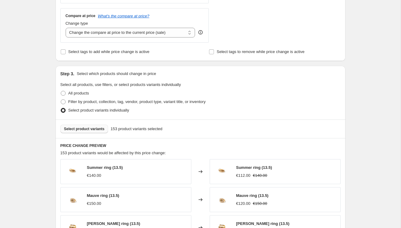
click at [74, 129] on span "Select product variants" at bounding box center [84, 129] width 41 height 5
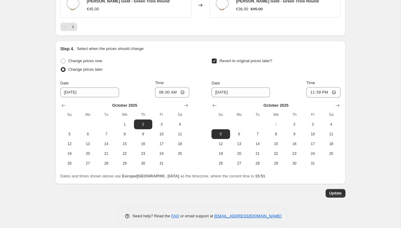
scroll to position [542, 0]
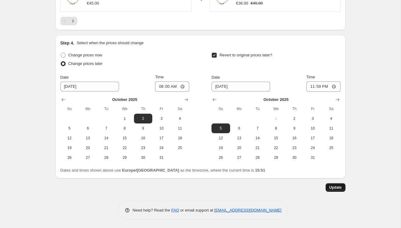
click at [337, 186] on span "Update" at bounding box center [336, 187] width 13 height 5
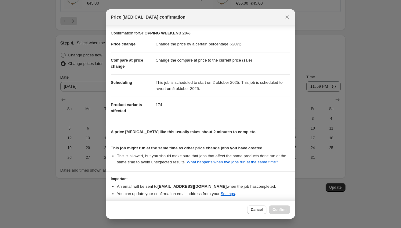
scroll to position [33, 0]
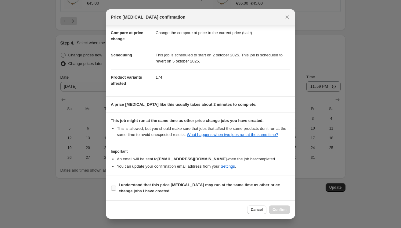
click at [113, 187] on input "I understand that this price [MEDICAL_DATA] may run at the same time as other p…" at bounding box center [113, 188] width 5 height 5
checkbox input "true"
click at [277, 208] on span "Confirm" at bounding box center [280, 210] width 14 height 5
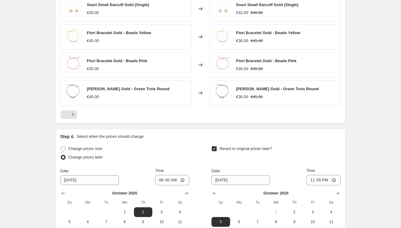
scroll to position [421, 0]
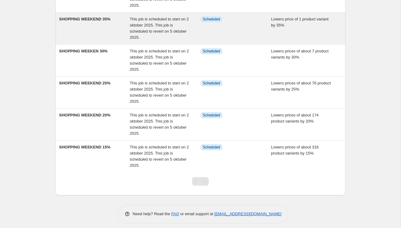
scroll to position [111, 0]
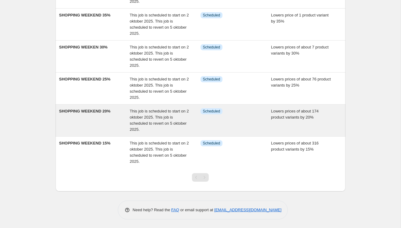
click at [102, 113] on div "SHOPPING WEEKEND 20%" at bounding box center [94, 120] width 71 height 24
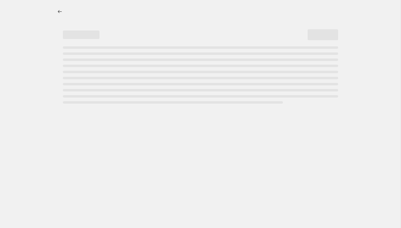
select select "percentage"
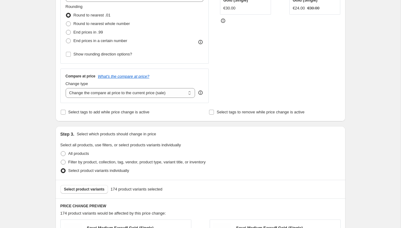
scroll to position [195, 0]
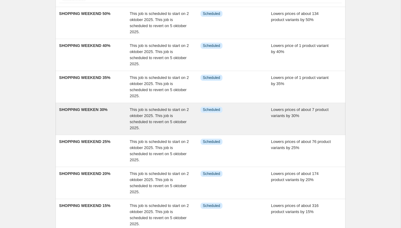
scroll to position [49, 0]
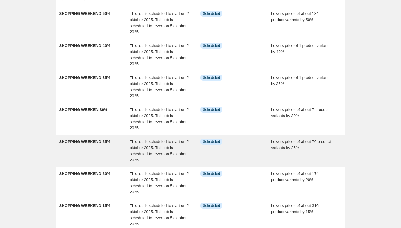
click at [92, 149] on div "SHOPPING WEEKEND 25%" at bounding box center [94, 151] width 71 height 24
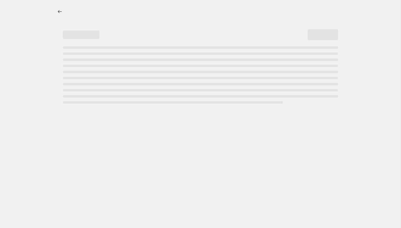
select select "percentage"
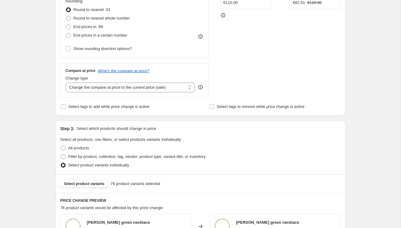
scroll to position [211, 0]
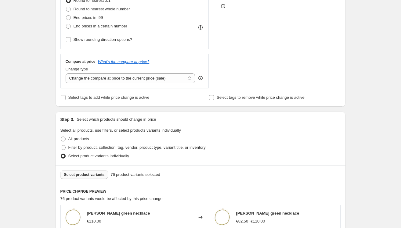
click at [87, 179] on button "Select product variants" at bounding box center [84, 175] width 48 height 9
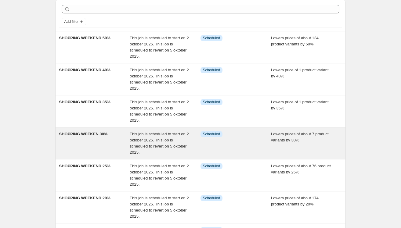
scroll to position [25, 0]
click at [89, 134] on span "SHOPPING WEEKEN 30%" at bounding box center [83, 134] width 49 height 5
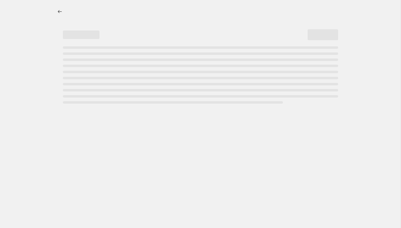
select select "percentage"
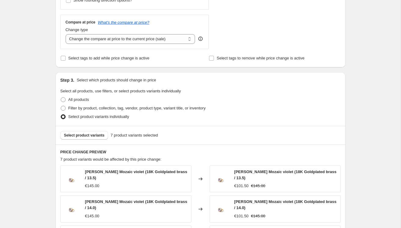
scroll to position [250, 0]
click at [93, 134] on span "Select product variants" at bounding box center [84, 135] width 41 height 5
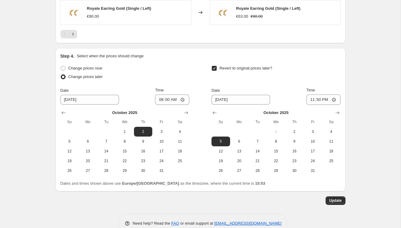
scroll to position [542, 0]
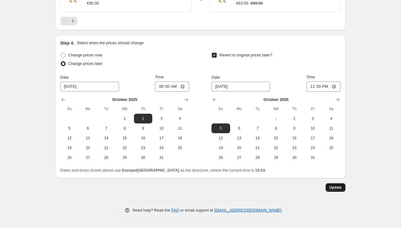
click at [336, 186] on span "Update" at bounding box center [336, 187] width 13 height 5
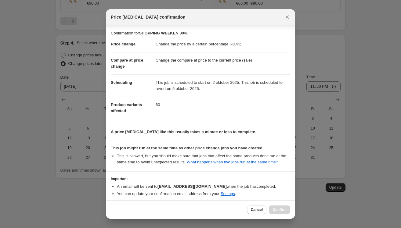
scroll to position [33, 0]
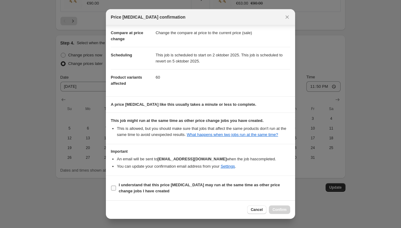
click at [116, 190] on span ":r254:" at bounding box center [113, 188] width 5 height 5
click at [116, 190] on input "I understand that this price [MEDICAL_DATA] may run at the same time as other p…" at bounding box center [113, 188] width 5 height 5
checkbox input "true"
click at [278, 206] on button "Confirm" at bounding box center [279, 210] width 21 height 9
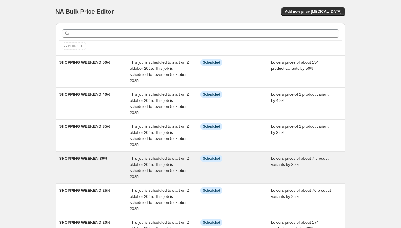
click at [97, 158] on span "SHOPPING WEEKEN 30%" at bounding box center [83, 158] width 49 height 5
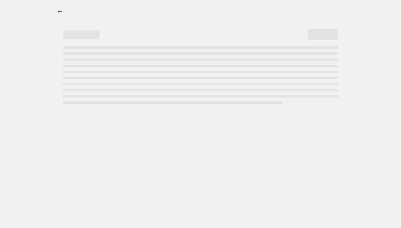
select select "percentage"
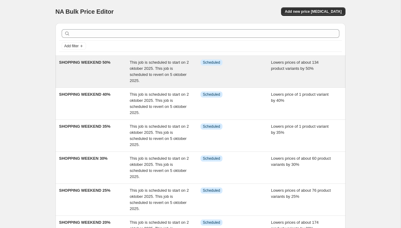
click at [96, 67] on div "SHOPPING WEEKEND 50%" at bounding box center [94, 72] width 71 height 24
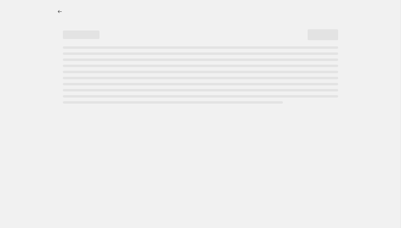
select select "percentage"
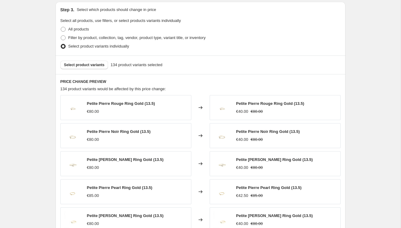
scroll to position [317, 0]
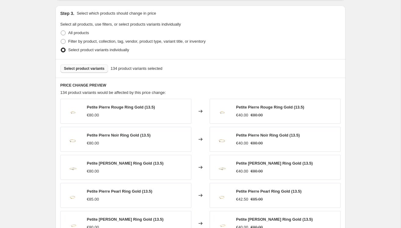
click at [87, 70] on span "Select product variants" at bounding box center [84, 68] width 41 height 5
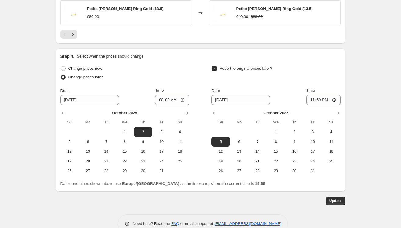
scroll to position [542, 0]
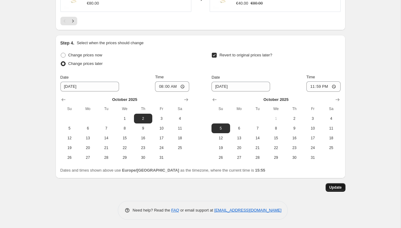
click at [337, 191] on button "Update" at bounding box center [336, 188] width 20 height 9
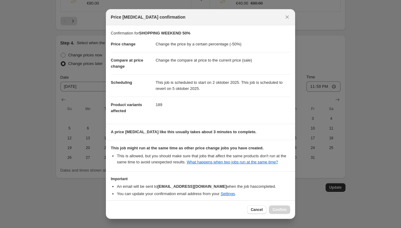
scroll to position [33, 0]
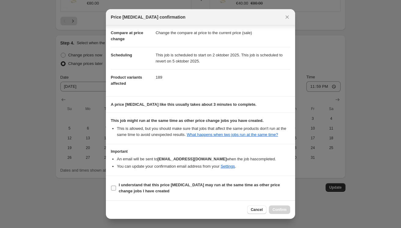
click at [126, 185] on b "I understand that this price [MEDICAL_DATA] may run at the same time as other p…" at bounding box center [199, 188] width 161 height 11
click at [116, 186] on input "I understand that this price [MEDICAL_DATA] may run at the same time as other p…" at bounding box center [113, 188] width 5 height 5
checkbox input "true"
click at [279, 206] on button "Confirm" at bounding box center [279, 210] width 21 height 9
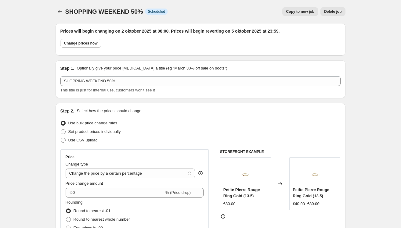
scroll to position [542, 0]
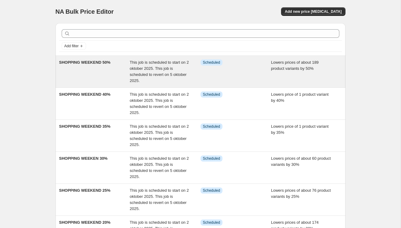
click at [102, 81] on div "SHOPPING WEEKEND 50%" at bounding box center [94, 72] width 71 height 24
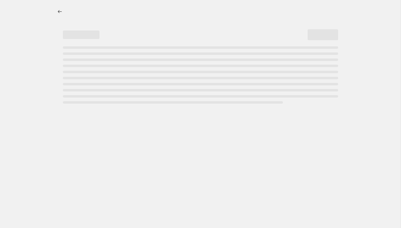
select select "percentage"
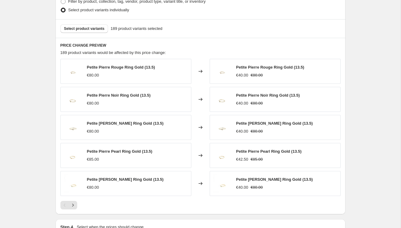
scroll to position [388, 0]
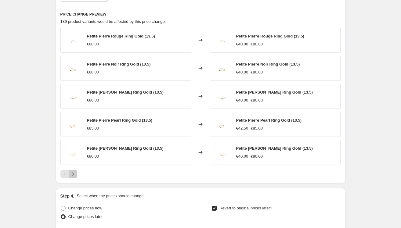
click at [74, 174] on icon "Next" at bounding box center [73, 174] width 6 height 6
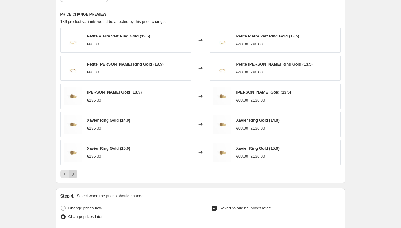
click at [74, 174] on icon "Next" at bounding box center [73, 174] width 6 height 6
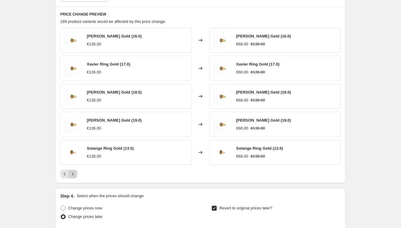
click at [74, 174] on icon "Next" at bounding box center [73, 174] width 6 height 6
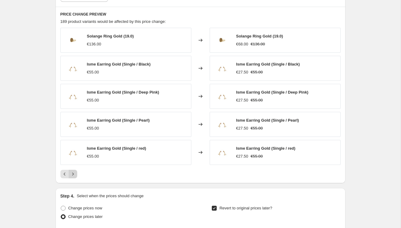
click at [74, 174] on icon "Next" at bounding box center [73, 174] width 6 height 6
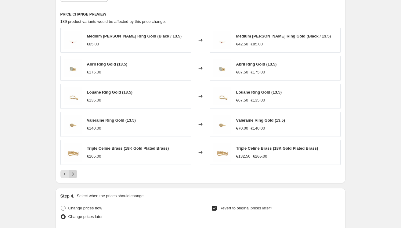
click at [74, 174] on icon "Next" at bounding box center [73, 174] width 6 height 6
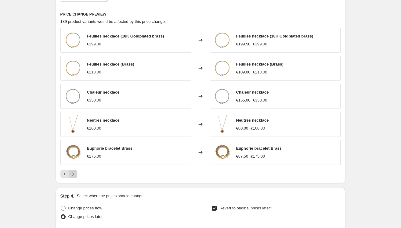
click at [74, 174] on icon "Next" at bounding box center [73, 174] width 6 height 6
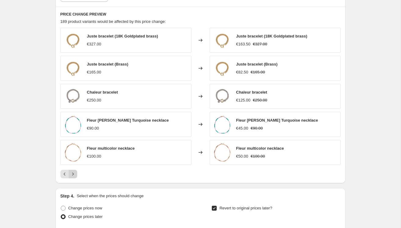
click at [74, 174] on icon "Next" at bounding box center [73, 174] width 6 height 6
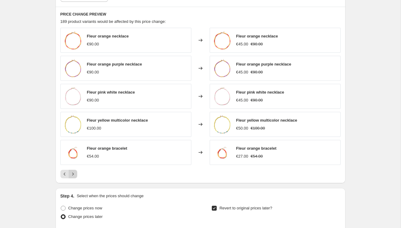
click at [74, 174] on icon "Next" at bounding box center [73, 174] width 6 height 6
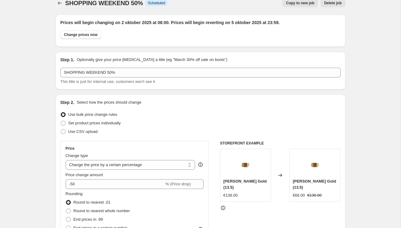
scroll to position [0, 0]
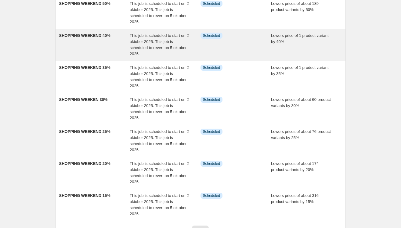
scroll to position [60, 0]
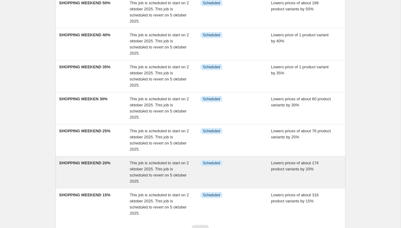
click at [105, 167] on div "SHOPPING WEEKEND 20%" at bounding box center [94, 172] width 71 height 24
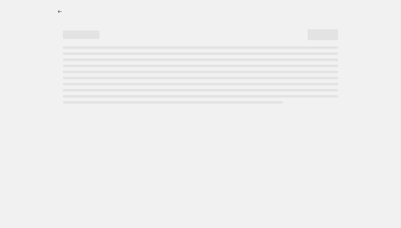
select select "percentage"
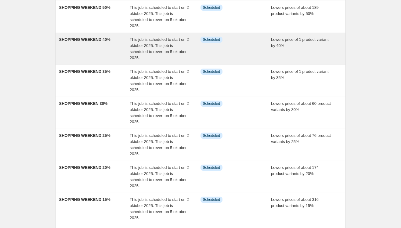
scroll to position [56, 0]
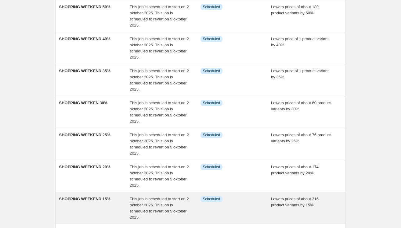
click at [90, 202] on div "SHOPPING WEEKEND 15%" at bounding box center [94, 208] width 71 height 24
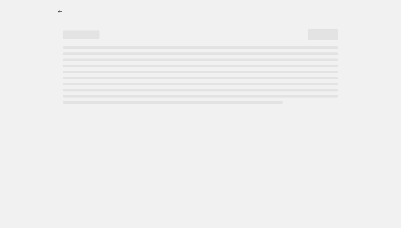
select select "percentage"
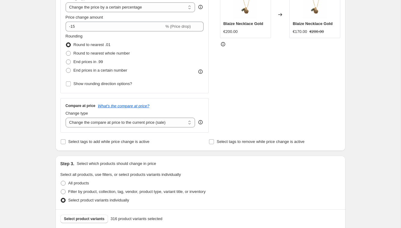
scroll to position [199, 0]
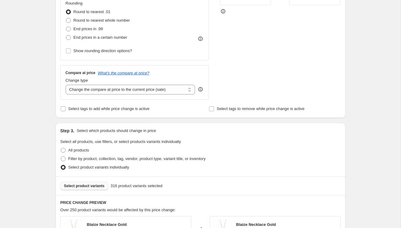
click at [79, 186] on span "Select product variants" at bounding box center [84, 186] width 41 height 5
click at [86, 184] on span "Select product variants" at bounding box center [84, 186] width 41 height 5
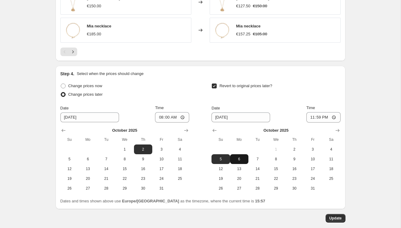
scroll to position [542, 0]
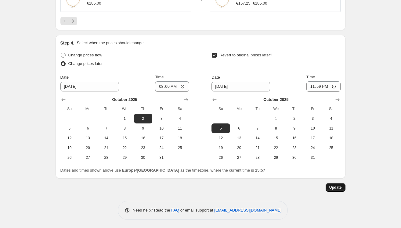
click at [326, 187] on button "Update" at bounding box center [336, 188] width 20 height 9
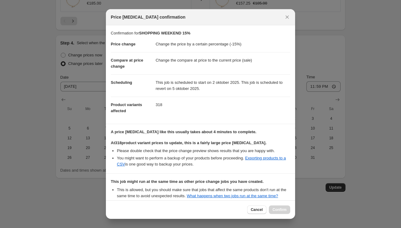
scroll to position [67, 0]
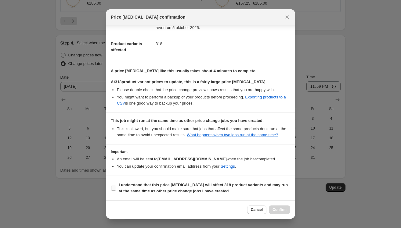
click at [115, 186] on span ":r2j5:" at bounding box center [113, 188] width 5 height 5
click at [115, 186] on input "I understand that this price [MEDICAL_DATA] will affect 318 product variants an…" at bounding box center [113, 188] width 5 height 5
checkbox input "true"
click at [277, 209] on span "Confirm" at bounding box center [280, 210] width 14 height 5
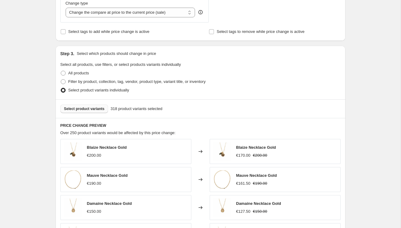
scroll to position [330, 0]
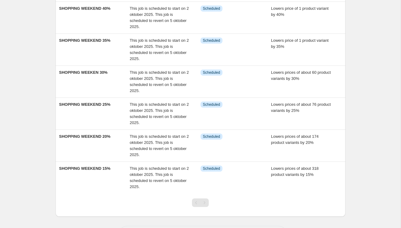
scroll to position [104, 0]
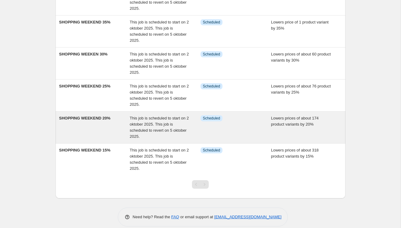
click at [94, 129] on div "SHOPPING WEEKEND 20%" at bounding box center [94, 127] width 71 height 24
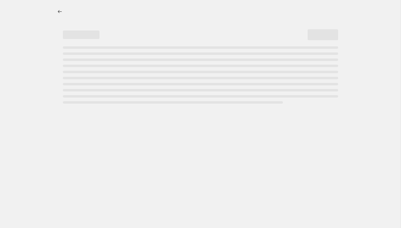
select select "percentage"
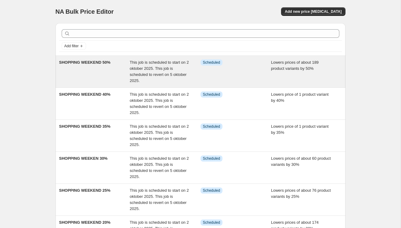
scroll to position [111, 0]
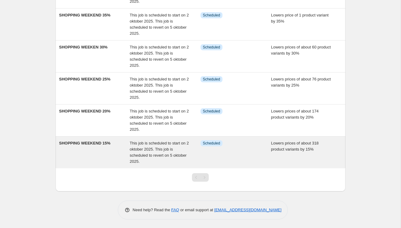
click at [94, 152] on div "SHOPPING WEEKEND 15%" at bounding box center [94, 153] width 71 height 24
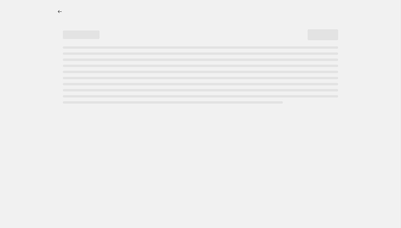
select select "percentage"
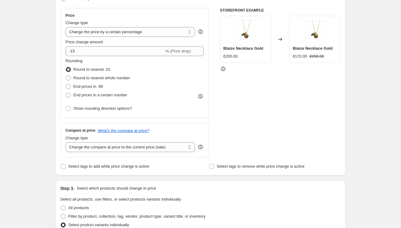
scroll to position [70, 0]
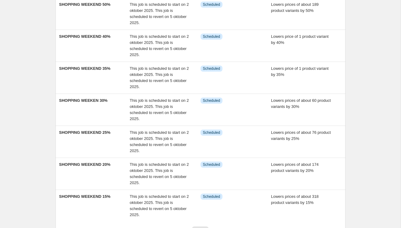
scroll to position [58, 0]
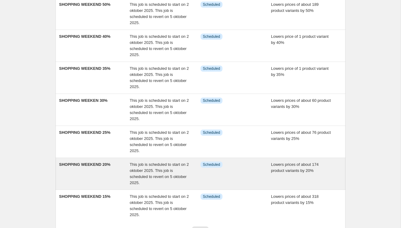
click at [108, 160] on div "SHOPPING WEEKEND 20% This job is scheduled to start on 2 oktober 2025. This job…" at bounding box center [201, 174] width 290 height 32
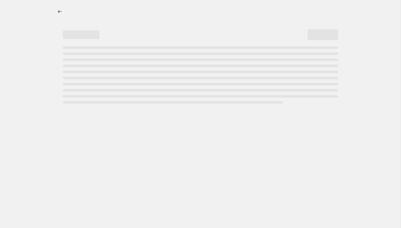
select select "percentage"
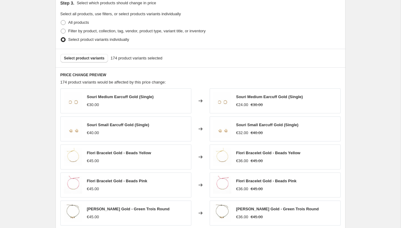
scroll to position [260, 0]
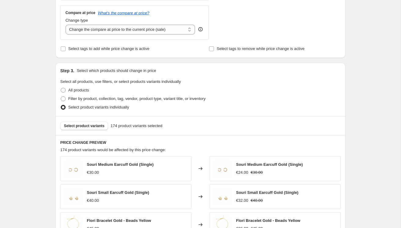
click at [88, 130] on div "Select product variants 174 product variants selected" at bounding box center [201, 126] width 290 height 19
click at [88, 125] on span "Select product variants" at bounding box center [84, 126] width 41 height 5
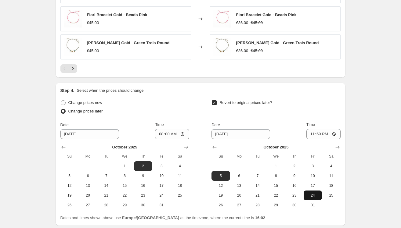
scroll to position [542, 0]
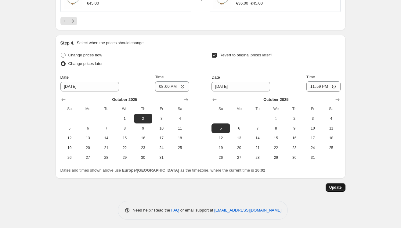
click at [332, 188] on span "Update" at bounding box center [336, 187] width 13 height 5
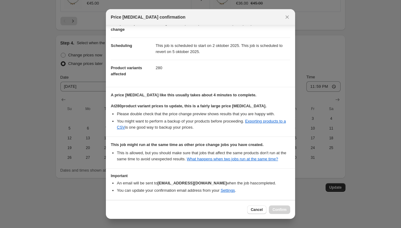
scroll to position [67, 0]
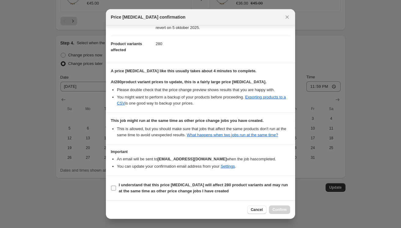
click at [112, 191] on input "I understand that this price [MEDICAL_DATA] will affect 280 product variants an…" at bounding box center [113, 188] width 5 height 5
checkbox input "true"
click at [280, 210] on span "Confirm" at bounding box center [280, 210] width 14 height 5
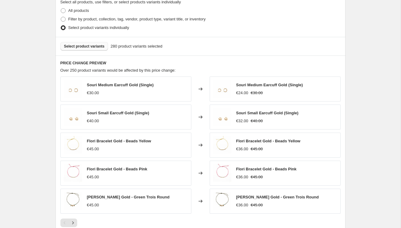
scroll to position [341, 0]
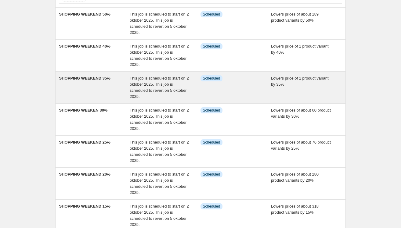
scroll to position [57, 0]
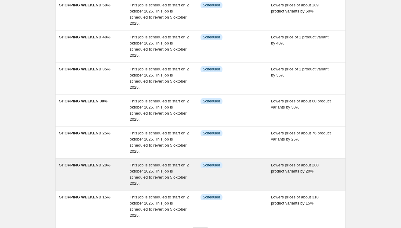
click at [98, 166] on span "SHOPPING WEEKEND 20%" at bounding box center [84, 165] width 51 height 5
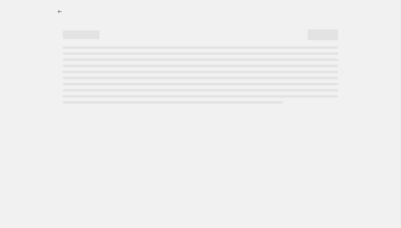
select select "percentage"
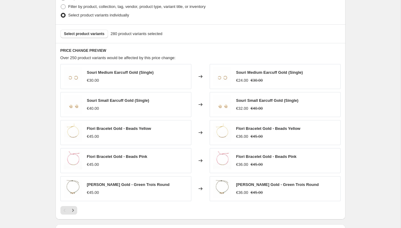
scroll to position [352, 0]
click at [71, 209] on icon "Next" at bounding box center [73, 210] width 6 height 6
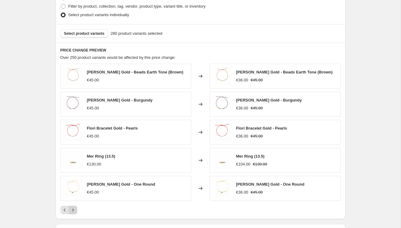
click at [71, 209] on icon "Next" at bounding box center [73, 210] width 6 height 6
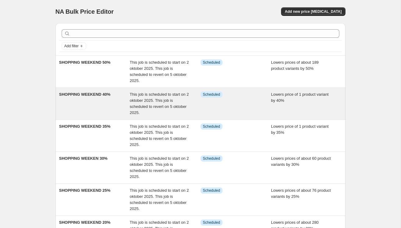
scroll to position [111, 0]
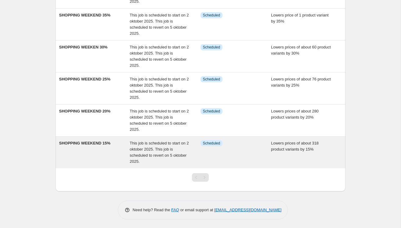
click at [99, 146] on div "SHOPPING WEEKEND 15%" at bounding box center [94, 153] width 71 height 24
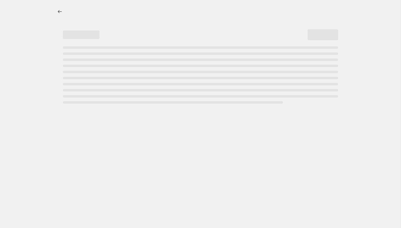
select select "percentage"
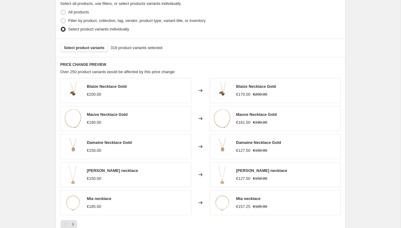
scroll to position [338, 0]
click at [98, 46] on span "Select product variants" at bounding box center [84, 47] width 41 height 5
click at [93, 47] on span "Select product variants" at bounding box center [84, 47] width 41 height 5
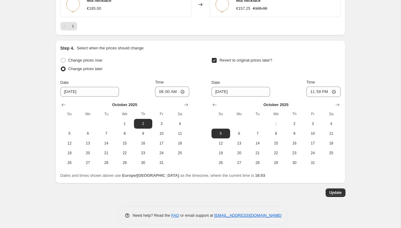
scroll to position [542, 0]
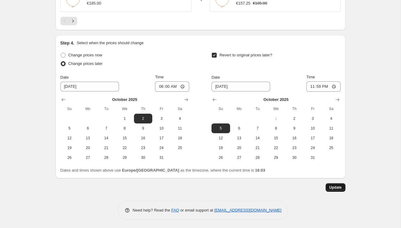
click at [338, 185] on span "Update" at bounding box center [336, 187] width 13 height 5
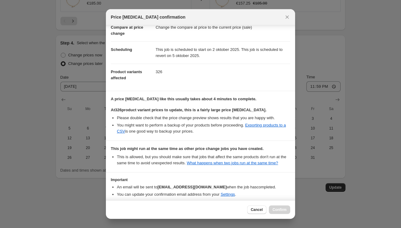
scroll to position [67, 0]
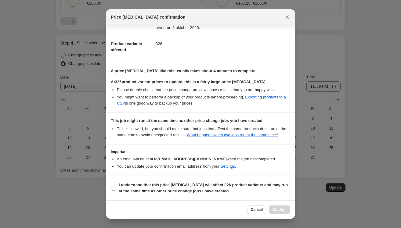
click at [119, 185] on label "I understand that this price [MEDICAL_DATA] will affect 326 product variants an…" at bounding box center [201, 188] width 180 height 15
click at [116, 186] on input "I understand that this price [MEDICAL_DATA] will affect 326 product variants an…" at bounding box center [113, 188] width 5 height 5
checkbox input "true"
click at [277, 207] on button "Confirm" at bounding box center [279, 210] width 21 height 9
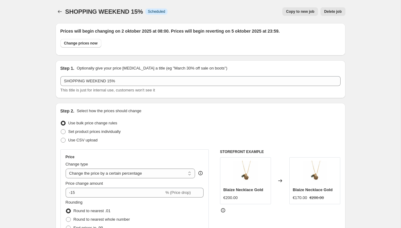
scroll to position [542, 0]
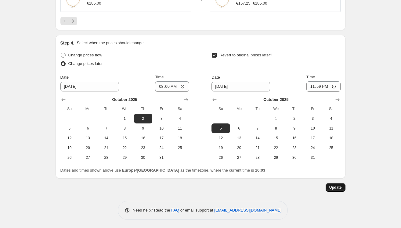
click at [333, 186] on span "Update" at bounding box center [336, 187] width 13 height 5
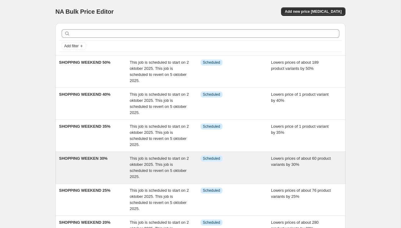
scroll to position [111, 0]
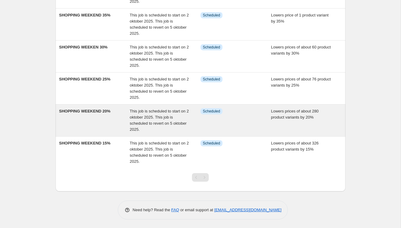
click at [98, 107] on div "SHOPPING WEEKEND 20% This job is scheduled to start on 2 oktober 2025. This job…" at bounding box center [201, 121] width 290 height 32
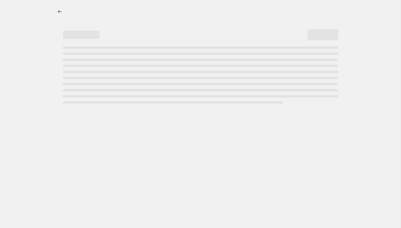
select select "percentage"
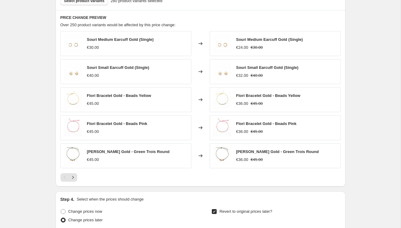
scroll to position [388, 0]
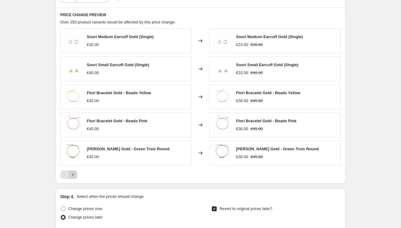
click at [71, 176] on icon "Next" at bounding box center [73, 175] width 6 height 6
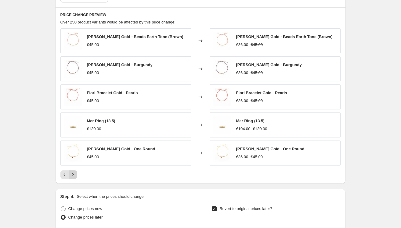
click at [71, 176] on icon "Next" at bounding box center [73, 175] width 6 height 6
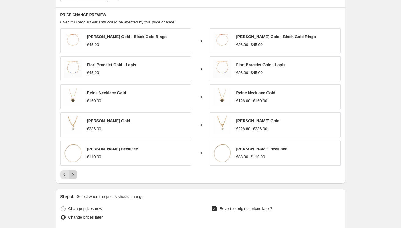
click at [71, 176] on icon "Next" at bounding box center [73, 175] width 6 height 6
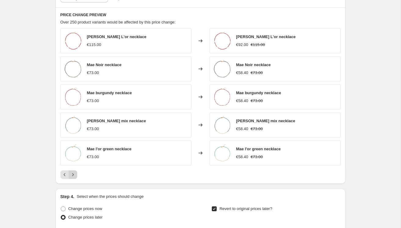
click at [71, 176] on icon "Next" at bounding box center [73, 175] width 6 height 6
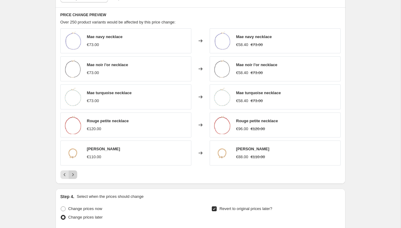
click at [71, 176] on icon "Next" at bounding box center [73, 175] width 6 height 6
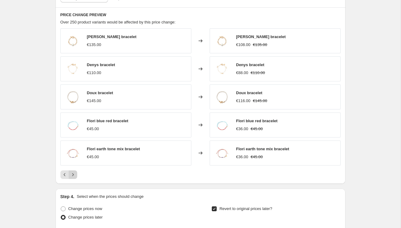
click at [71, 177] on icon "Next" at bounding box center [73, 175] width 6 height 6
click at [71, 176] on icon "Next" at bounding box center [73, 175] width 6 height 6
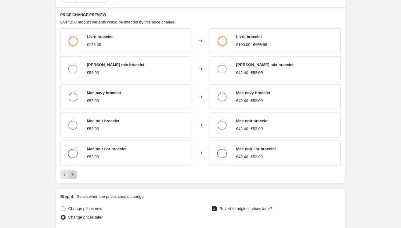
click at [71, 176] on icon "Next" at bounding box center [73, 175] width 6 height 6
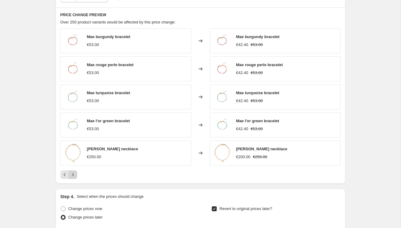
click at [71, 176] on icon "Next" at bounding box center [73, 175] width 6 height 6
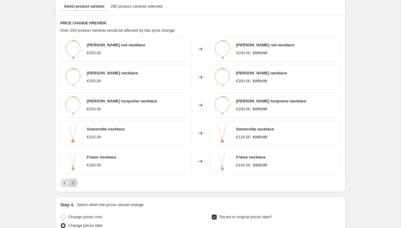
scroll to position [380, 0]
click at [73, 180] on icon "Next" at bounding box center [73, 183] width 6 height 6
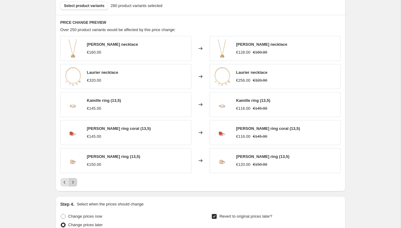
click at [74, 180] on icon "Next" at bounding box center [73, 183] width 6 height 6
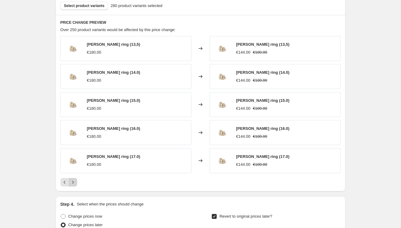
click at [74, 180] on icon "Next" at bounding box center [73, 183] width 6 height 6
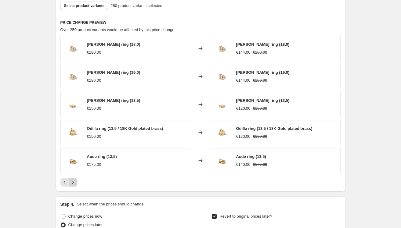
click at [74, 180] on icon "Next" at bounding box center [73, 183] width 6 height 6
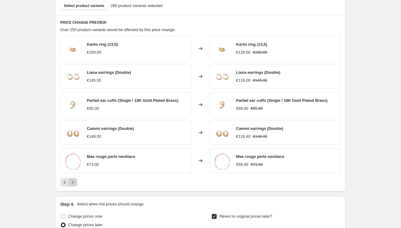
click at [74, 180] on icon "Next" at bounding box center [73, 183] width 6 height 6
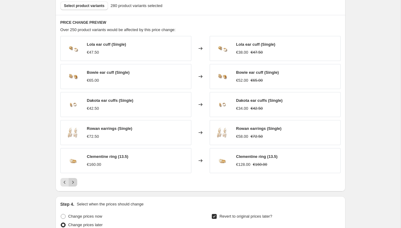
click at [74, 180] on icon "Next" at bounding box center [73, 183] width 6 height 6
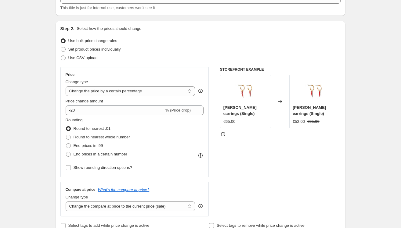
scroll to position [0, 0]
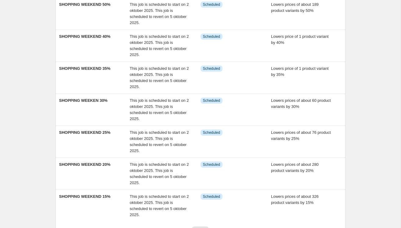
scroll to position [111, 0]
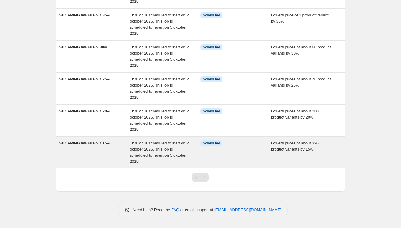
click at [99, 143] on span "SHOPPING WEEKEND 15%" at bounding box center [84, 143] width 51 height 5
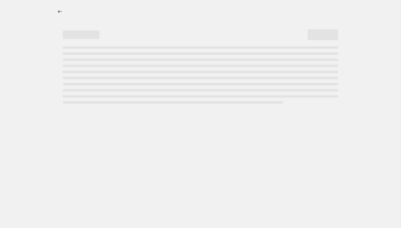
select select "percentage"
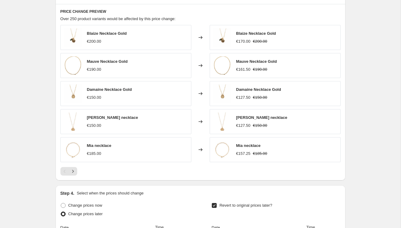
scroll to position [392, 0]
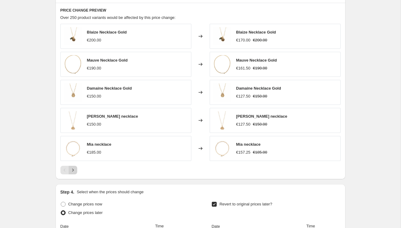
click at [74, 170] on icon "Next" at bounding box center [73, 170] width 6 height 6
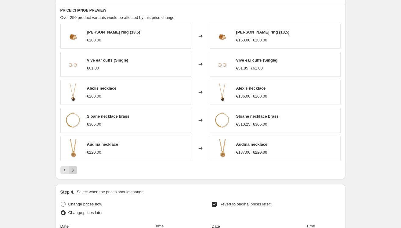
click at [74, 169] on icon "Next" at bounding box center [73, 170] width 6 height 6
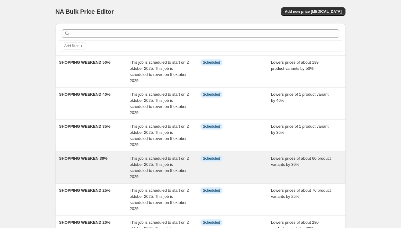
click at [97, 164] on div "SHOPPING WEEKEN 30%" at bounding box center [94, 168] width 71 height 24
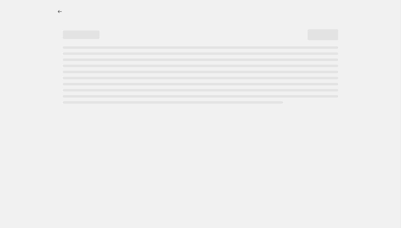
select select "percentage"
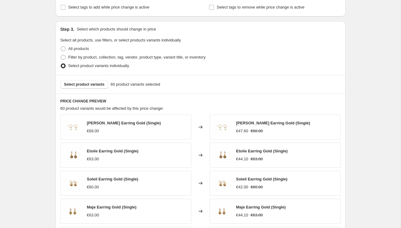
scroll to position [333, 0]
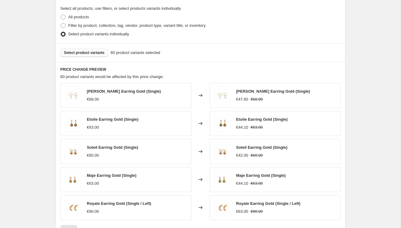
click at [89, 50] on button "Select product variants" at bounding box center [84, 53] width 48 height 9
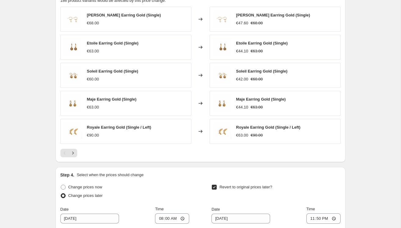
scroll to position [542, 0]
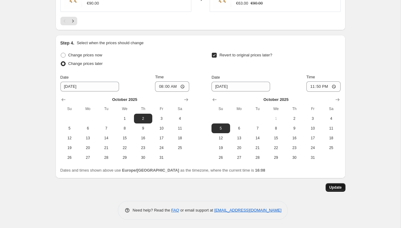
click at [339, 185] on span "Update" at bounding box center [336, 187] width 13 height 5
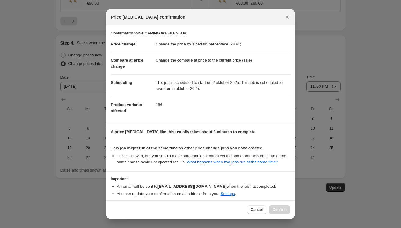
scroll to position [33, 0]
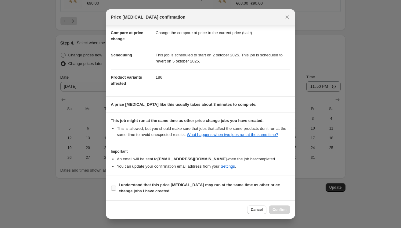
click at [116, 185] on label "I understand that this price [MEDICAL_DATA] may run at the same time as other p…" at bounding box center [201, 188] width 180 height 15
click at [116, 186] on input "I understand that this price [MEDICAL_DATA] may run at the same time as other p…" at bounding box center [113, 188] width 5 height 5
checkbox input "true"
click at [279, 214] on button "Confirm" at bounding box center [279, 210] width 21 height 9
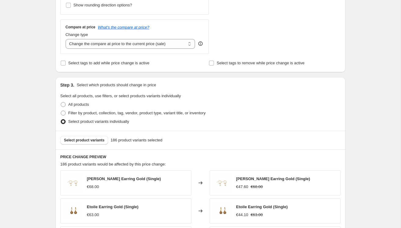
scroll to position [244, 0]
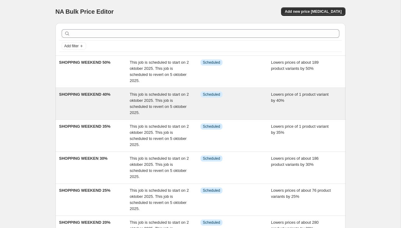
click at [102, 102] on div "SHOPPING WEEKEND 40%" at bounding box center [94, 104] width 71 height 24
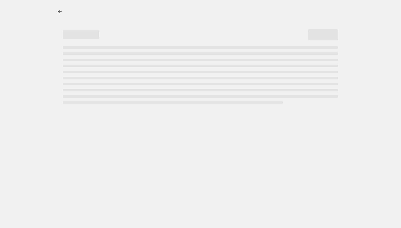
select select "percentage"
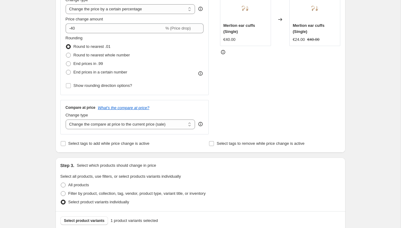
scroll to position [189, 0]
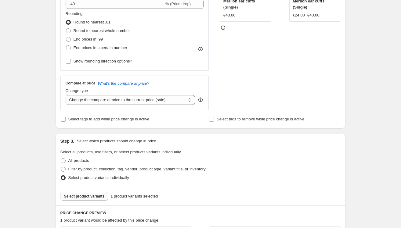
click at [75, 195] on span "Select product variants" at bounding box center [84, 196] width 41 height 5
click at [91, 194] on span "Select product variants" at bounding box center [84, 196] width 41 height 5
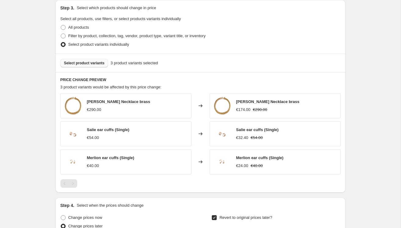
scroll to position [486, 0]
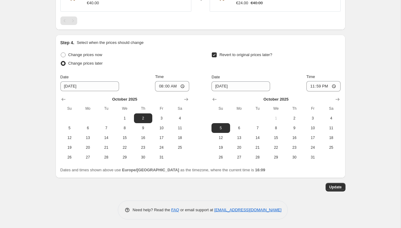
click at [339, 183] on div "Update" at bounding box center [201, 187] width 290 height 9
click at [339, 184] on button "Update" at bounding box center [336, 187] width 20 height 9
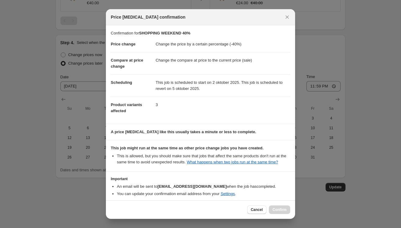
scroll to position [33, 0]
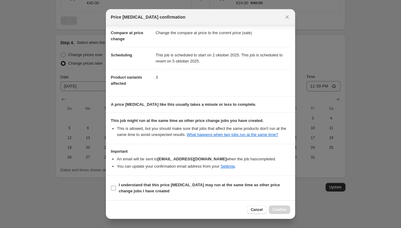
click at [126, 188] on span "I understand that this price [MEDICAL_DATA] may run at the same time as other p…" at bounding box center [205, 188] width 172 height 12
click at [116, 188] on input "I understand that this price [MEDICAL_DATA] may run at the same time as other p…" at bounding box center [113, 188] width 5 height 5
checkbox input "true"
click at [275, 209] on span "Confirm" at bounding box center [280, 210] width 14 height 5
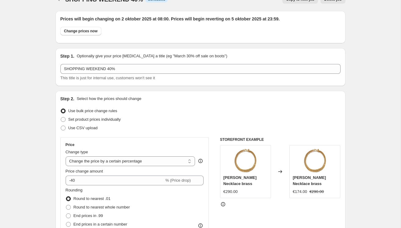
scroll to position [0, 0]
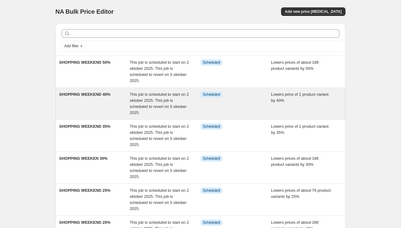
click at [96, 99] on div "SHOPPING WEEKEND 40%" at bounding box center [94, 104] width 71 height 24
select select "percentage"
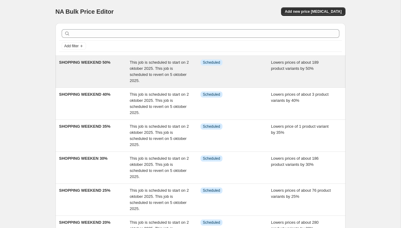
click at [106, 74] on div "SHOPPING WEEKEND 50%" at bounding box center [94, 72] width 71 height 24
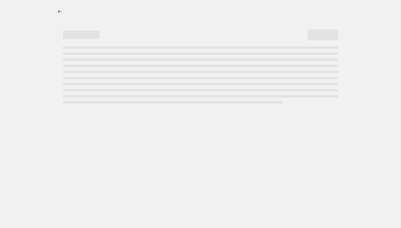
select select "percentage"
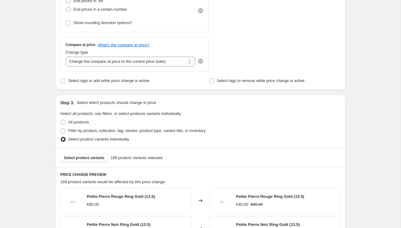
scroll to position [228, 0]
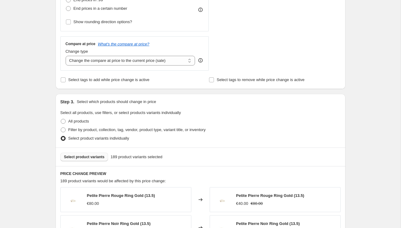
click at [87, 156] on span "Select product variants" at bounding box center [84, 157] width 41 height 5
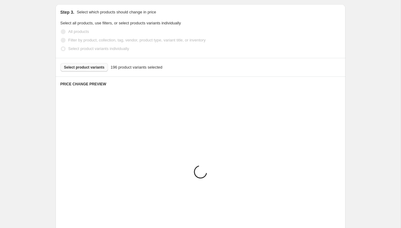
scroll to position [542, 0]
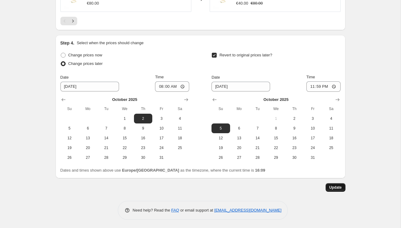
click at [333, 187] on span "Update" at bounding box center [336, 187] width 13 height 5
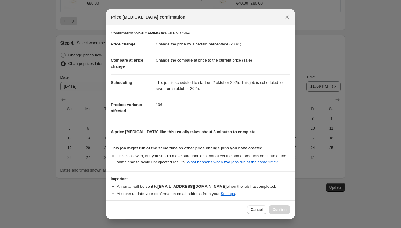
scroll to position [33, 0]
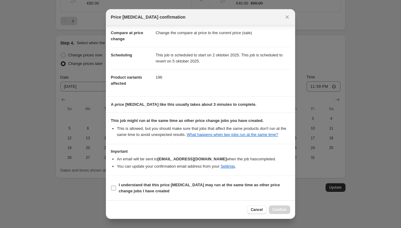
click at [126, 188] on span "I understand that this price [MEDICAL_DATA] may run at the same time as other p…" at bounding box center [205, 188] width 172 height 12
click at [116, 188] on input "I understand that this price [MEDICAL_DATA] may run at the same time as other p…" at bounding box center [113, 188] width 5 height 5
checkbox input "true"
click at [277, 208] on span "Confirm" at bounding box center [280, 210] width 14 height 5
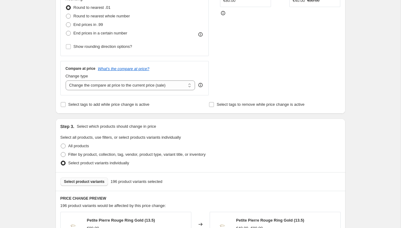
scroll to position [211, 0]
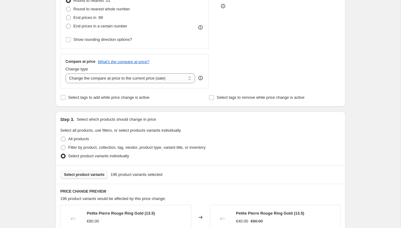
click at [77, 173] on span "Select product variants" at bounding box center [84, 175] width 41 height 5
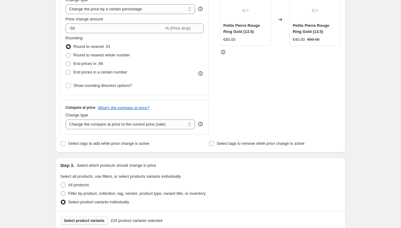
scroll to position [220, 0]
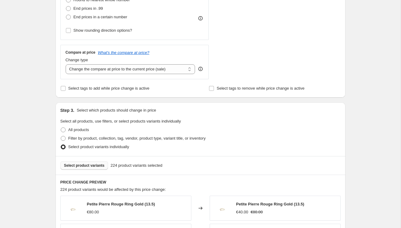
click at [74, 163] on button "Select product variants" at bounding box center [84, 166] width 48 height 9
click at [87, 163] on span "Select product variants" at bounding box center [84, 165] width 41 height 5
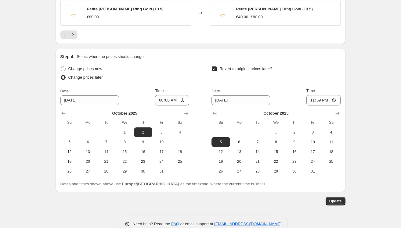
scroll to position [542, 0]
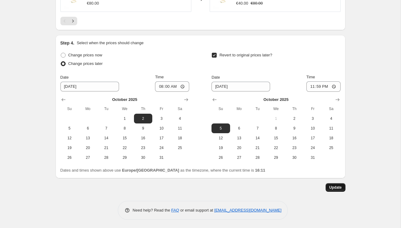
click at [333, 185] on span "Update" at bounding box center [336, 187] width 13 height 5
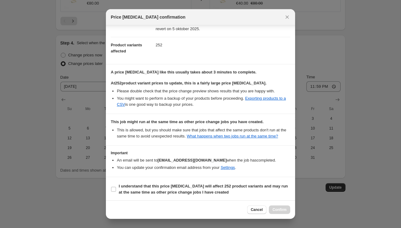
scroll to position [67, 0]
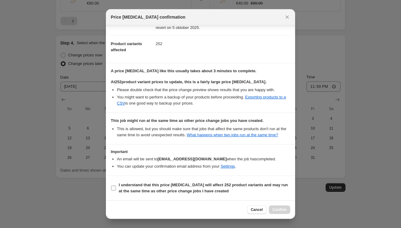
click at [119, 189] on b "I understand that this price [MEDICAL_DATA] will affect 252 product variants an…" at bounding box center [203, 188] width 169 height 11
click at [116, 189] on input "I understand that this price [MEDICAL_DATA] will affect 252 product variants an…" at bounding box center [113, 188] width 5 height 5
checkbox input "true"
click at [279, 208] on span "Confirm" at bounding box center [280, 210] width 14 height 5
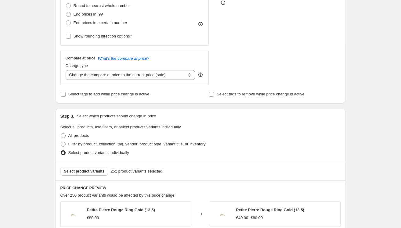
scroll to position [222, 0]
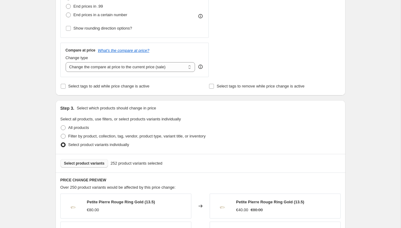
click at [96, 164] on span "Select product variants" at bounding box center [84, 163] width 41 height 5
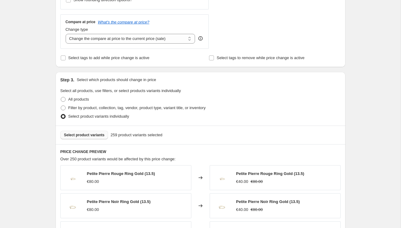
scroll to position [255, 0]
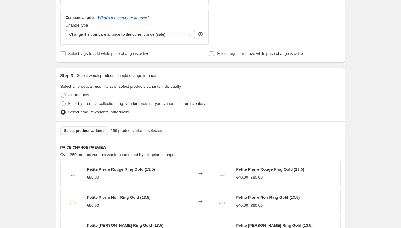
click at [79, 132] on span "Select product variants" at bounding box center [84, 131] width 41 height 5
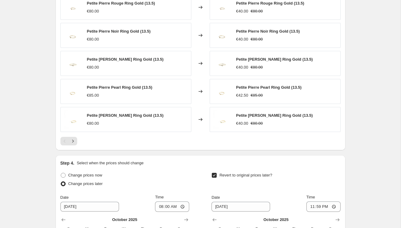
scroll to position [542, 0]
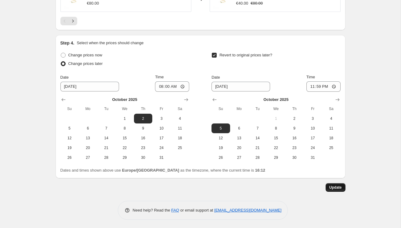
click at [334, 186] on span "Update" at bounding box center [336, 187] width 13 height 5
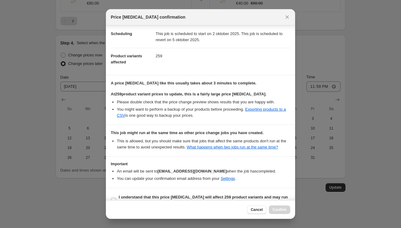
scroll to position [67, 0]
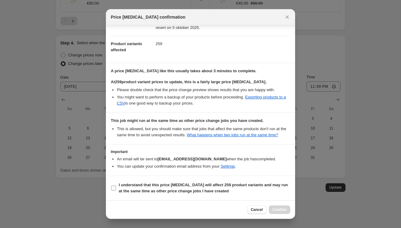
click at [118, 186] on label "I understand that this price [MEDICAL_DATA] will affect 259 product variants an…" at bounding box center [201, 188] width 180 height 15
click at [116, 186] on input "I understand that this price [MEDICAL_DATA] will affect 259 product variants an…" at bounding box center [113, 188] width 5 height 5
checkbox input "true"
click at [286, 211] on span "Confirm" at bounding box center [280, 210] width 14 height 5
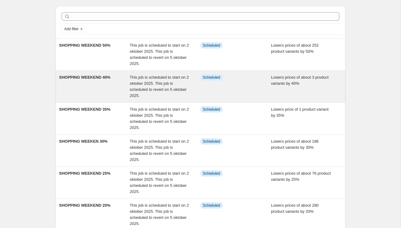
scroll to position [20, 0]
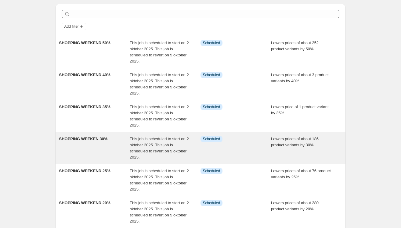
click at [104, 150] on div "SHOPPING WEEKEN 30%" at bounding box center [94, 148] width 71 height 24
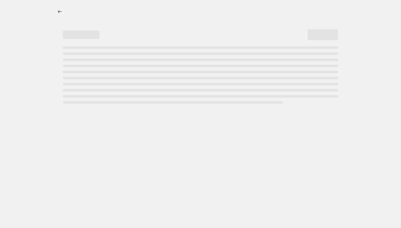
select select "percentage"
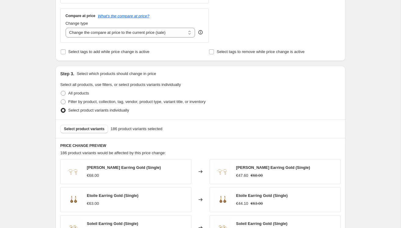
scroll to position [272, 0]
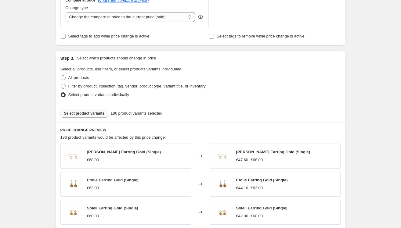
click at [87, 115] on span "Select product variants" at bounding box center [84, 113] width 41 height 5
click at [89, 112] on span "Select product variants" at bounding box center [84, 113] width 41 height 5
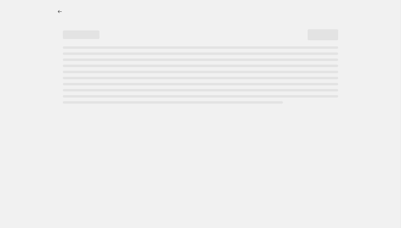
select select "percentage"
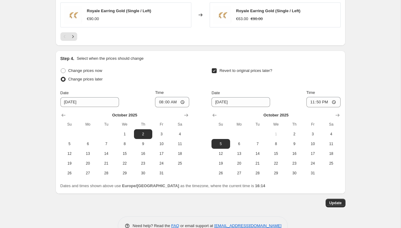
scroll to position [527, 0]
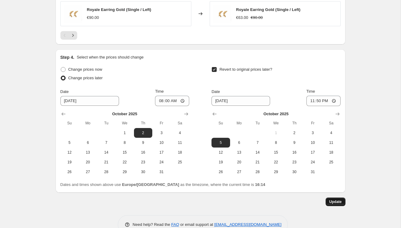
click at [331, 198] on button "Update" at bounding box center [336, 202] width 20 height 9
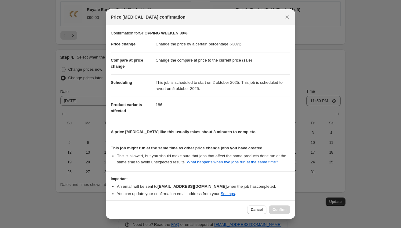
scroll to position [33, 0]
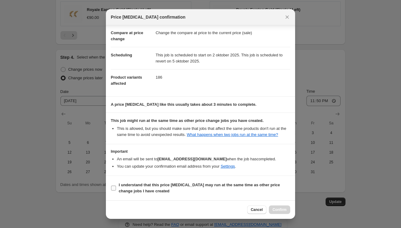
click at [113, 186] on input "I understand that this price [MEDICAL_DATA] may run at the same time as other p…" at bounding box center [113, 188] width 5 height 5
checkbox input "true"
click at [275, 208] on button "Confirm" at bounding box center [279, 210] width 21 height 9
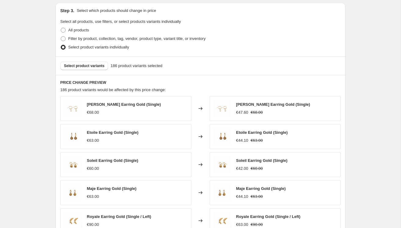
scroll to position [319, 0]
click at [91, 68] on span "Select product variants" at bounding box center [84, 66] width 41 height 5
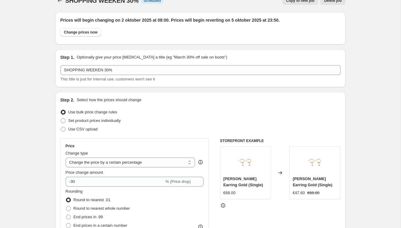
scroll to position [34, 0]
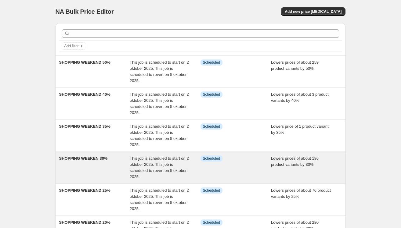
click at [95, 158] on span "SHOPPING WEEKEN 30%" at bounding box center [83, 158] width 49 height 5
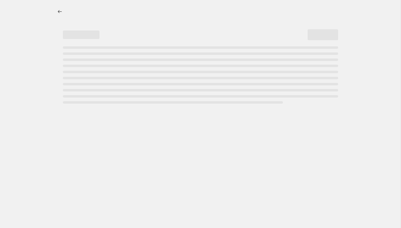
select select "percentage"
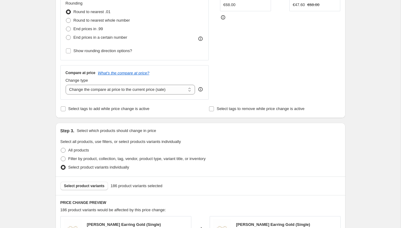
scroll to position [260, 0]
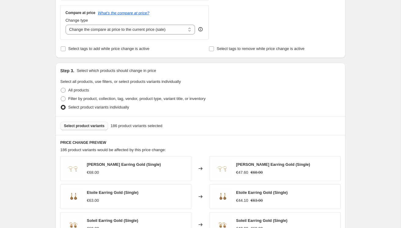
click at [91, 124] on span "Select product variants" at bounding box center [84, 126] width 41 height 5
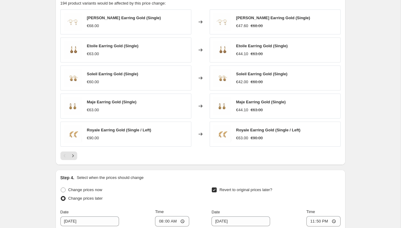
scroll to position [542, 0]
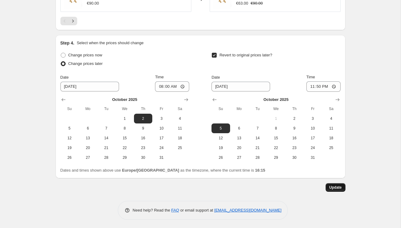
click at [334, 187] on span "Update" at bounding box center [336, 187] width 13 height 5
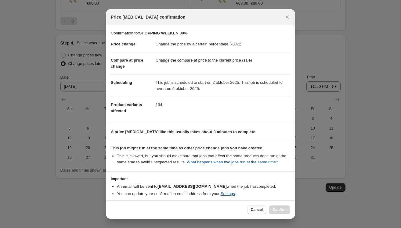
scroll to position [33, 0]
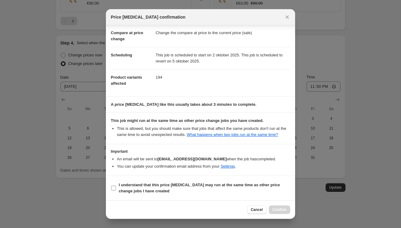
click at [118, 186] on label "I understand that this price [MEDICAL_DATA] may run at the same time as other p…" at bounding box center [201, 188] width 180 height 15
click at [116, 186] on input "I understand that this price [MEDICAL_DATA] may run at the same time as other p…" at bounding box center [113, 188] width 5 height 5
checkbox input "true"
click at [283, 208] on span "Confirm" at bounding box center [280, 210] width 14 height 5
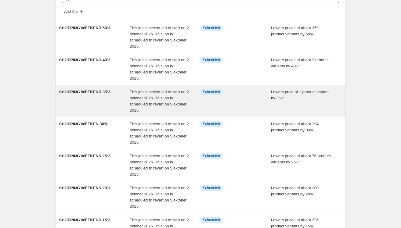
scroll to position [40, 0]
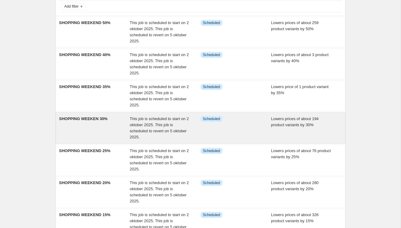
click at [100, 128] on div "SHOPPING WEEKEN 30%" at bounding box center [94, 128] width 71 height 24
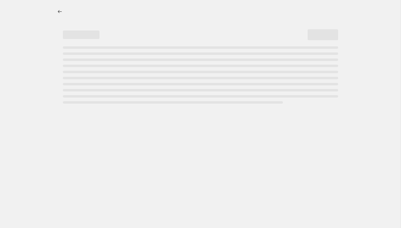
select select "percentage"
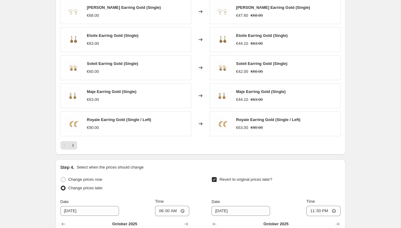
scroll to position [452, 0]
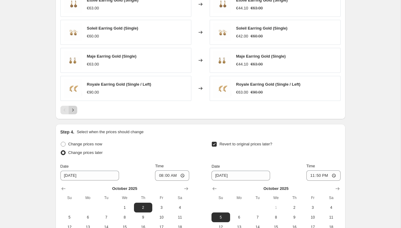
click at [75, 113] on button "Next" at bounding box center [73, 110] width 9 height 9
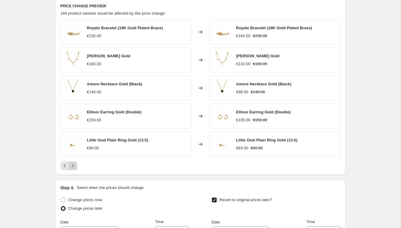
scroll to position [395, 0]
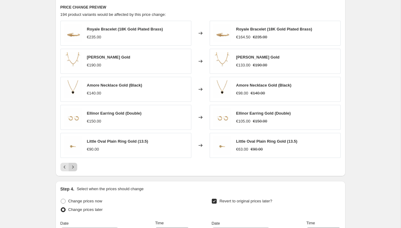
click at [71, 167] on icon "Next" at bounding box center [73, 167] width 6 height 6
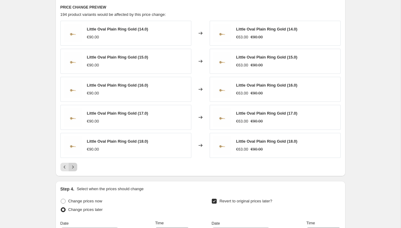
click at [71, 167] on icon "Next" at bounding box center [73, 167] width 6 height 6
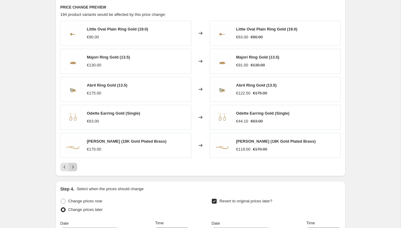
click at [71, 167] on icon "Next" at bounding box center [73, 167] width 6 height 6
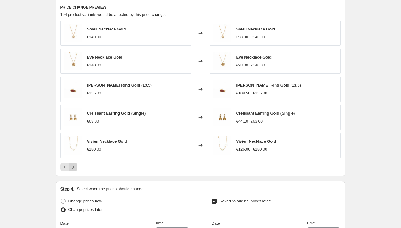
click at [71, 167] on icon "Next" at bounding box center [73, 167] width 6 height 6
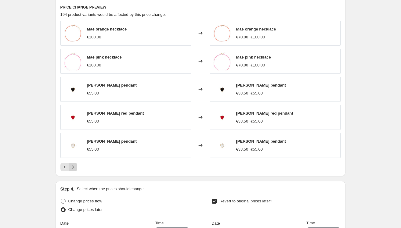
click at [71, 167] on icon "Next" at bounding box center [73, 167] width 6 height 6
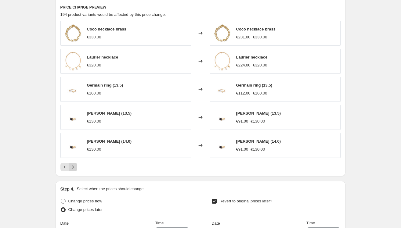
click at [71, 167] on icon "Next" at bounding box center [73, 167] width 6 height 6
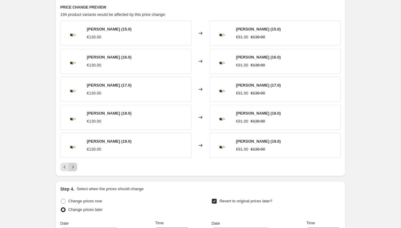
click at [71, 167] on icon "Next" at bounding box center [73, 167] width 6 height 6
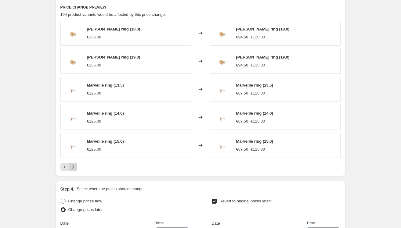
click at [71, 167] on icon "Next" at bounding box center [73, 167] width 6 height 6
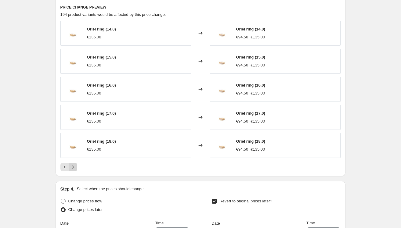
click at [71, 167] on icon "Next" at bounding box center [73, 167] width 6 height 6
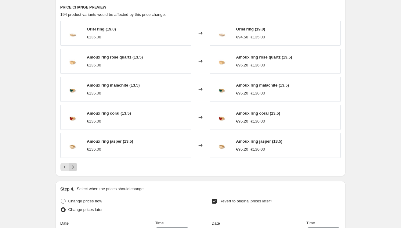
click at [71, 167] on icon "Next" at bounding box center [73, 167] width 6 height 6
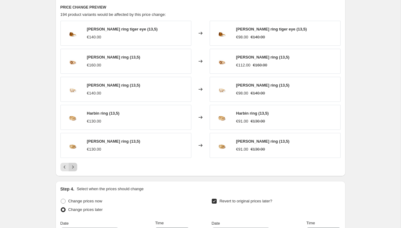
click at [71, 167] on icon "Next" at bounding box center [73, 167] width 6 height 6
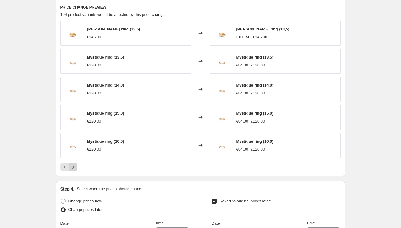
click at [71, 167] on icon "Next" at bounding box center [73, 167] width 6 height 6
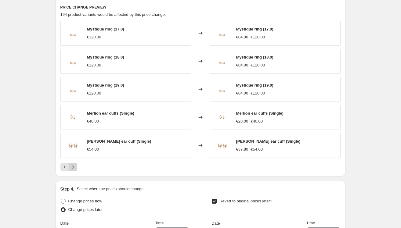
click at [71, 167] on icon "Next" at bounding box center [73, 167] width 6 height 6
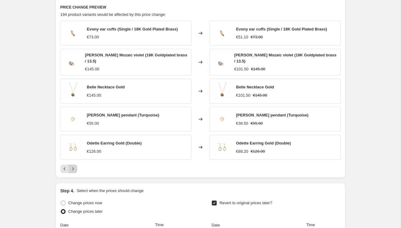
click at [71, 167] on icon "Next" at bounding box center [73, 169] width 6 height 6
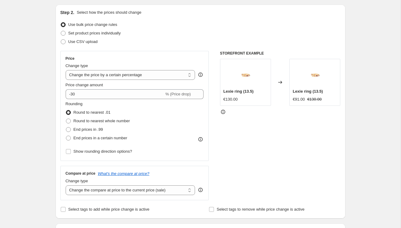
scroll to position [0, 0]
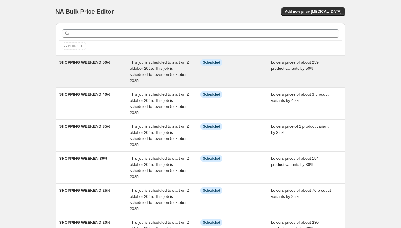
click at [100, 75] on div "SHOPPING WEEKEND 50%" at bounding box center [94, 72] width 71 height 24
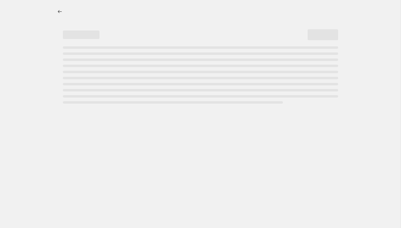
select select "percentage"
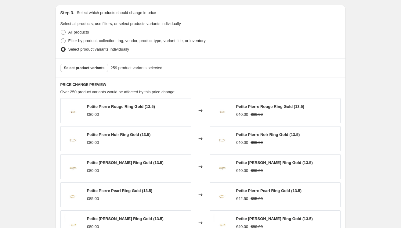
scroll to position [316, 0]
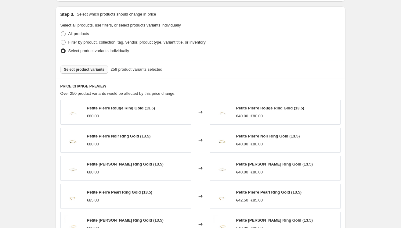
click at [97, 68] on span "Select product variants" at bounding box center [84, 69] width 41 height 5
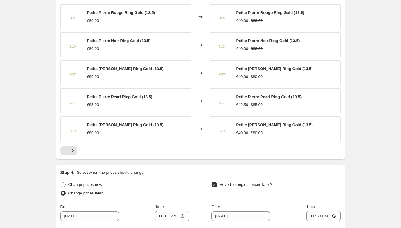
scroll to position [257, 0]
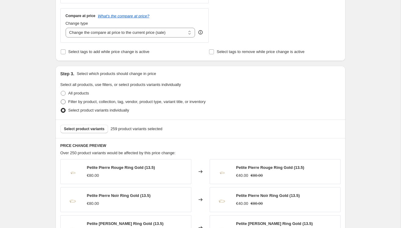
click at [67, 100] on label "Filter by product, collection, tag, vendor, product type, variant title, or inv…" at bounding box center [132, 102] width 145 height 9
click at [61, 100] on input "Filter by product, collection, tag, vendor, product type, variant title, or inv…" at bounding box center [61, 100] width 0 height 0
radio input "true"
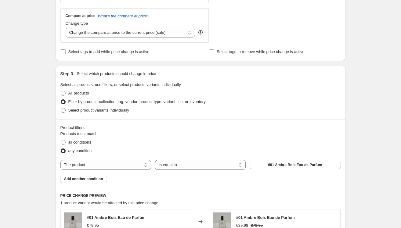
click at [68, 111] on label "Select product variants individually" at bounding box center [94, 110] width 69 height 9
click at [61, 108] on input "Select product variants individually" at bounding box center [61, 108] width 0 height 0
radio input "true"
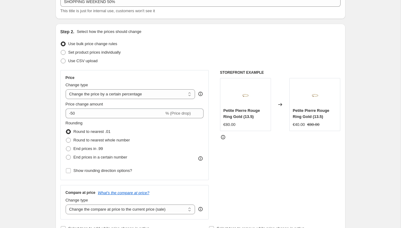
scroll to position [80, 0]
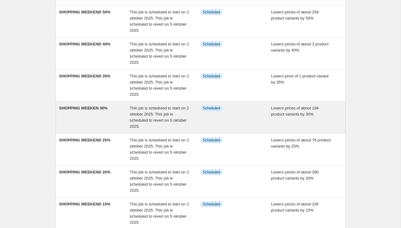
scroll to position [51, 0]
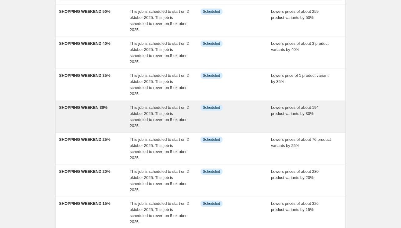
click at [101, 120] on div "SHOPPING WEEKEN 30%" at bounding box center [94, 117] width 71 height 24
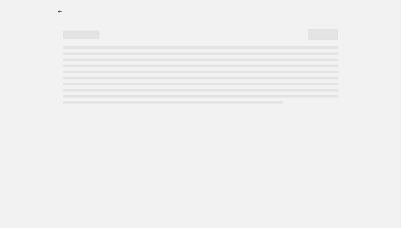
select select "percentage"
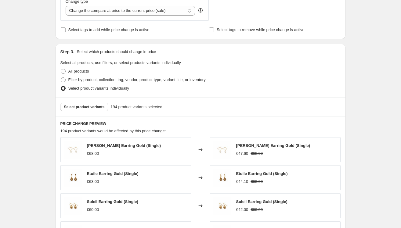
scroll to position [279, 0]
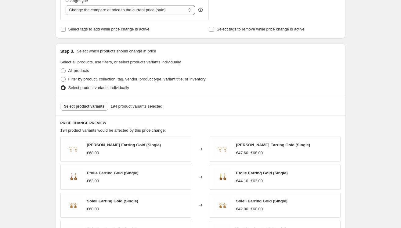
click at [92, 105] on span "Select product variants" at bounding box center [84, 106] width 41 height 5
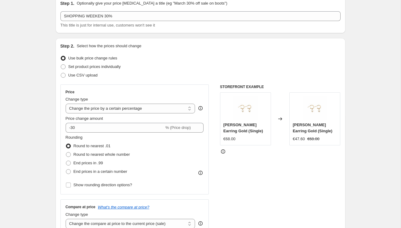
scroll to position [0, 0]
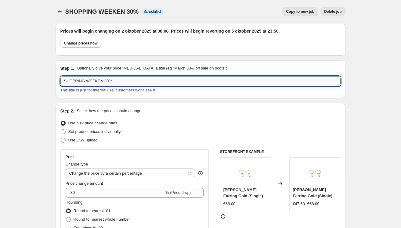
click at [103, 82] on input "SHOPPING WEEKEN 30%" at bounding box center [200, 81] width 280 height 10
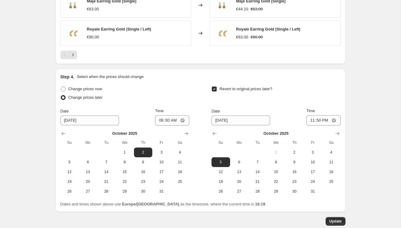
scroll to position [542, 0]
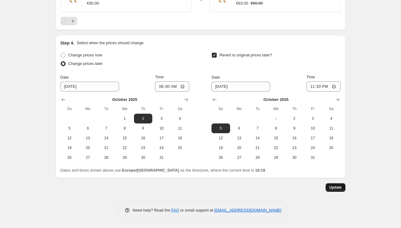
click at [335, 190] on button "Update" at bounding box center [336, 188] width 20 height 9
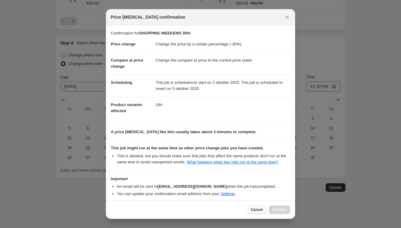
click at [253, 209] on span "Cancel" at bounding box center [257, 210] width 12 height 5
type input "SHOPPING WEEKEN 30%"
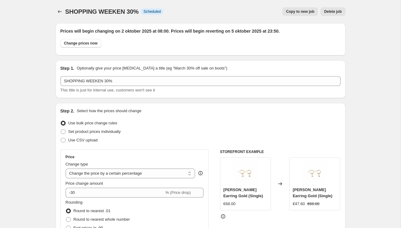
scroll to position [542, 0]
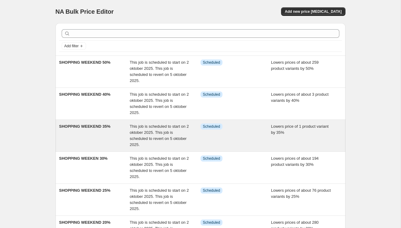
click at [93, 130] on div "SHOPPING WEEKEND 35%" at bounding box center [94, 136] width 71 height 24
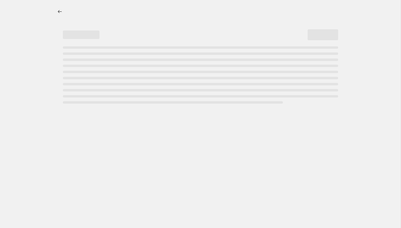
select select "percentage"
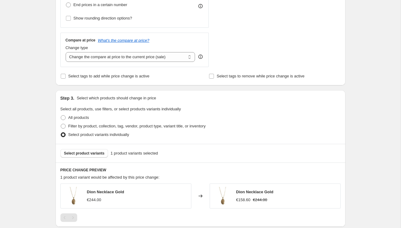
scroll to position [240, 0]
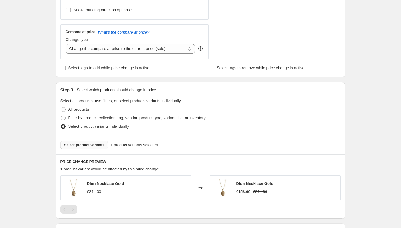
click at [78, 146] on span "Select product variants" at bounding box center [84, 145] width 41 height 5
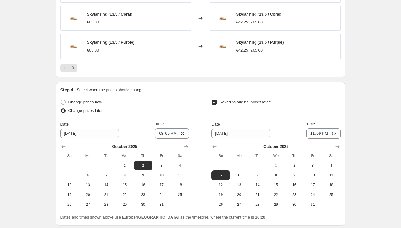
scroll to position [542, 0]
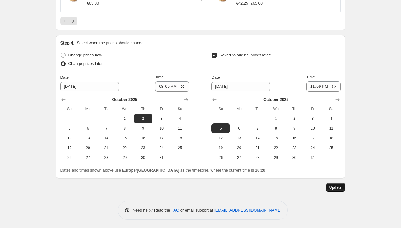
click at [331, 184] on button "Update" at bounding box center [336, 188] width 20 height 9
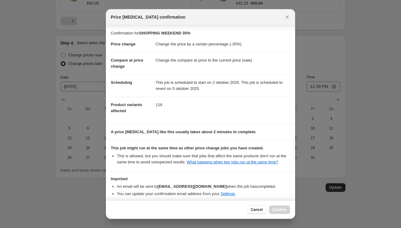
scroll to position [33, 0]
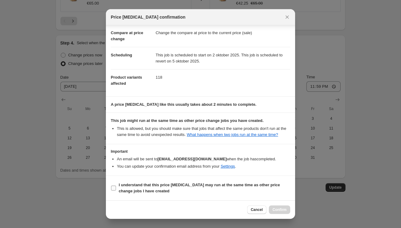
click at [119, 185] on b "I understand that this price [MEDICAL_DATA] may run at the same time as other p…" at bounding box center [199, 188] width 161 height 11
click at [116, 186] on input "I understand that this price [MEDICAL_DATA] may run at the same time as other p…" at bounding box center [113, 188] width 5 height 5
checkbox input "true"
click at [278, 210] on span "Confirm" at bounding box center [280, 210] width 14 height 5
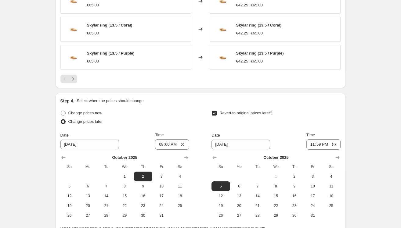
scroll to position [462, 0]
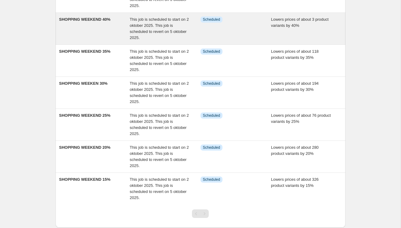
scroll to position [77, 0]
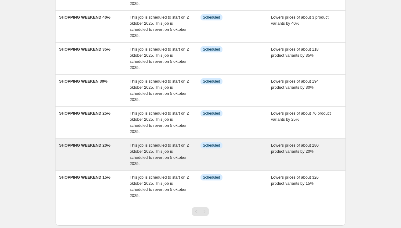
click at [60, 163] on div "SHOPPING WEEKEND 20%" at bounding box center [94, 155] width 71 height 24
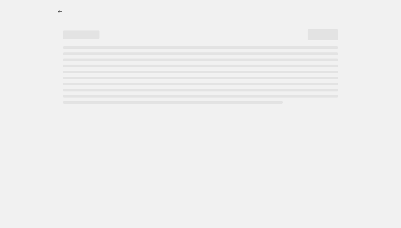
select select "percentage"
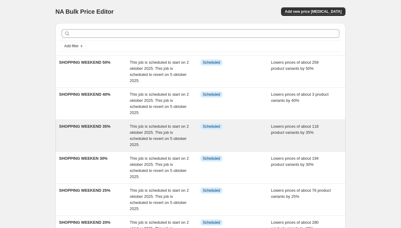
scroll to position [111, 0]
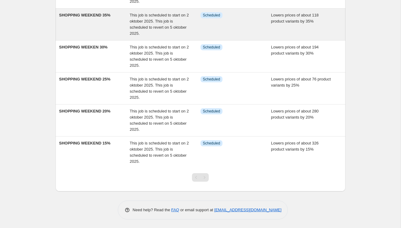
click at [194, 152] on div "This job is scheduled to start on 2 oktober 2025. This job is scheduled to reve…" at bounding box center [165, 153] width 71 height 24
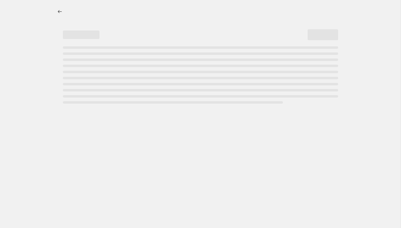
select select "percentage"
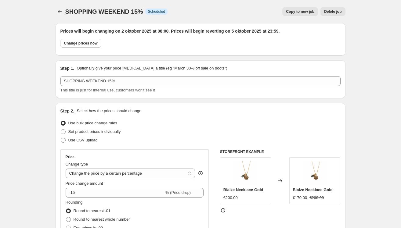
click at [337, 10] on span "Delete job" at bounding box center [332, 11] width 17 height 5
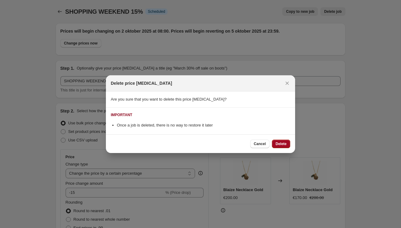
click at [284, 142] on span "Delete" at bounding box center [281, 144] width 11 height 5
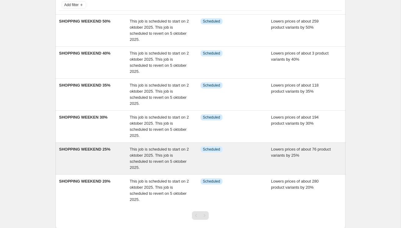
scroll to position [79, 0]
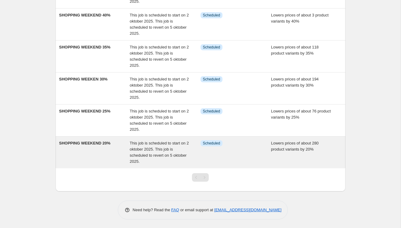
click at [162, 156] on span "This job is scheduled to start on 2 oktober 2025. This job is scheduled to reve…" at bounding box center [159, 152] width 59 height 23
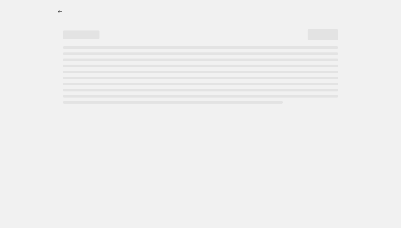
select select "percentage"
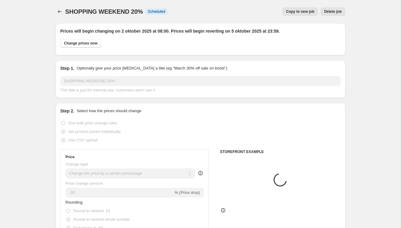
click at [336, 9] on button "Delete job" at bounding box center [333, 11] width 25 height 9
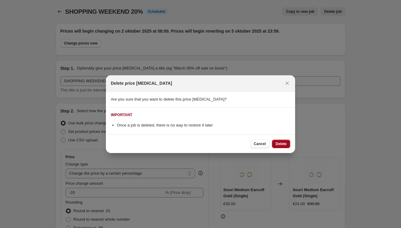
click at [273, 141] on button "Delete" at bounding box center [281, 144] width 18 height 9
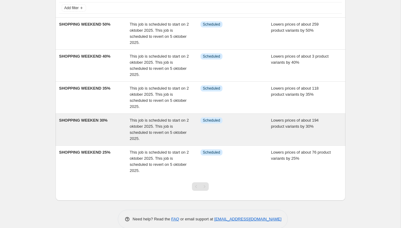
scroll to position [45, 0]
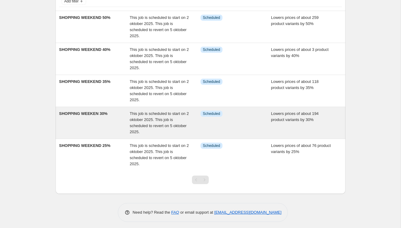
click at [113, 161] on div "SHOPPING WEEKEND 25%" at bounding box center [94, 155] width 71 height 24
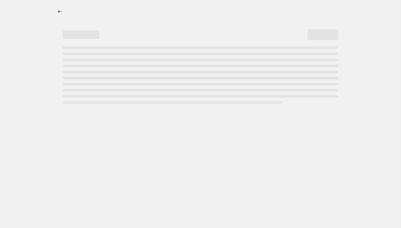
select select "percentage"
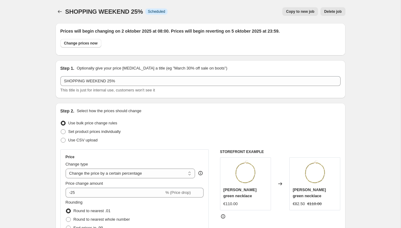
click at [337, 8] on button "Delete job" at bounding box center [333, 11] width 25 height 9
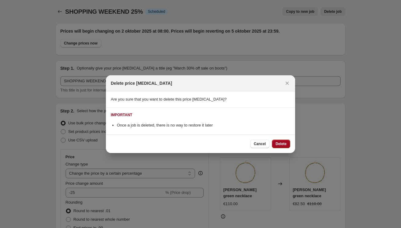
click at [282, 147] on button "Delete" at bounding box center [281, 144] width 18 height 9
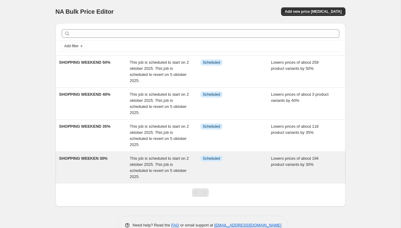
click at [108, 170] on div "SHOPPING WEEKEN 30%" at bounding box center [94, 168] width 71 height 24
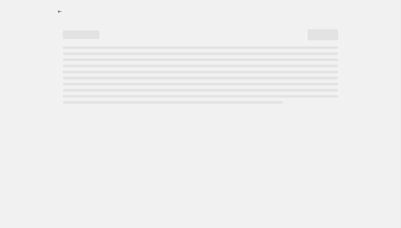
select select "percentage"
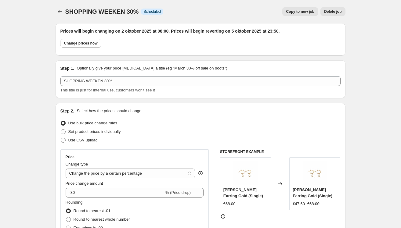
click at [338, 9] on span "Delete job" at bounding box center [332, 11] width 17 height 5
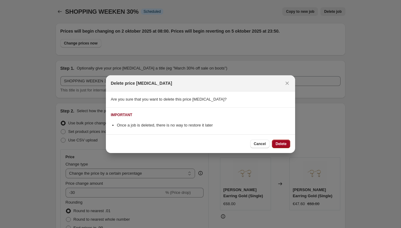
click at [279, 141] on button "Delete" at bounding box center [281, 144] width 18 height 9
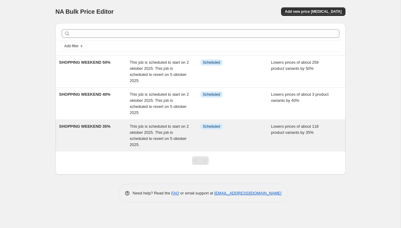
click at [82, 141] on div "SHOPPING WEEKEND 35%" at bounding box center [94, 136] width 71 height 24
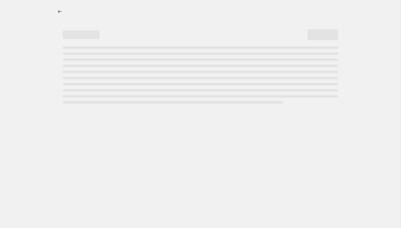
select select "percentage"
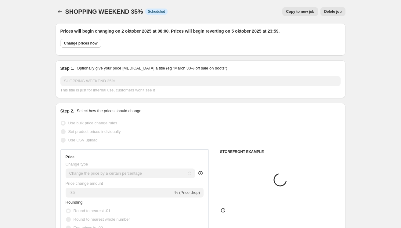
click at [332, 12] on span "Delete job" at bounding box center [332, 11] width 17 height 5
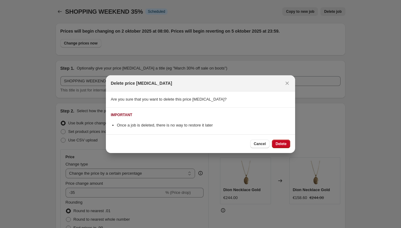
click at [271, 142] on div "Cancel Delete" at bounding box center [270, 144] width 40 height 9
click at [275, 144] on button "Delete" at bounding box center [281, 144] width 18 height 9
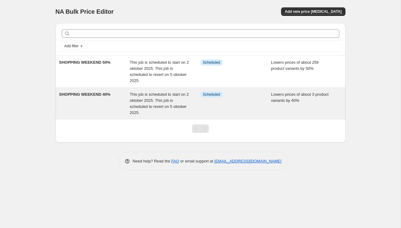
click at [56, 105] on div "SHOPPING WEEKEND 40% This job is scheduled to start on 2 oktober 2025. This job…" at bounding box center [201, 104] width 290 height 32
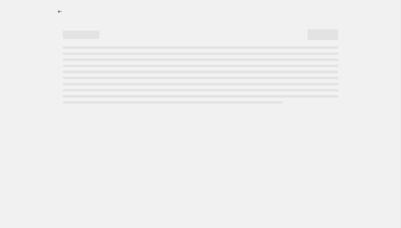
select select "percentage"
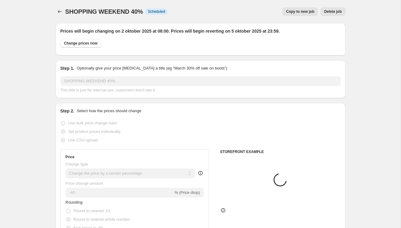
click at [332, 9] on span "Delete job" at bounding box center [332, 11] width 17 height 5
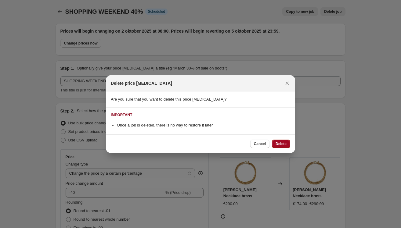
click at [278, 143] on span "Delete" at bounding box center [281, 144] width 11 height 5
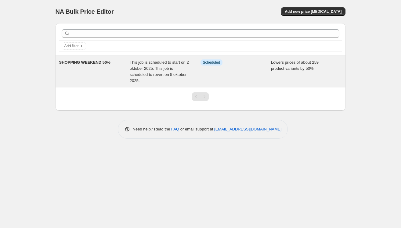
click at [86, 81] on div "SHOPPING WEEKEND 50%" at bounding box center [94, 72] width 71 height 24
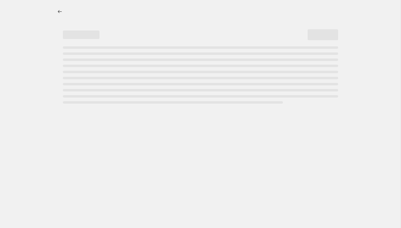
select select "percentage"
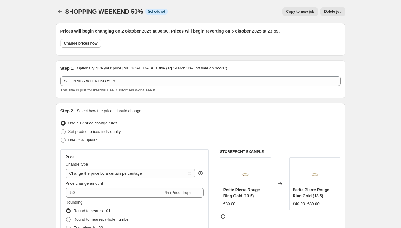
click at [332, 12] on span "Delete job" at bounding box center [332, 11] width 17 height 5
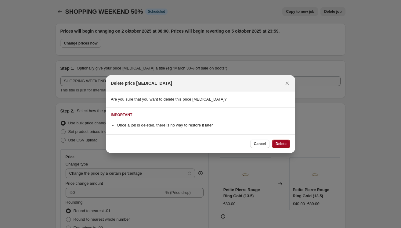
click at [281, 146] on span "Delete" at bounding box center [281, 144] width 11 height 5
